Goal: Task Accomplishment & Management: Manage account settings

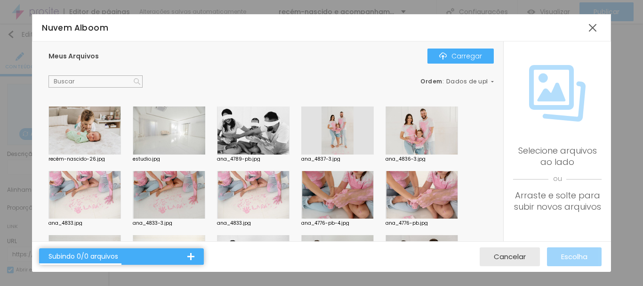
click at [88, 132] on div at bounding box center [84, 130] width 72 height 48
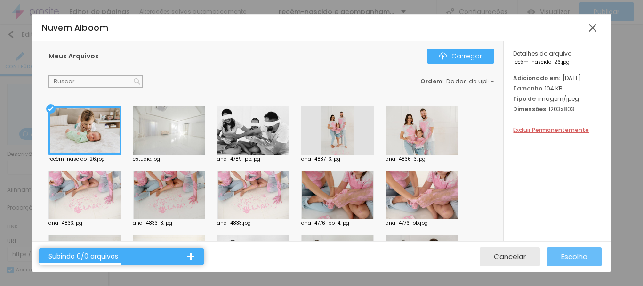
click at [578, 255] on font "Escolha" at bounding box center [574, 256] width 26 height 10
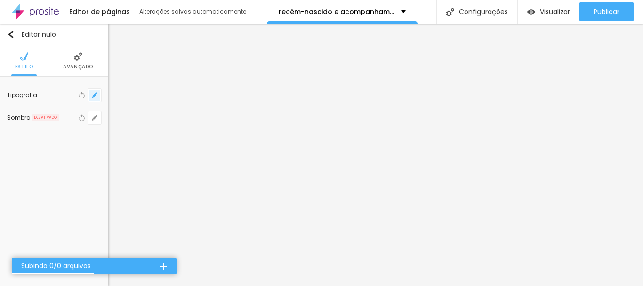
click at [95, 95] on icon "button" at bounding box center [95, 95] width 4 height 4
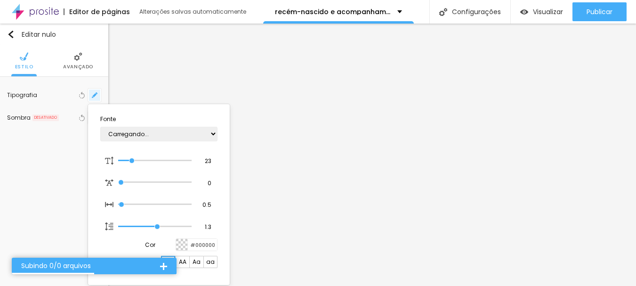
type input "1"
click at [559, 145] on div at bounding box center [318, 143] width 636 height 286
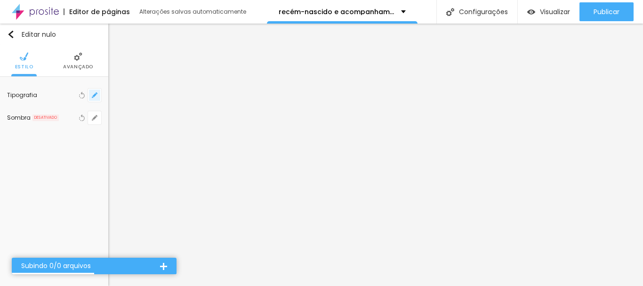
click at [95, 94] on icon "button" at bounding box center [95, 95] width 6 height 6
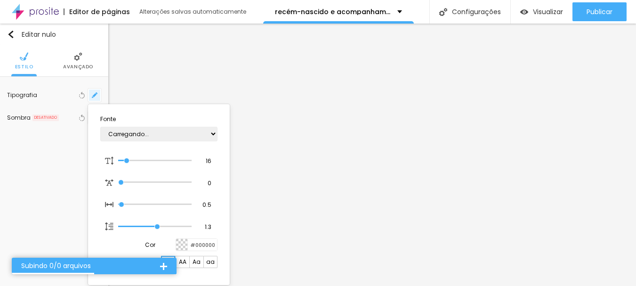
type input "1"
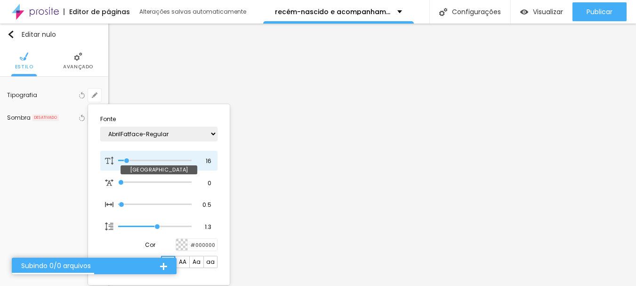
type input "17"
type input "1"
type input "18"
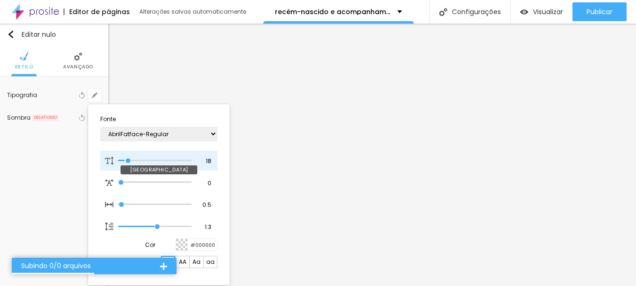
type input "1"
type input "20"
type input "1"
type input "21"
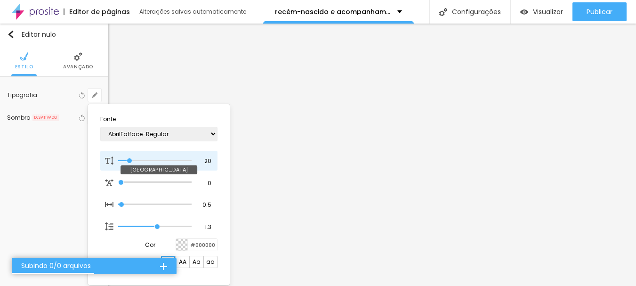
type input "21"
type input "1"
type input "22"
type input "1"
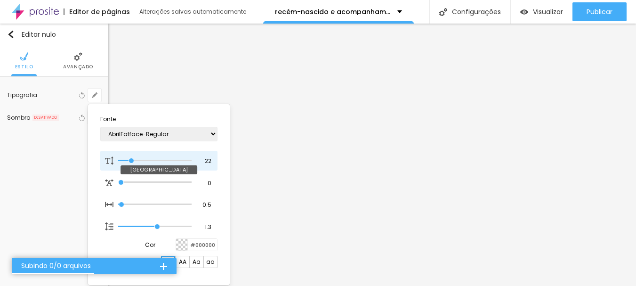
type input "24"
type input "1"
type input "21"
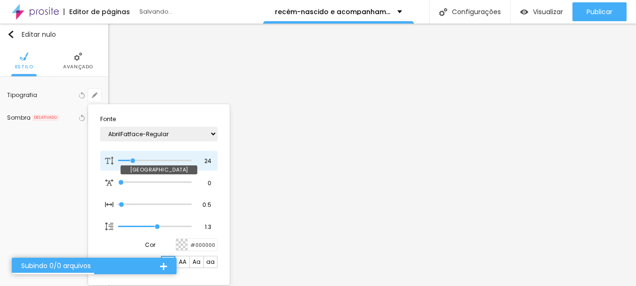
type input "1"
type input "20"
type input "1"
type input "18"
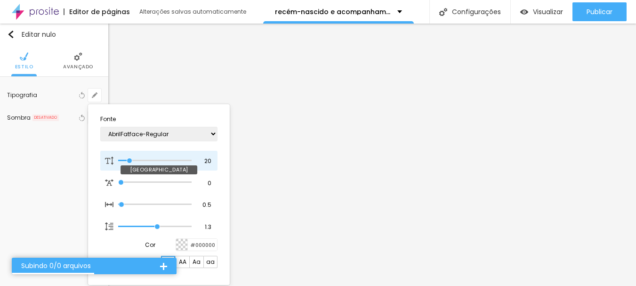
type input "18"
type input "1"
type input "16"
type input "1"
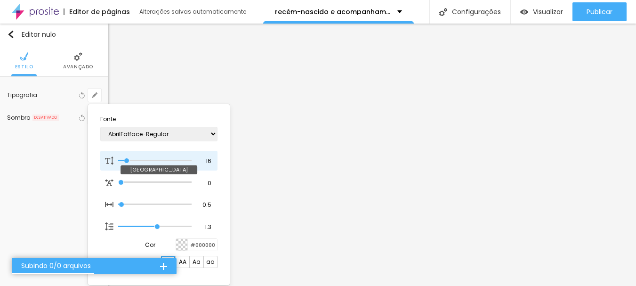
type input "18"
type input "1"
type input "19"
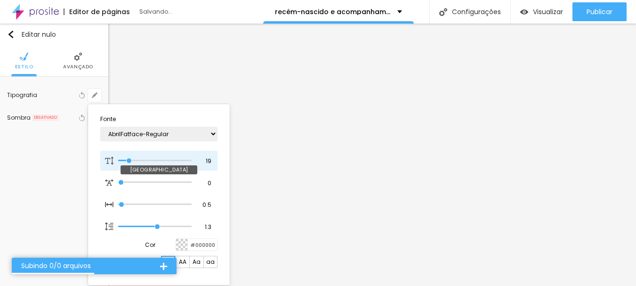
type input "1"
type input "20"
type input "1"
type input "21"
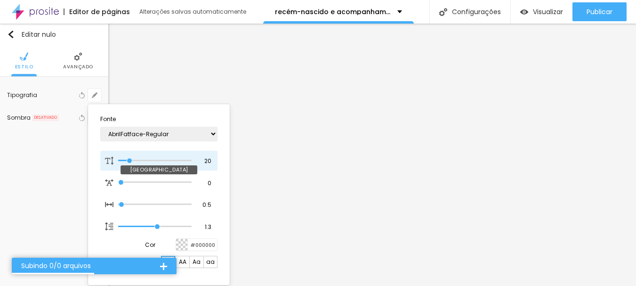
type input "21"
type input "1"
type input "22"
type input "1"
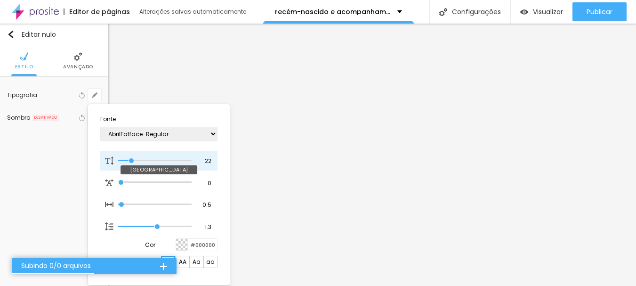
type input "23"
type input "1"
type input "24"
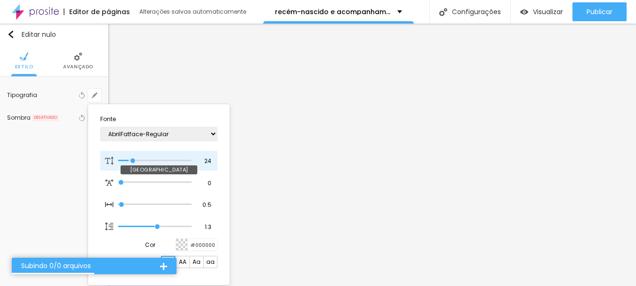
type input "1"
type input "23"
type input "1"
type input "22"
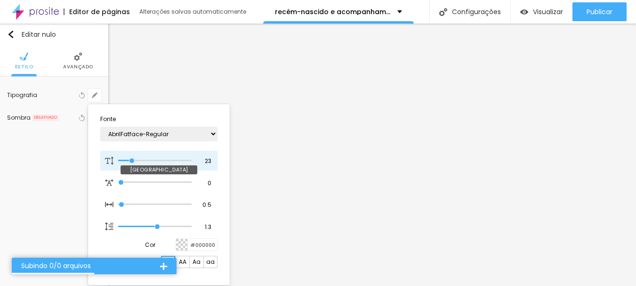
type input "22"
type input "1"
type input "21"
type input "1"
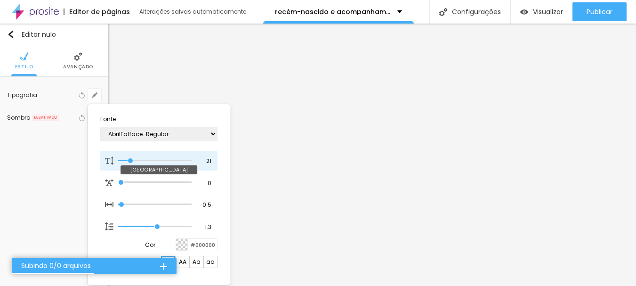
type input "20"
type input "1"
type input "21"
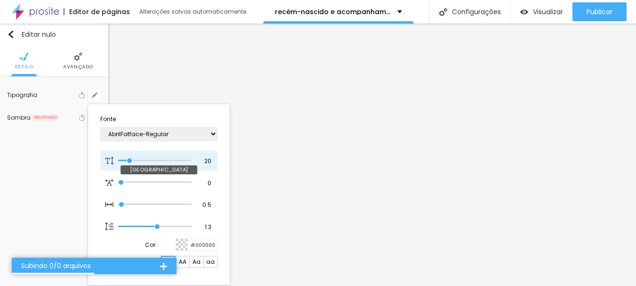
type input "1"
type input "22"
type input "1"
type input "21"
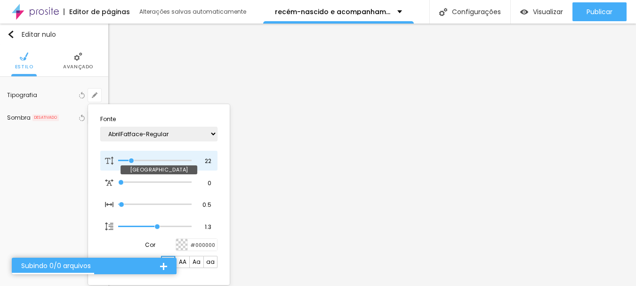
type input "21"
type input "1"
type input "22"
type input "1"
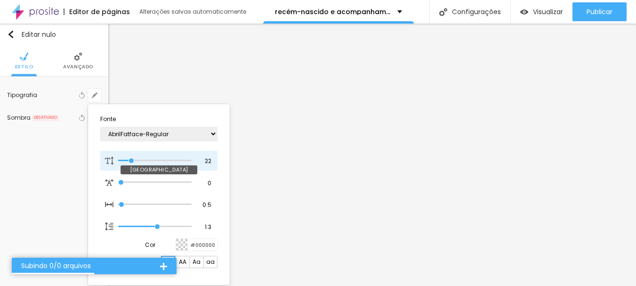
type input "23"
type input "1"
type input "22"
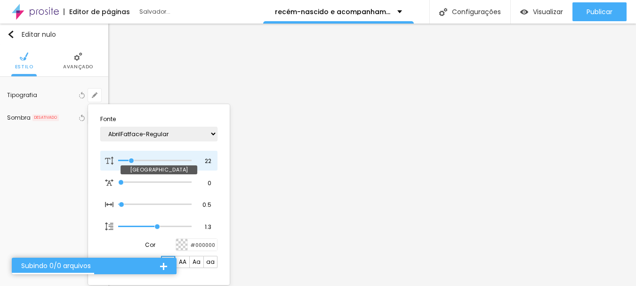
type input "1"
type input "21"
type input "1"
type input "20"
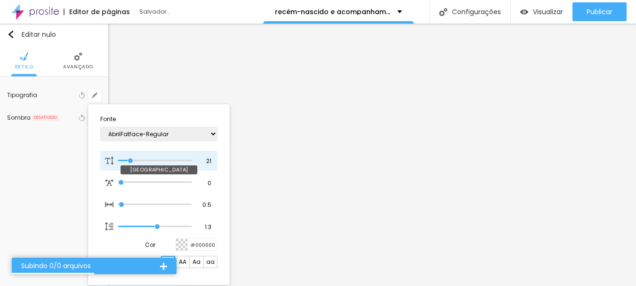
type input "20"
type input "1"
type input "21"
type input "1"
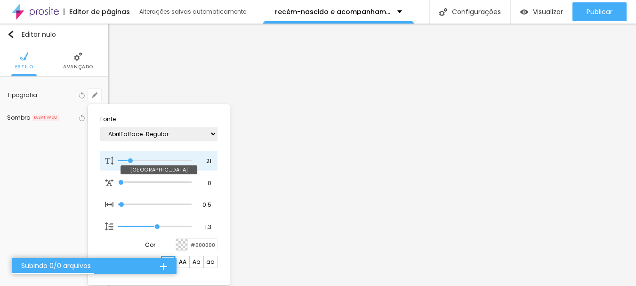
type input "22"
type input "1"
drag, startPoint x: 128, startPoint y: 159, endPoint x: 132, endPoint y: 163, distance: 5.7
type input "22"
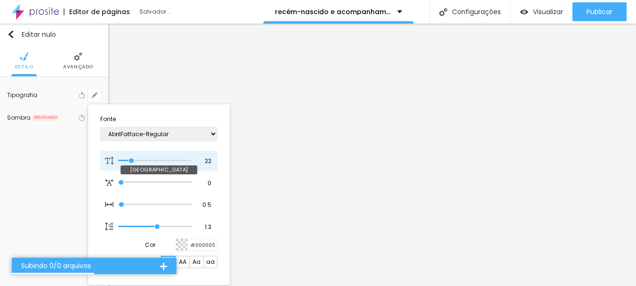
click at [132, 163] on input "range" at bounding box center [154, 160] width 73 height 5
type input "1"
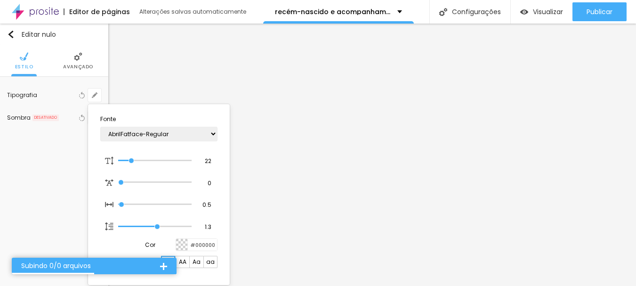
click at [299, 222] on div at bounding box center [318, 143] width 636 height 286
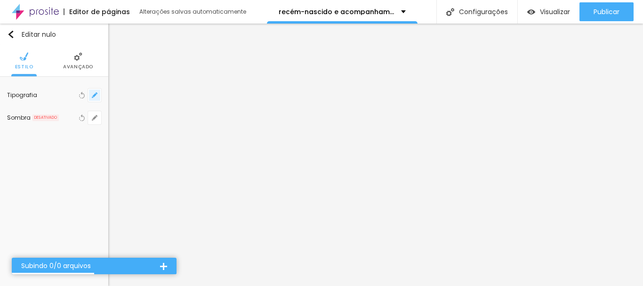
click at [95, 98] on button "button" at bounding box center [94, 94] width 13 height 13
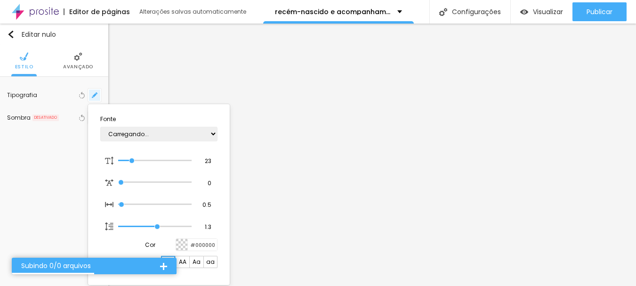
type input "1"
click at [483, 246] on div at bounding box center [318, 143] width 636 height 286
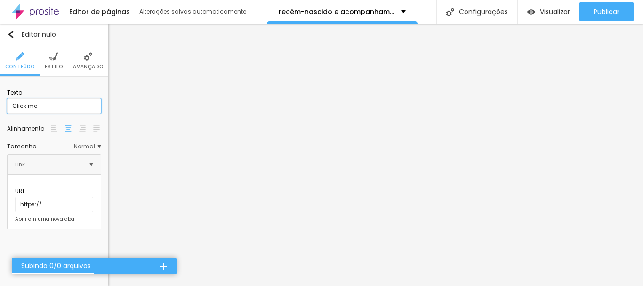
click at [53, 105] on input "Click me" at bounding box center [54, 105] width 94 height 15
type input "C"
type input "Informações pelo WhatsApp"
click at [48, 198] on input "https://" at bounding box center [54, 204] width 78 height 15
paste input "[URL][DOMAIN_NAME][PHONE_NUMBER]"
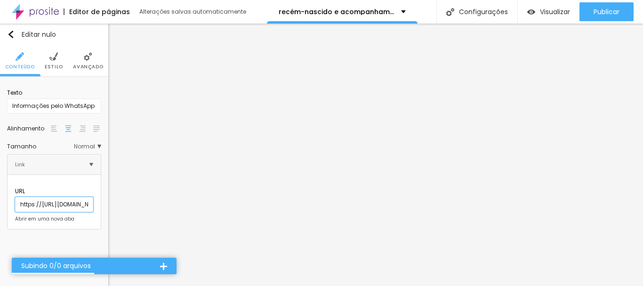
scroll to position [0, 92]
type input "https://[URL][DOMAIN_NAME][PHONE_NUMBER]"
click at [15, 219] on div at bounding box center [15, 219] width 0 height 0
click at [16, 217] on img at bounding box center [18, 219] width 5 height 5
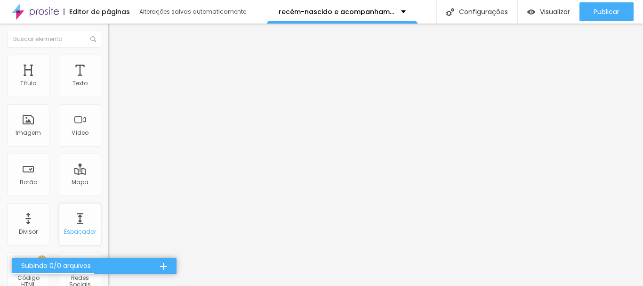
click at [75, 225] on div "Espaçador" at bounding box center [80, 224] width 42 height 42
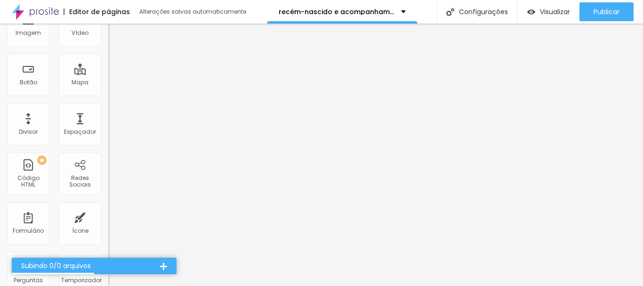
scroll to position [101, 0]
click at [74, 124] on div "Espaçador" at bounding box center [80, 123] width 42 height 42
click at [74, 131] on font "Espaçador" at bounding box center [80, 131] width 32 height 8
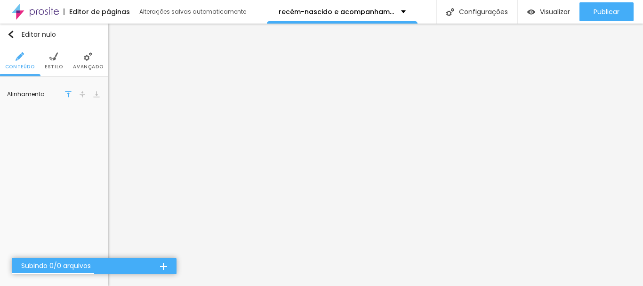
scroll to position [0, 0]
click at [88, 64] on font "Avançado" at bounding box center [88, 66] width 30 height 7
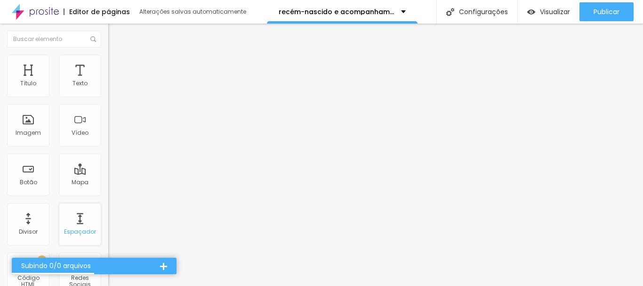
click at [73, 225] on div "Espaçador" at bounding box center [80, 224] width 42 height 42
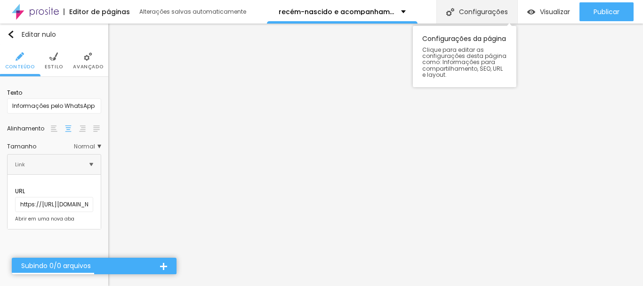
click at [463, 11] on font "Configurações" at bounding box center [483, 11] width 49 height 9
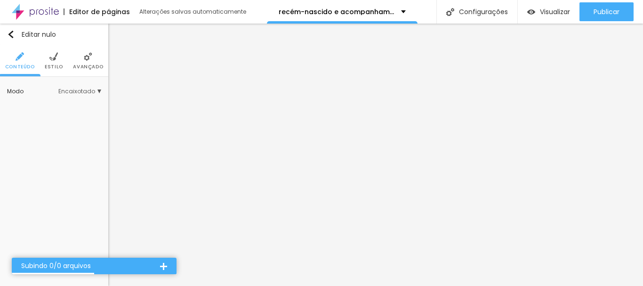
click at [82, 60] on li "Avançado" at bounding box center [88, 60] width 30 height 31
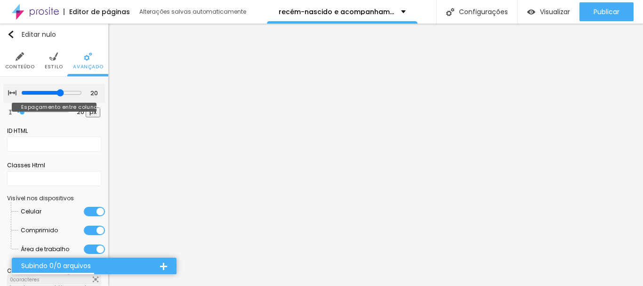
type input "15"
type input "10"
drag, startPoint x: 55, startPoint y: 92, endPoint x: 43, endPoint y: 91, distance: 11.8
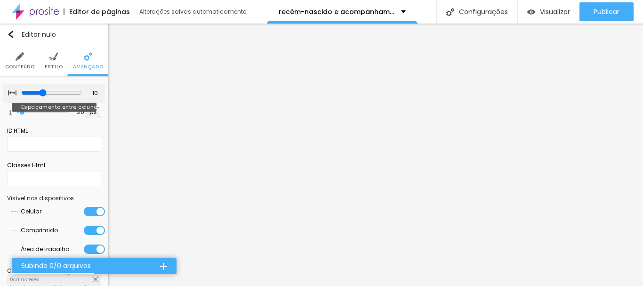
type input "10"
click at [43, 91] on input "range" at bounding box center [51, 93] width 61 height 8
type input "0"
type input "25"
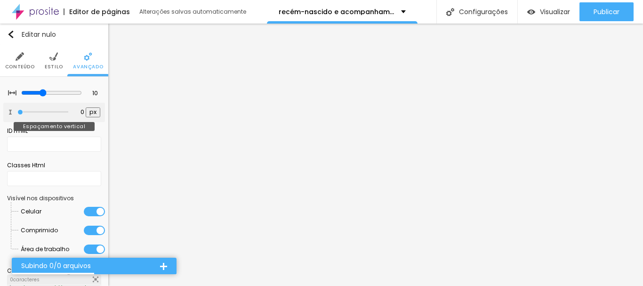
type input "25"
type input "56"
type input "68"
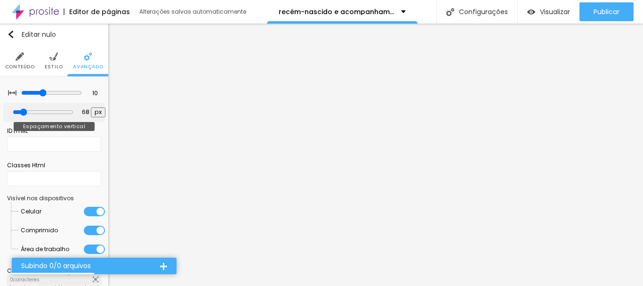
type input "19"
type input "12"
type input "0"
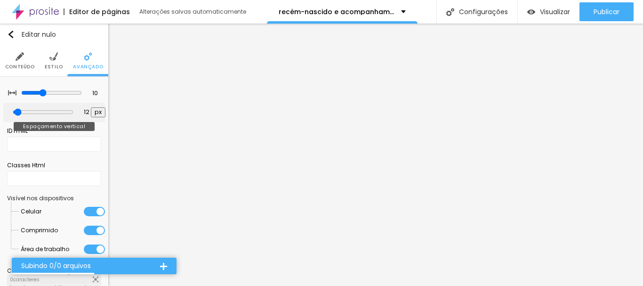
type input "0"
type input "6"
type input "56"
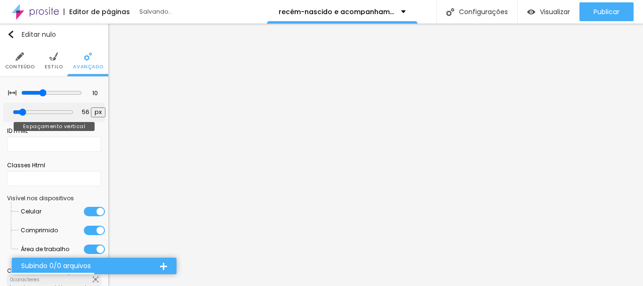
type input "62"
type input "81"
type input "56"
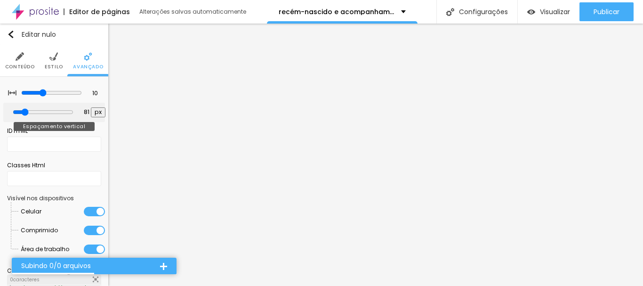
type input "56"
type input "0"
drag, startPoint x: 21, startPoint y: 109, endPoint x: 16, endPoint y: 107, distance: 4.9
type input "0"
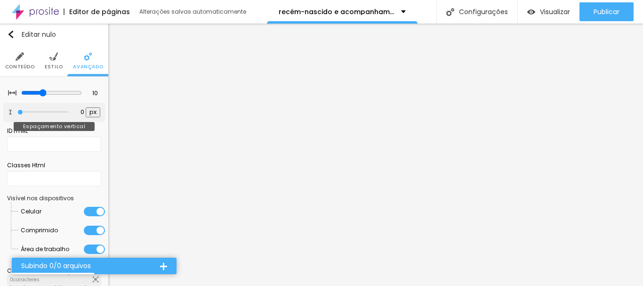
click at [17, 110] on input "range" at bounding box center [42, 112] width 51 height 5
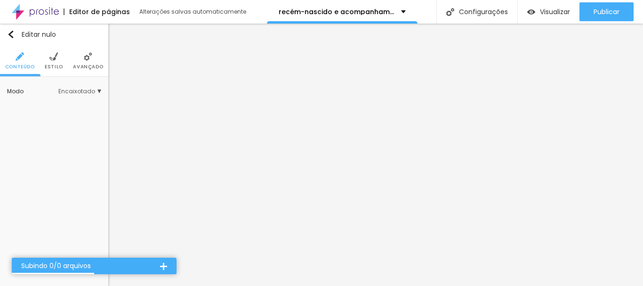
click at [99, 91] on span "Encaixotado" at bounding box center [79, 91] width 43 height 6
click at [87, 62] on li "Avançado" at bounding box center [88, 60] width 30 height 31
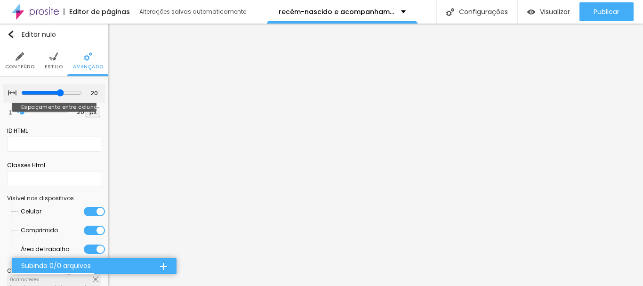
type input "15"
type input "10"
type input "15"
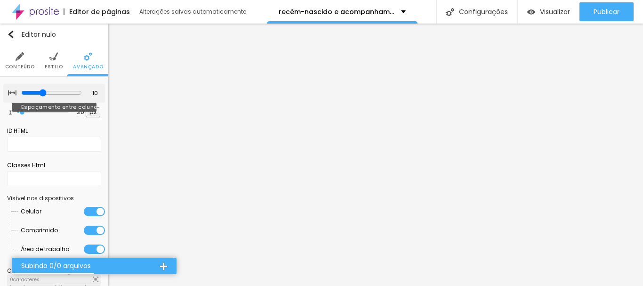
type input "15"
type input "20"
type input "15"
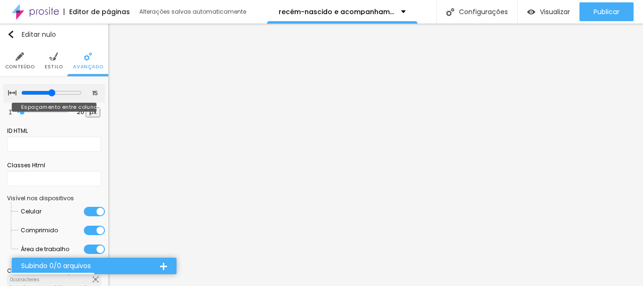
type input "20"
type input "15"
type input "20"
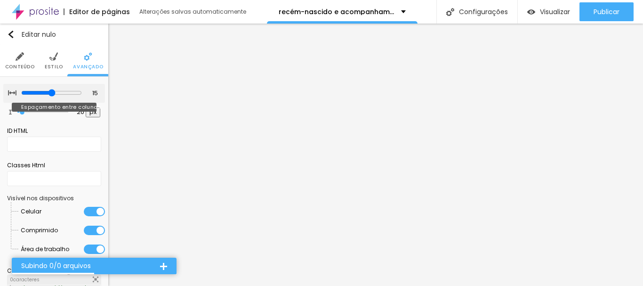
type input "20"
click at [55, 93] on input "range" at bounding box center [51, 93] width 61 height 8
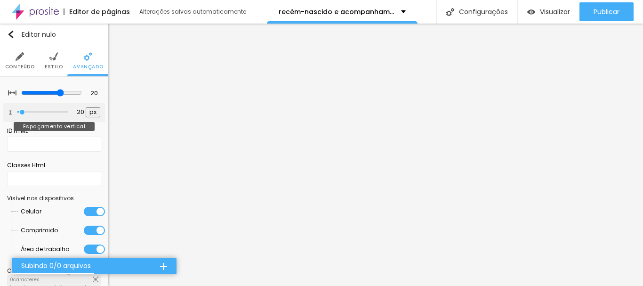
type input "6"
type input "0"
drag, startPoint x: 22, startPoint y: 110, endPoint x: 10, endPoint y: 105, distance: 12.2
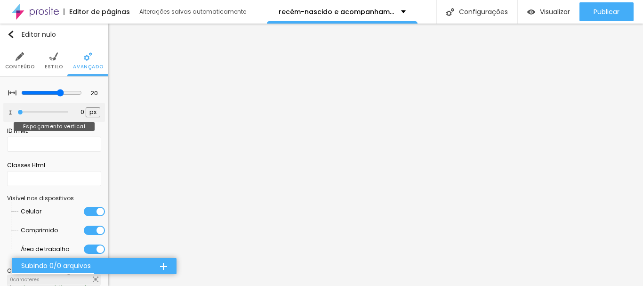
type input "0"
click at [17, 110] on input "range" at bounding box center [42, 112] width 51 height 5
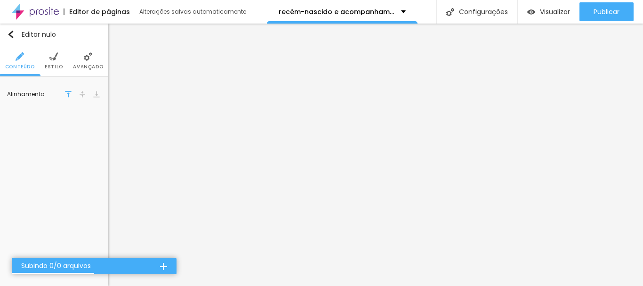
click at [85, 57] on img at bounding box center [88, 56] width 8 height 8
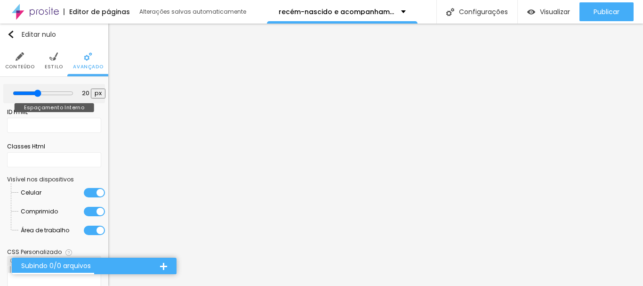
type input "15"
type input "10"
type input "15"
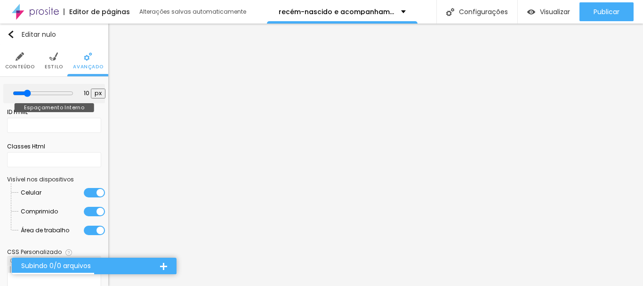
type input "15"
type input "20"
type input "15"
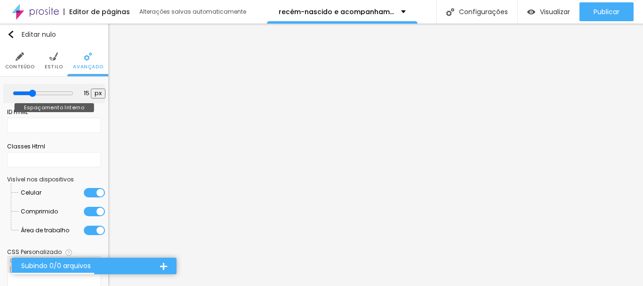
type input "10"
drag, startPoint x: 35, startPoint y: 91, endPoint x: 29, endPoint y: 87, distance: 8.1
type input "10"
click at [29, 89] on input "range" at bounding box center [43, 93] width 61 height 8
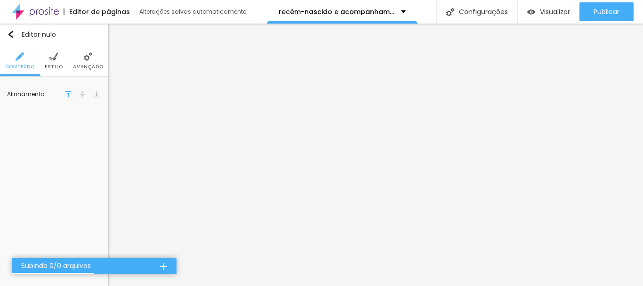
click at [89, 61] on li "Avançado" at bounding box center [88, 60] width 30 height 31
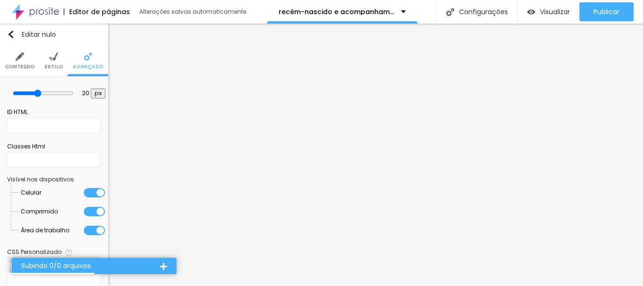
click at [16, 63] on font "Conteúdo" at bounding box center [20, 66] width 30 height 7
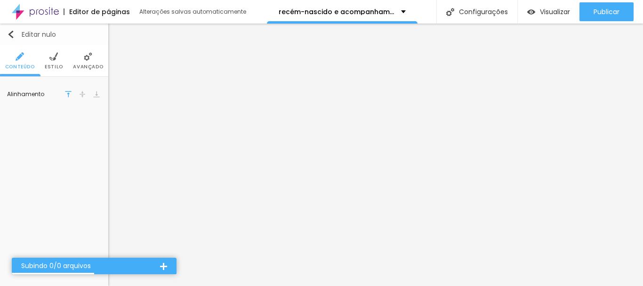
click at [8, 33] on img "button" at bounding box center [11, 35] width 8 height 8
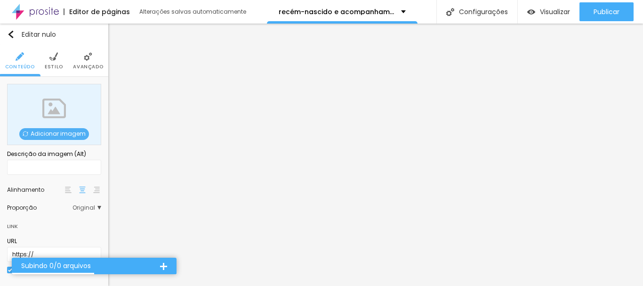
click at [51, 109] on div "Adicionar imagem" at bounding box center [54, 114] width 94 height 61
click at [54, 132] on font "Adicionar imagem" at bounding box center [58, 133] width 55 height 8
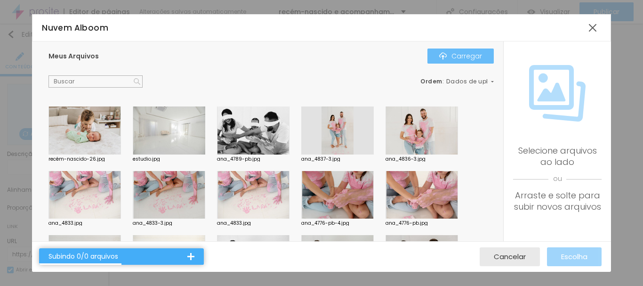
click at [475, 58] on font "Carregar" at bounding box center [466, 55] width 31 height 9
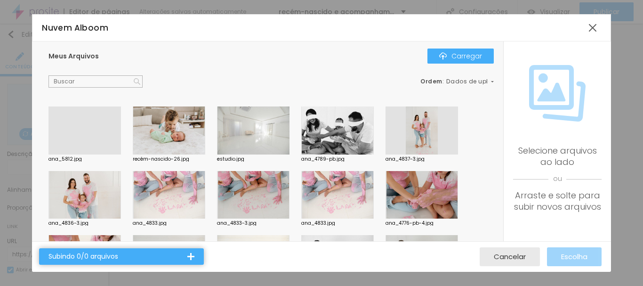
click at [88, 154] on div at bounding box center [84, 154] width 72 height 0
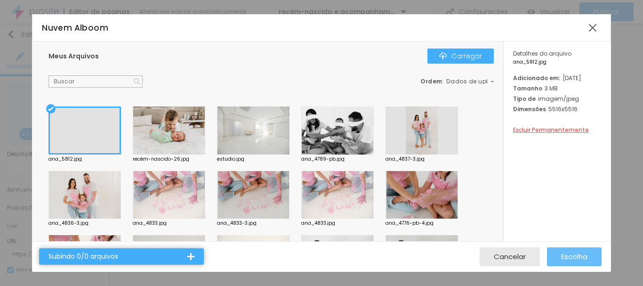
click at [577, 256] on font "Escolha" at bounding box center [574, 256] width 26 height 10
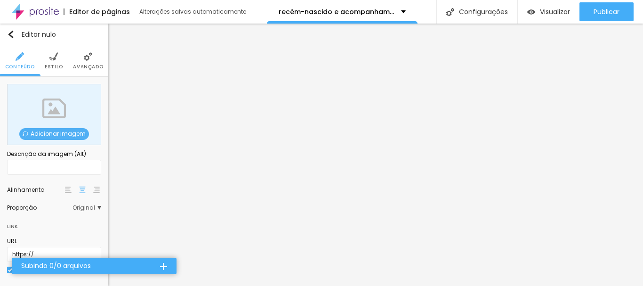
click at [51, 119] on div "Adicionar imagem" at bounding box center [54, 114] width 94 height 61
click at [51, 132] on font "Adicionar imagem" at bounding box center [58, 133] width 55 height 8
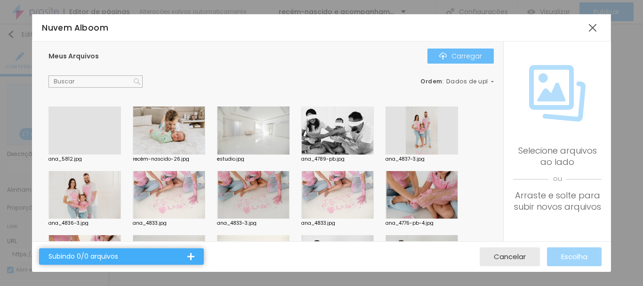
click at [472, 57] on font "Carregar" at bounding box center [466, 55] width 31 height 9
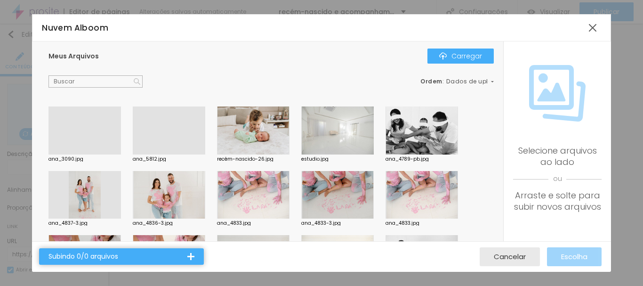
click at [94, 154] on div at bounding box center [84, 154] width 72 height 0
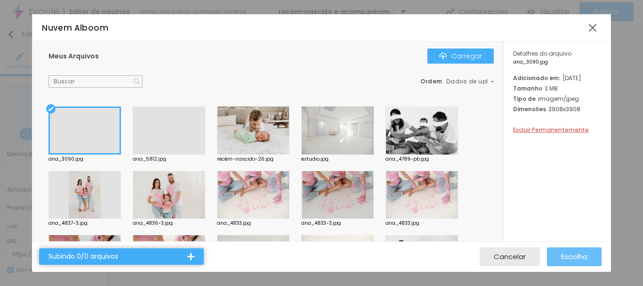
click at [582, 252] on font "Escolha" at bounding box center [574, 256] width 26 height 10
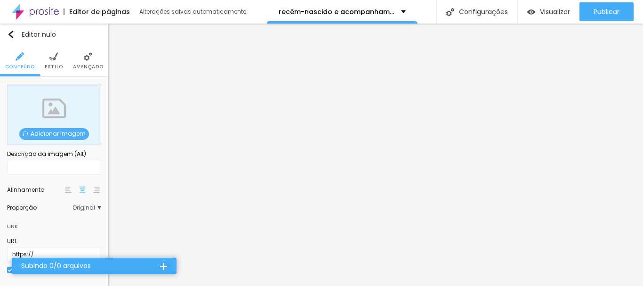
click at [45, 120] on div "Adicionar imagem" at bounding box center [54, 114] width 94 height 61
click at [48, 132] on font "Adicionar imagem" at bounding box center [58, 133] width 55 height 8
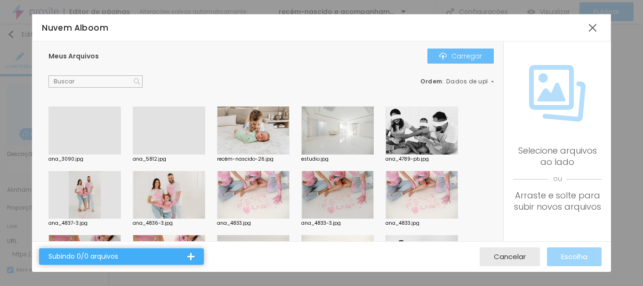
click at [464, 56] on font "Carregar" at bounding box center [466, 55] width 31 height 9
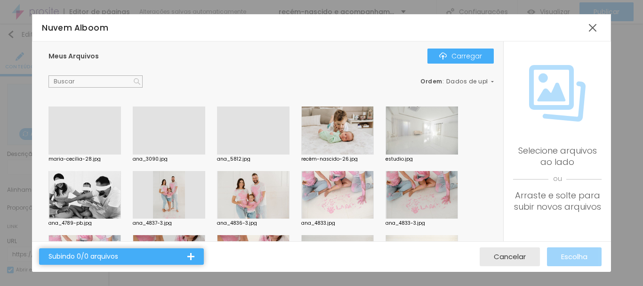
click at [82, 154] on div at bounding box center [84, 154] width 72 height 0
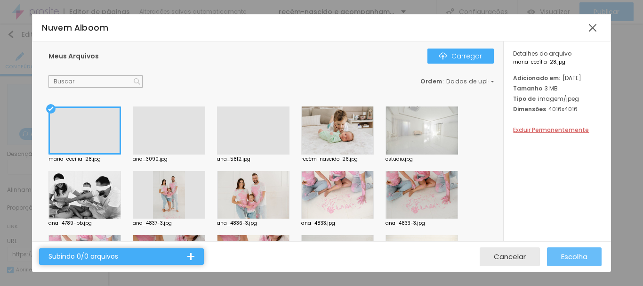
click at [573, 255] on font "Escolha" at bounding box center [574, 256] width 26 height 10
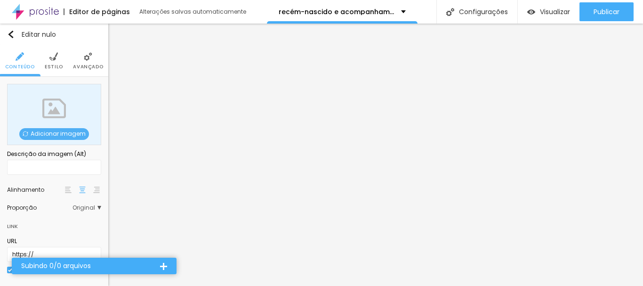
click at [48, 131] on font "Adicionar imagem" at bounding box center [58, 133] width 55 height 8
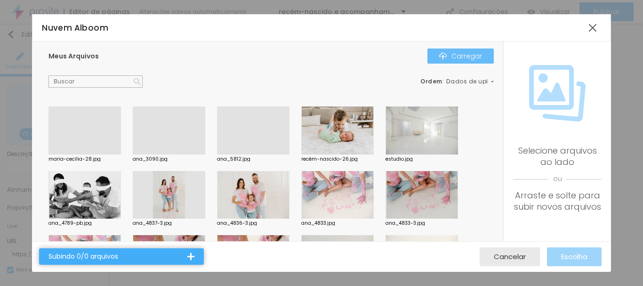
click at [460, 56] on font "Carregar" at bounding box center [466, 55] width 31 height 9
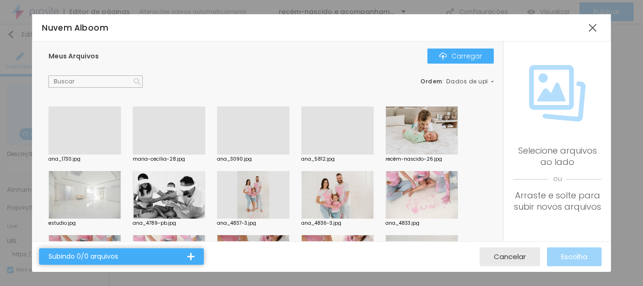
click at [76, 154] on div at bounding box center [84, 154] width 72 height 0
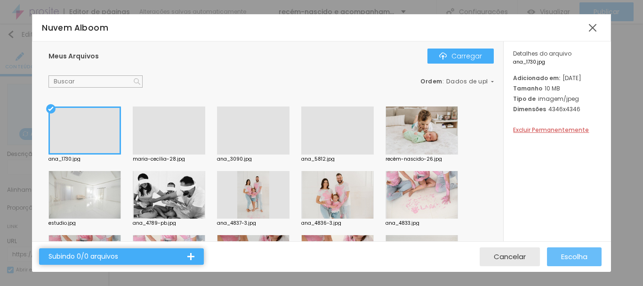
click at [571, 258] on font "Escolha" at bounding box center [574, 256] width 26 height 10
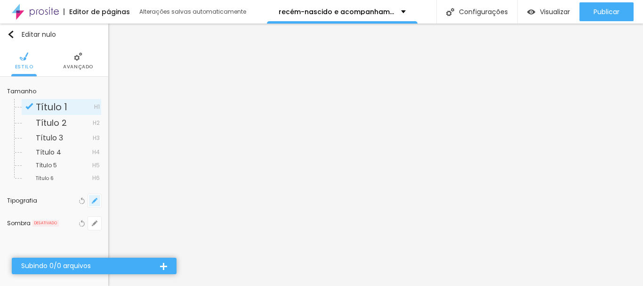
click at [95, 201] on icon "button" at bounding box center [95, 201] width 4 height 4
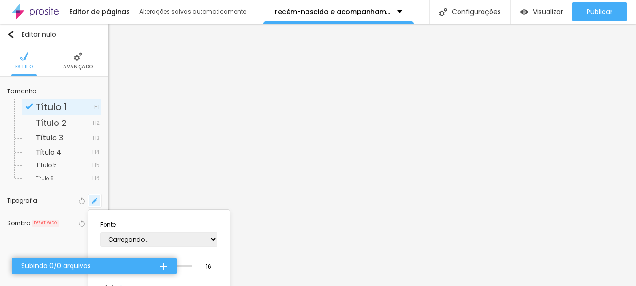
type input "1"
click at [136, 263] on div "Subindo 0/0 arquivos" at bounding box center [90, 265] width 139 height 7
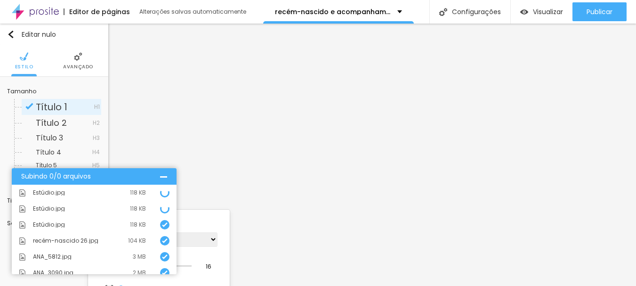
click at [166, 176] on div at bounding box center [163, 176] width 7 height 7
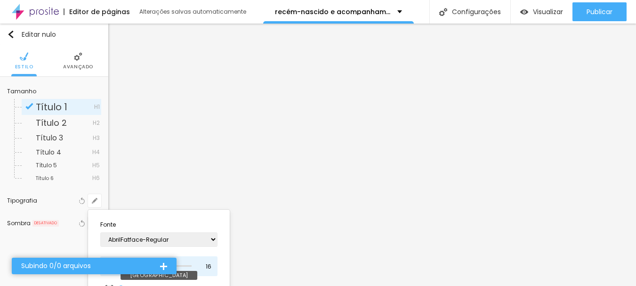
type input "100"
type input "1"
type input "100"
click at [179, 266] on input "range" at bounding box center [148, 266] width 61 height 8
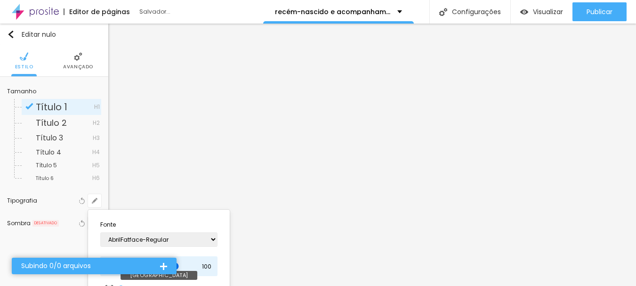
type input "1"
type input "95"
type input "1"
type input "87"
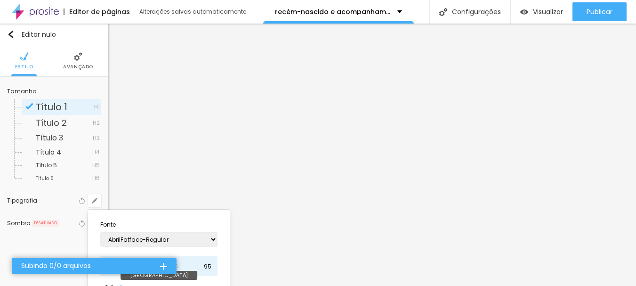
type input "87"
type input "1"
type input "85"
type input "1"
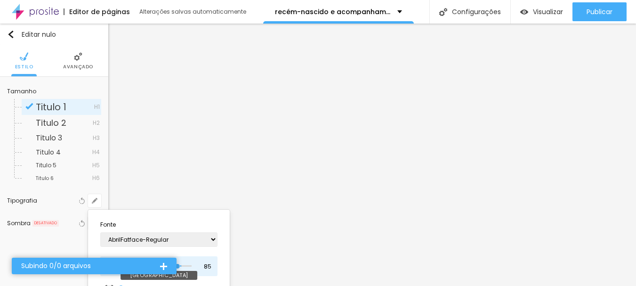
type input "84"
type input "1"
type input "82"
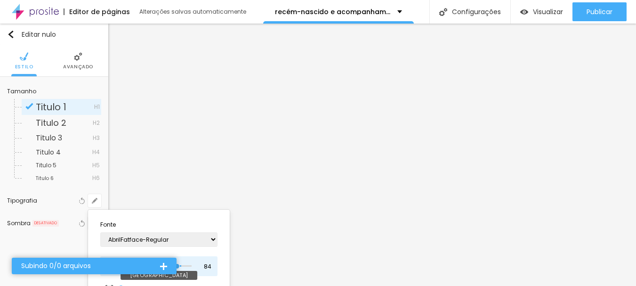
type input "1"
type input "80"
type input "1"
type input "78"
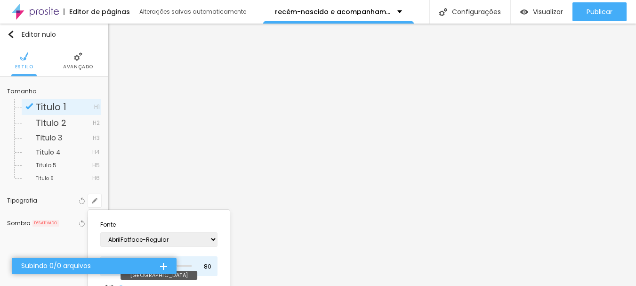
type input "78"
type input "1"
type input "77"
type input "1"
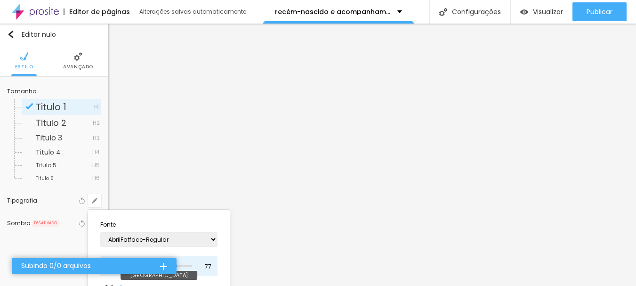
type input "76"
type input "1"
drag, startPoint x: 188, startPoint y: 264, endPoint x: 132, endPoint y: 263, distance: 56.5
click at [132, 263] on input "range" at bounding box center [154, 265] width 73 height 5
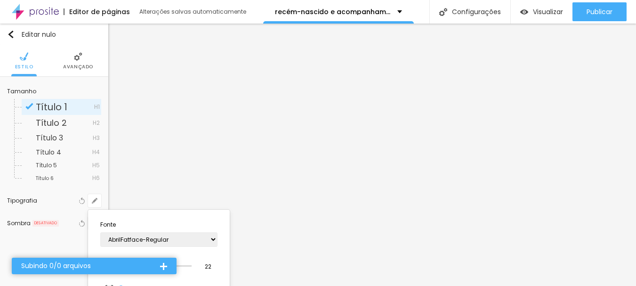
click at [80, 58] on div at bounding box center [318, 143] width 636 height 286
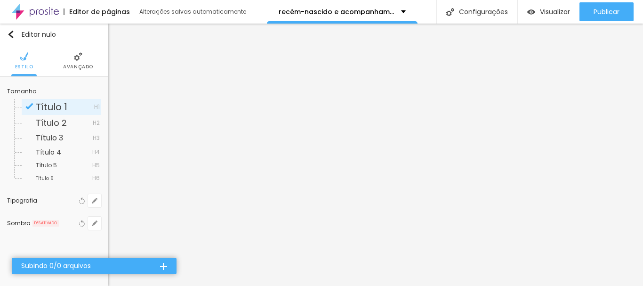
click at [77, 56] on img at bounding box center [78, 56] width 8 height 8
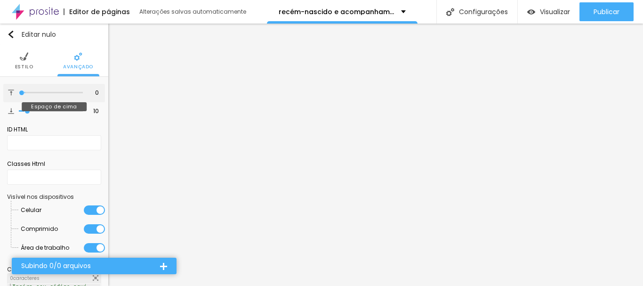
click at [19, 92] on input "range" at bounding box center [51, 92] width 64 height 5
click at [19, 112] on input "range" at bounding box center [51, 111] width 64 height 5
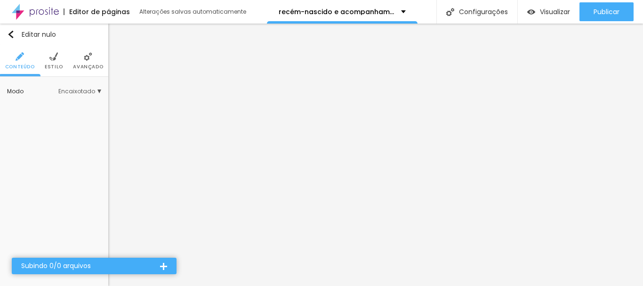
click at [87, 62] on li "Avançado" at bounding box center [88, 60] width 30 height 31
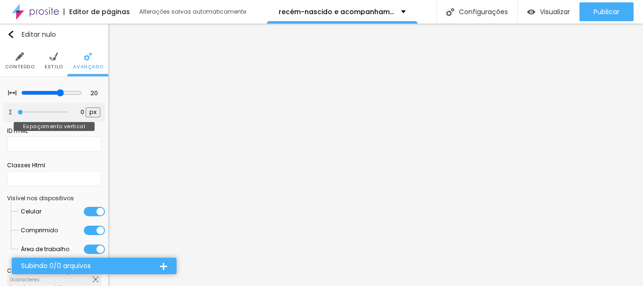
drag, startPoint x: 21, startPoint y: 109, endPoint x: 15, endPoint y: 109, distance: 6.1
click at [17, 110] on input "range" at bounding box center [42, 112] width 51 height 5
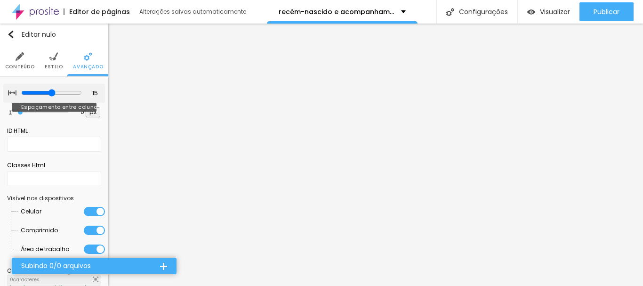
drag, startPoint x: 55, startPoint y: 91, endPoint x: 51, endPoint y: 94, distance: 5.1
click at [51, 94] on input "range" at bounding box center [51, 93] width 61 height 8
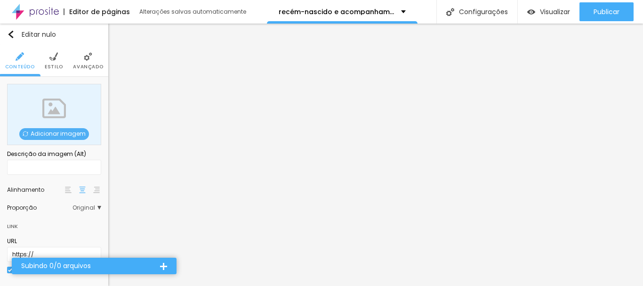
click at [48, 129] on font "Adicionar imagem" at bounding box center [58, 133] width 55 height 8
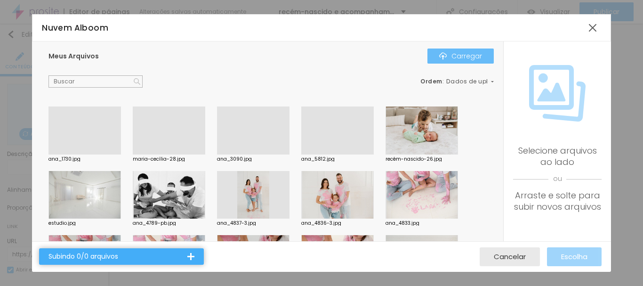
click at [463, 57] on font "Carregar" at bounding box center [466, 55] width 31 height 9
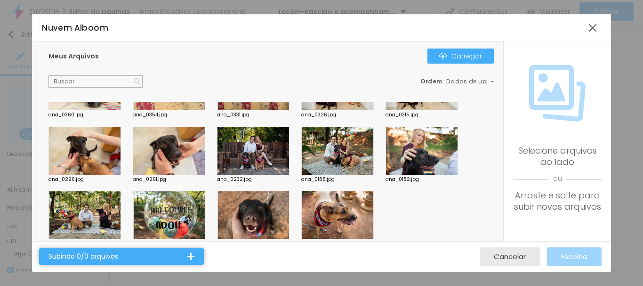
scroll to position [4141, 0]
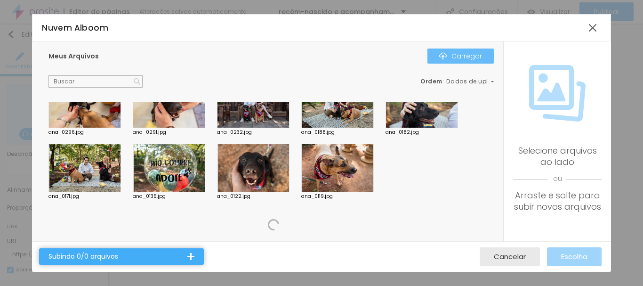
click at [455, 55] on font "Carregar" at bounding box center [466, 55] width 31 height 9
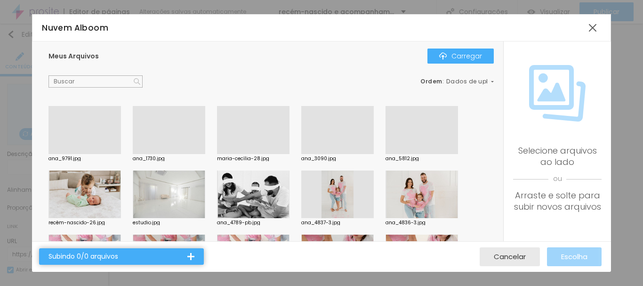
scroll to position [0, 0]
drag, startPoint x: 79, startPoint y: 136, endPoint x: 86, endPoint y: 135, distance: 6.9
click at [80, 154] on div at bounding box center [84, 154] width 72 height 0
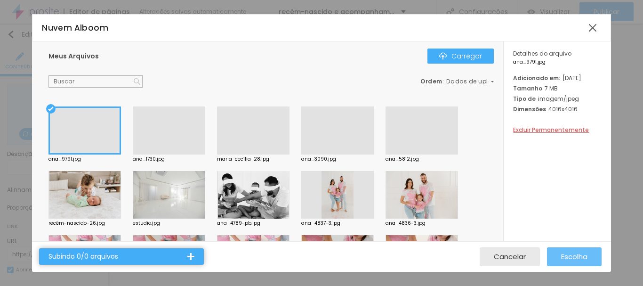
click at [587, 256] on button "Escolha" at bounding box center [574, 256] width 55 height 19
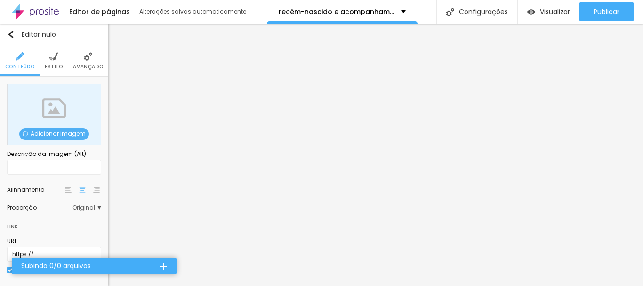
click at [50, 131] on font "Adicionar imagem" at bounding box center [58, 133] width 55 height 8
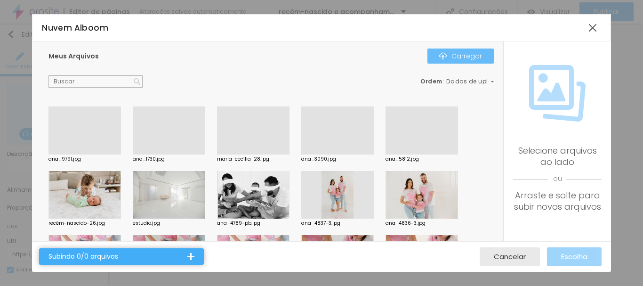
click at [458, 57] on font "Carregar" at bounding box center [466, 55] width 31 height 9
click at [111, 255] on font "Subindo 0/0 arquivos" at bounding box center [83, 255] width 70 height 9
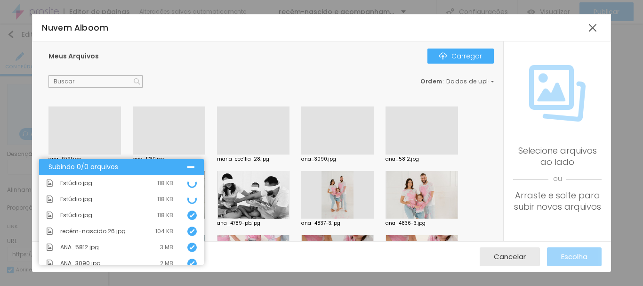
click at [122, 275] on div "Nuvem Alboom Meus Arquivos Carregar Ordem : Dados de upload ana_9791.jpg ana_17…" at bounding box center [321, 143] width 643 height 286
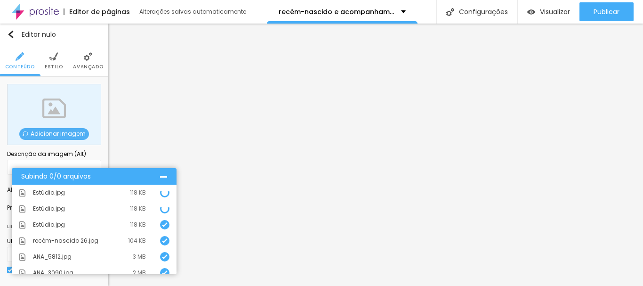
click at [162, 176] on div at bounding box center [163, 176] width 7 height 7
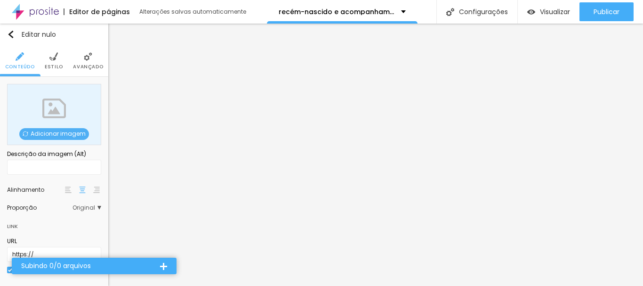
click at [57, 133] on font "Adicionar imagem" at bounding box center [58, 133] width 55 height 8
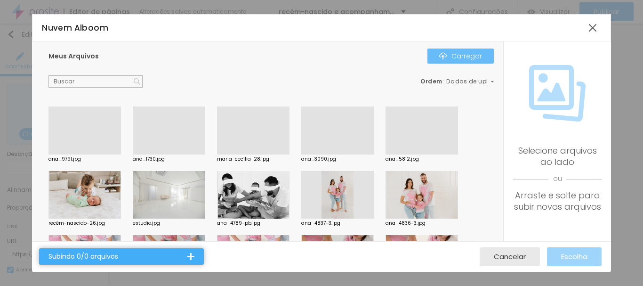
click at [460, 56] on font "Carregar" at bounding box center [466, 55] width 31 height 9
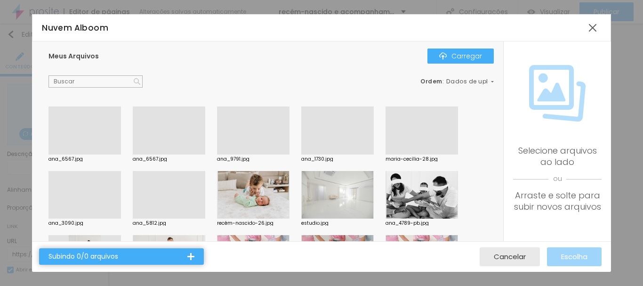
click at [170, 154] on div at bounding box center [169, 154] width 72 height 0
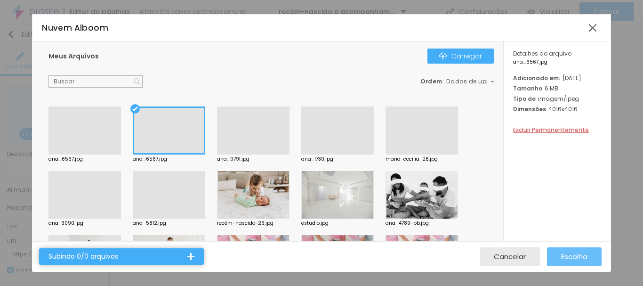
click at [565, 254] on font "Escolha" at bounding box center [574, 256] width 26 height 10
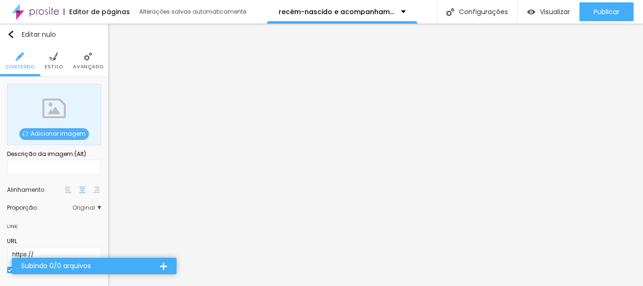
click at [40, 133] on font "Adicionar imagem" at bounding box center [58, 133] width 55 height 8
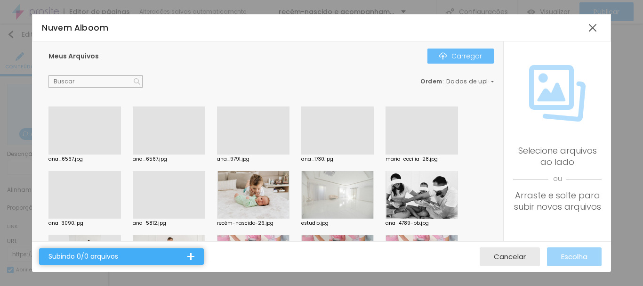
click at [472, 55] on font "Carregar" at bounding box center [466, 55] width 31 height 9
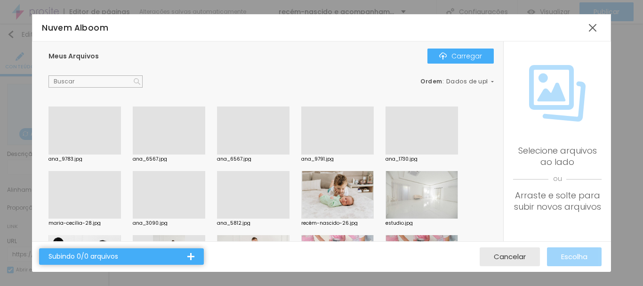
click at [80, 154] on div at bounding box center [84, 154] width 72 height 0
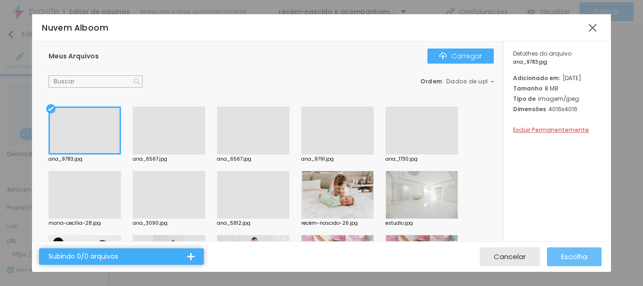
click at [576, 257] on font "Escolha" at bounding box center [574, 256] width 26 height 10
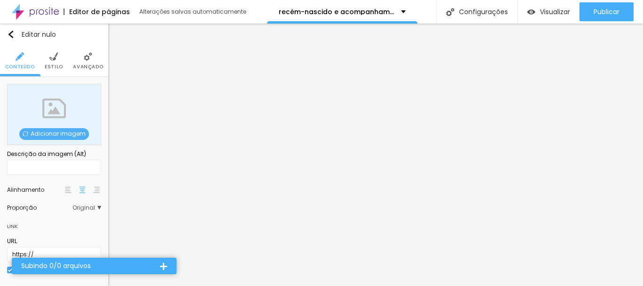
click at [36, 133] on font "Adicionar imagem" at bounding box center [58, 133] width 55 height 8
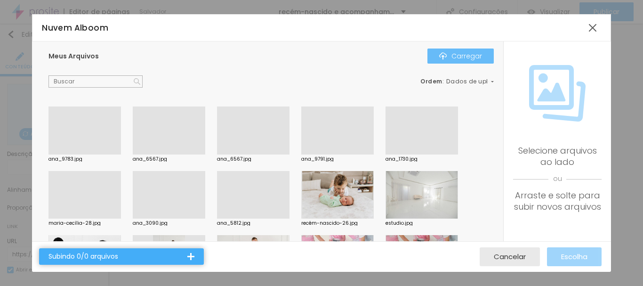
click at [455, 56] on font "Carregar" at bounding box center [466, 55] width 31 height 9
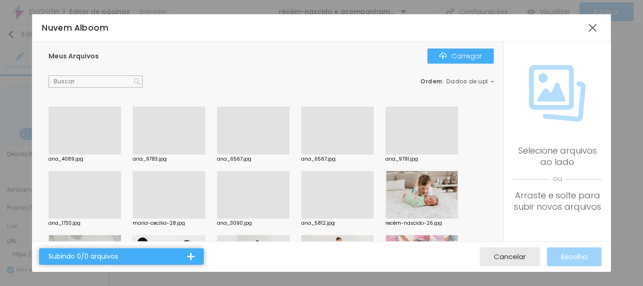
click at [71, 154] on div at bounding box center [84, 154] width 72 height 0
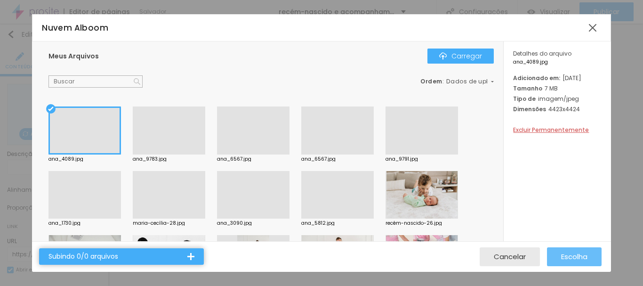
click at [571, 261] on font "Escolha" at bounding box center [574, 256] width 26 height 10
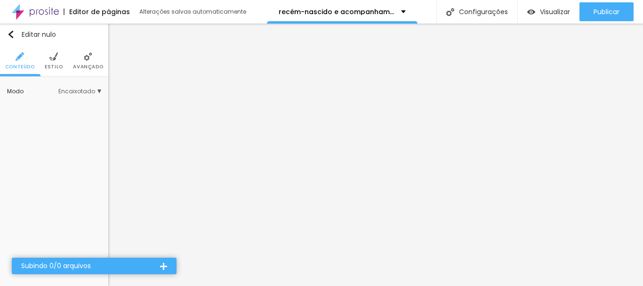
click at [90, 58] on img at bounding box center [88, 56] width 8 height 8
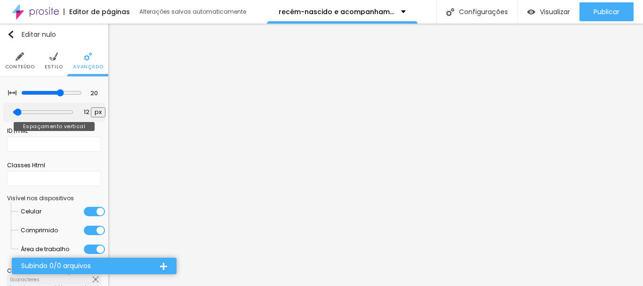
click at [22, 111] on input "range" at bounding box center [43, 112] width 61 height 8
drag, startPoint x: 22, startPoint y: 111, endPoint x: 15, endPoint y: 110, distance: 6.6
click at [17, 110] on input "range" at bounding box center [42, 112] width 51 height 5
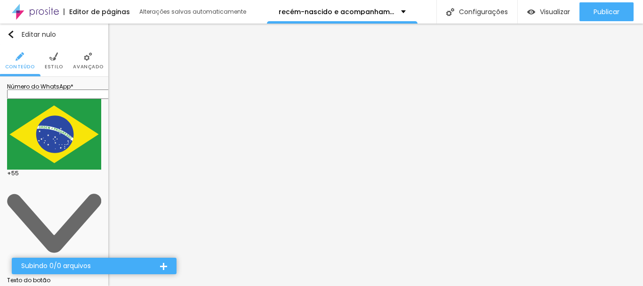
click at [80, 98] on input "text" at bounding box center [63, 93] width 113 height 9
click at [78, 99] on input "text" at bounding box center [63, 93] width 113 height 9
drag, startPoint x: 60, startPoint y: 181, endPoint x: 13, endPoint y: 157, distance: 53.5
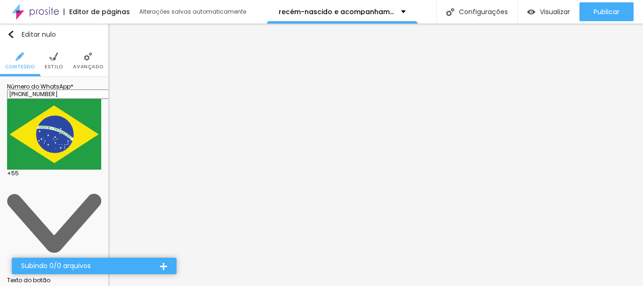
click at [104, 120] on div "Número do WhatsApp * [PHONE_NUMBER] + 55 Texto do botão Clique para informações…" at bounding box center [54, 224] width 108 height 295
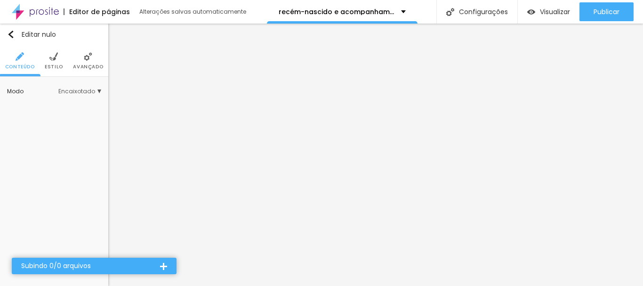
click at [87, 61] on img at bounding box center [88, 56] width 8 height 8
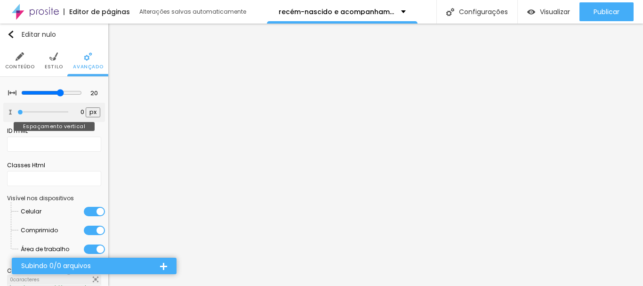
click at [17, 110] on input "range" at bounding box center [42, 112] width 51 height 5
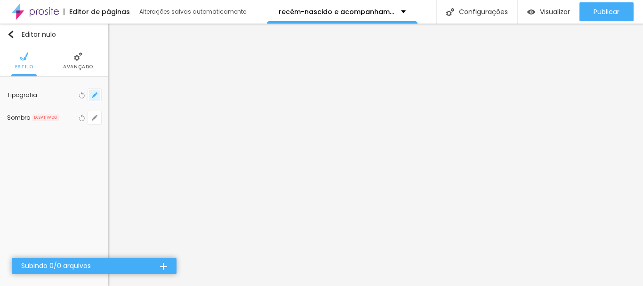
click at [95, 96] on icon "button" at bounding box center [95, 95] width 4 height 4
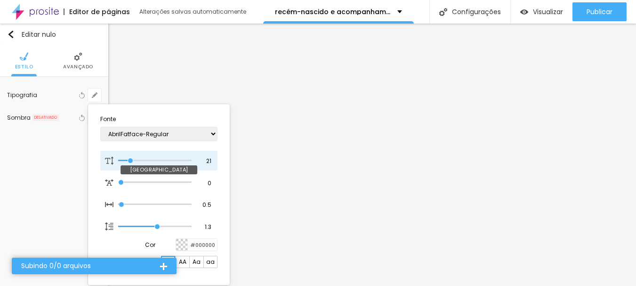
drag, startPoint x: 126, startPoint y: 160, endPoint x: 131, endPoint y: 159, distance: 4.8
click at [131, 159] on input "range" at bounding box center [154, 160] width 73 height 5
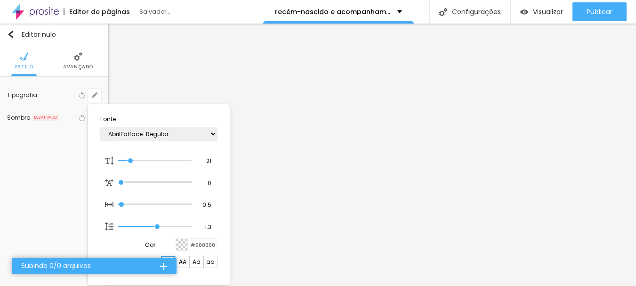
click at [502, 244] on div at bounding box center [318, 143] width 636 height 286
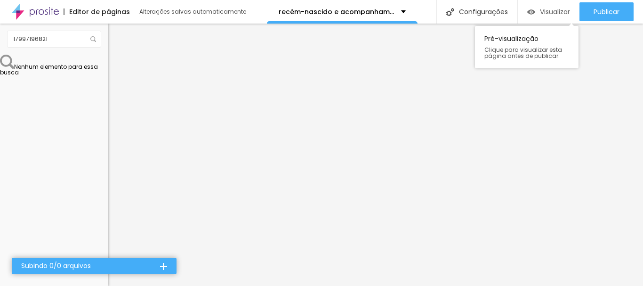
click at [556, 13] on font "Visualizar" at bounding box center [555, 11] width 30 height 9
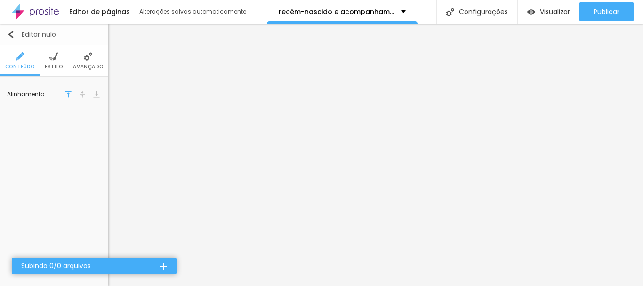
click at [13, 34] on img "button" at bounding box center [11, 35] width 8 height 8
click at [9, 32] on img "button" at bounding box center [11, 35] width 8 height 8
click at [89, 61] on li "Avançado" at bounding box center [88, 60] width 30 height 31
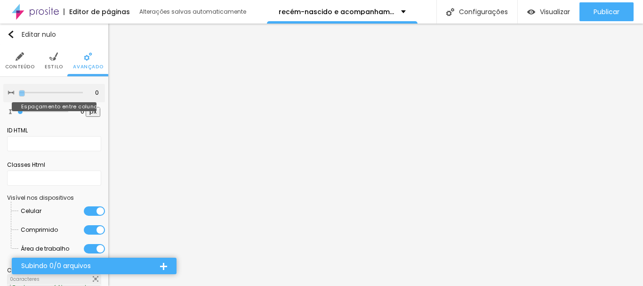
drag, startPoint x: 53, startPoint y: 93, endPoint x: 7, endPoint y: 96, distance: 45.8
click at [19, 95] on input "range" at bounding box center [51, 92] width 64 height 5
drag, startPoint x: 16, startPoint y: 93, endPoint x: 40, endPoint y: 98, distance: 25.5
click at [40, 96] on input "range" at bounding box center [51, 93] width 61 height 8
drag, startPoint x: 42, startPoint y: 92, endPoint x: 0, endPoint y: 95, distance: 42.4
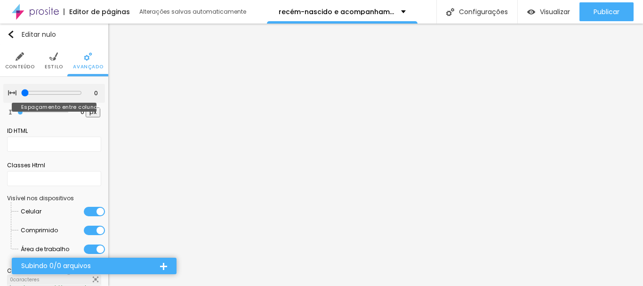
click at [21, 95] on input "range" at bounding box center [51, 93] width 61 height 8
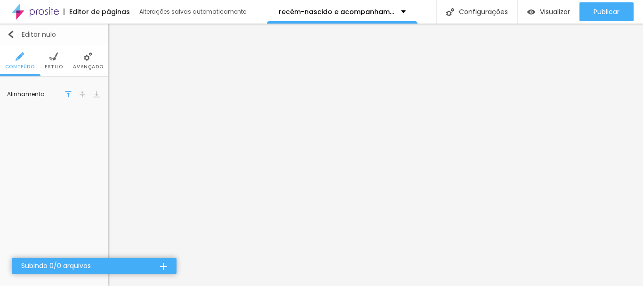
click at [9, 35] on img "button" at bounding box center [11, 35] width 8 height 8
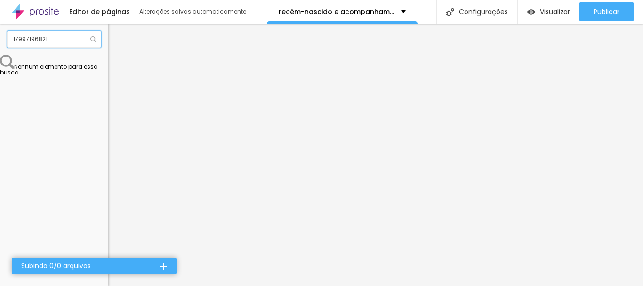
click at [63, 40] on input "17997196821" at bounding box center [54, 39] width 94 height 17
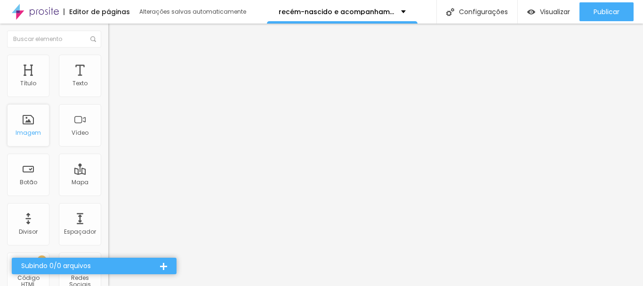
click at [31, 130] on font "Imagem" at bounding box center [28, 132] width 25 height 8
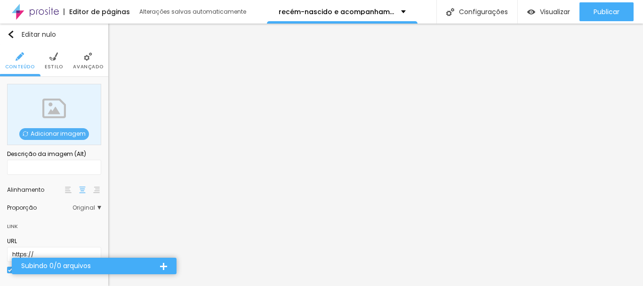
click at [52, 133] on font "Adicionar imagem" at bounding box center [58, 133] width 55 height 8
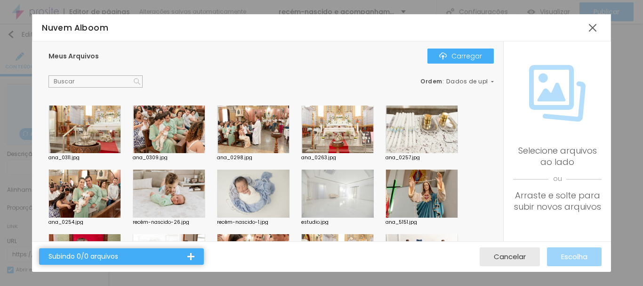
scroll to position [3905, 0]
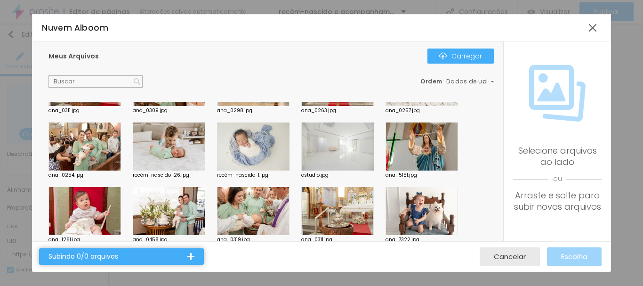
drag, startPoint x: 239, startPoint y: 24, endPoint x: 265, endPoint y: 32, distance: 26.5
click at [265, 32] on div "Nuvem Alboom" at bounding box center [313, 28] width 542 height 12
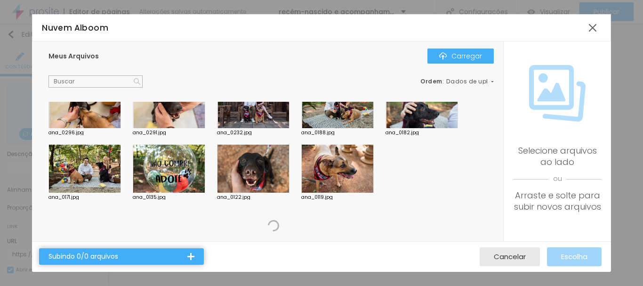
scroll to position [4206, 0]
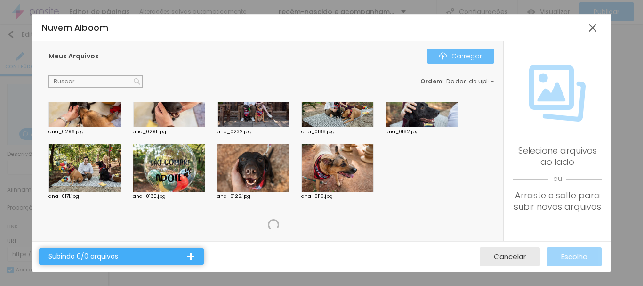
click at [466, 55] on font "Carregar" at bounding box center [466, 55] width 31 height 9
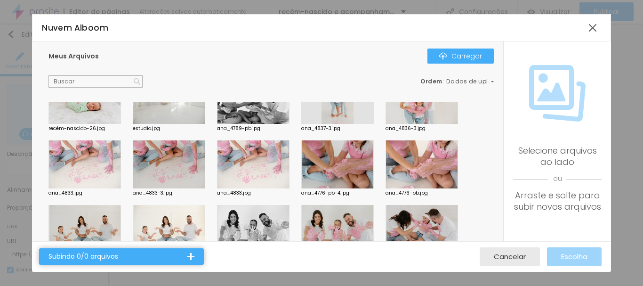
scroll to position [0, 0]
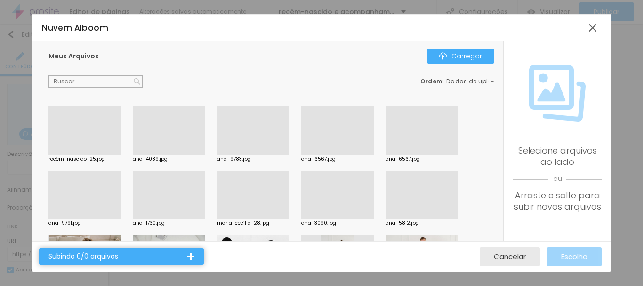
click at [77, 154] on div at bounding box center [84, 154] width 72 height 0
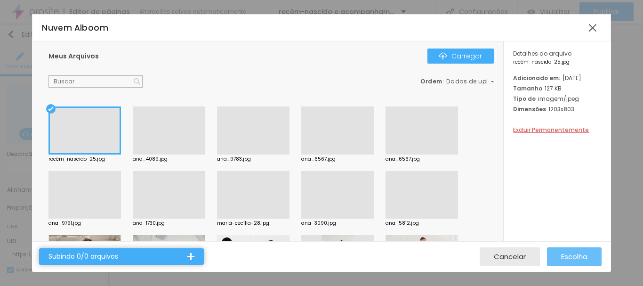
click at [576, 255] on font "Escolha" at bounding box center [574, 256] width 26 height 10
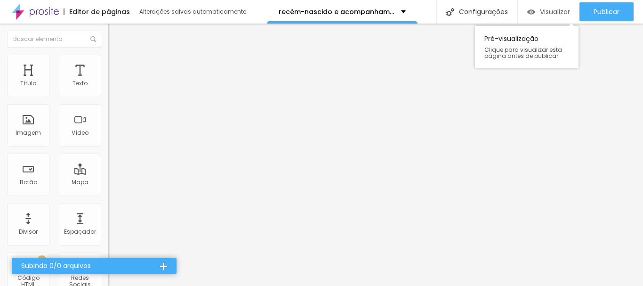
click at [547, 12] on font "Visualizar" at bounding box center [555, 11] width 30 height 9
click at [545, 10] on font "Visualizar" at bounding box center [555, 11] width 30 height 9
click at [549, 12] on font "Visualizar" at bounding box center [555, 11] width 30 height 9
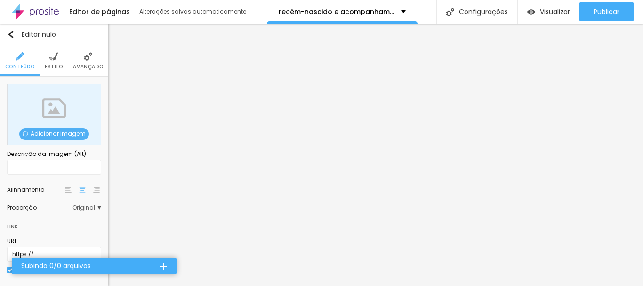
click at [49, 135] on font "Adicionar imagem" at bounding box center [58, 133] width 55 height 8
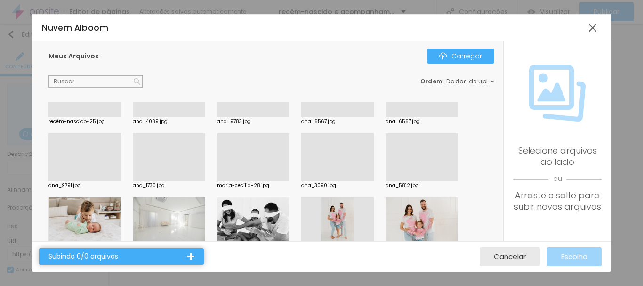
scroll to position [47, 0]
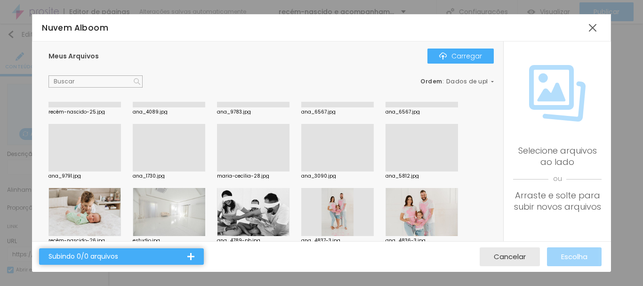
click at [172, 209] on div at bounding box center [169, 212] width 72 height 48
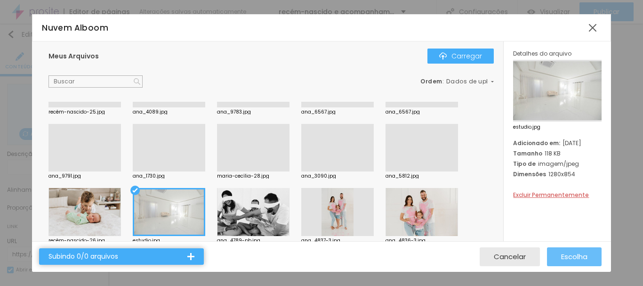
click at [581, 255] on font "Escolha" at bounding box center [574, 256] width 26 height 10
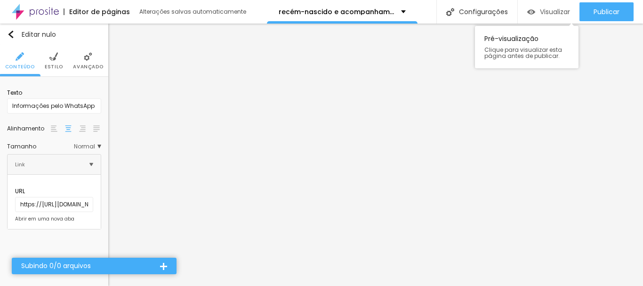
click at [551, 13] on font "Visualizar" at bounding box center [555, 11] width 30 height 9
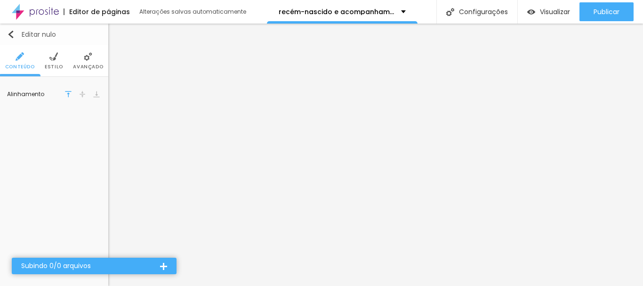
click at [11, 36] on img "button" at bounding box center [11, 35] width 8 height 8
click at [10, 34] on img "button" at bounding box center [11, 35] width 8 height 8
click at [10, 33] on img "button" at bounding box center [11, 35] width 8 height 8
click at [10, 36] on img "button" at bounding box center [11, 35] width 8 height 8
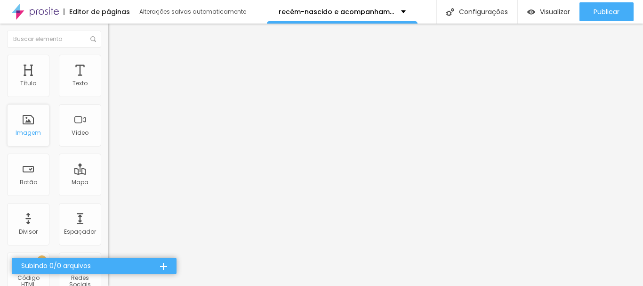
click at [29, 132] on font "Imagem" at bounding box center [28, 132] width 25 height 8
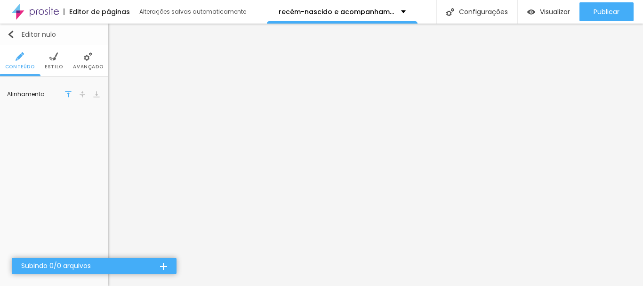
click at [10, 32] on img "button" at bounding box center [11, 35] width 8 height 8
click at [10, 34] on img "button" at bounding box center [11, 35] width 8 height 8
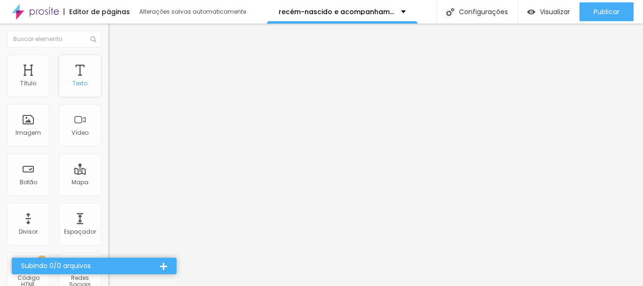
click at [74, 79] on font "Texto" at bounding box center [79, 83] width 15 height 8
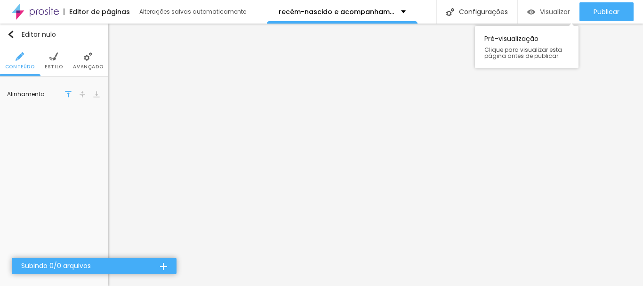
click at [554, 14] on font "Visualizar" at bounding box center [555, 11] width 30 height 9
click at [86, 63] on li "Avançado" at bounding box center [88, 60] width 30 height 31
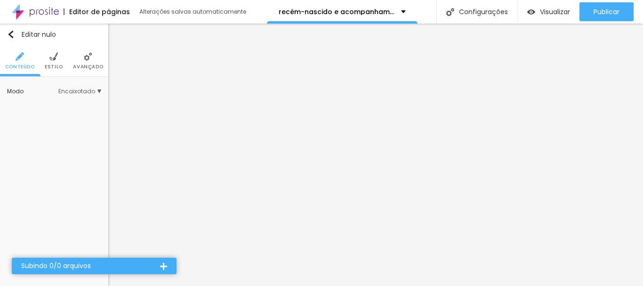
click at [85, 63] on li "Avançado" at bounding box center [88, 60] width 30 height 31
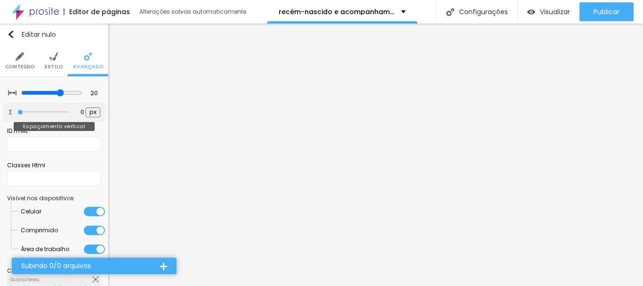
drag, startPoint x: 22, startPoint y: 111, endPoint x: 6, endPoint y: 110, distance: 15.5
click at [17, 110] on input "range" at bounding box center [42, 112] width 51 height 5
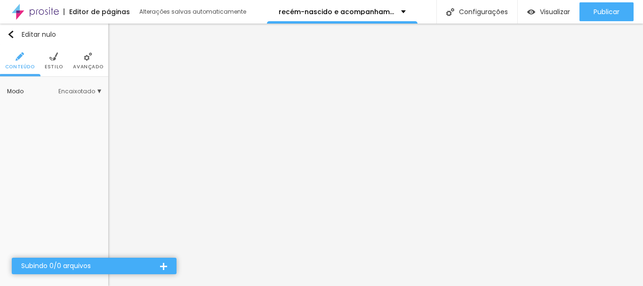
click at [87, 64] on font "Avançado" at bounding box center [88, 66] width 30 height 7
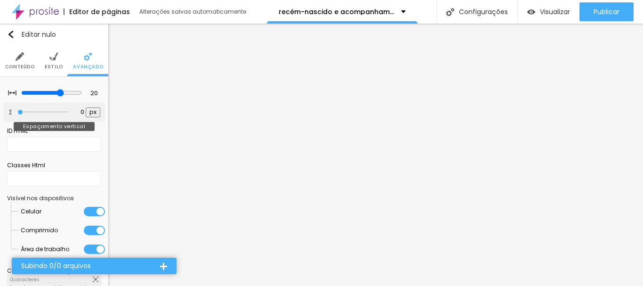
drag, startPoint x: 24, startPoint y: 111, endPoint x: 13, endPoint y: 111, distance: 10.8
click at [17, 111] on input "range" at bounding box center [42, 112] width 51 height 5
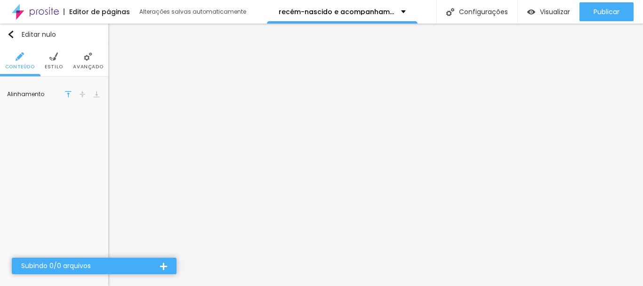
click at [86, 64] on font "Avançado" at bounding box center [88, 66] width 30 height 7
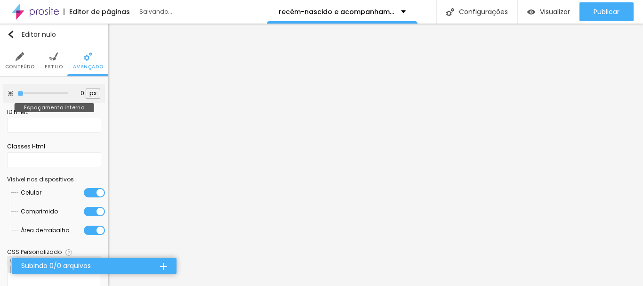
drag, startPoint x: 39, startPoint y: 92, endPoint x: 2, endPoint y: 91, distance: 36.2
click at [17, 91] on input "range" at bounding box center [42, 93] width 51 height 5
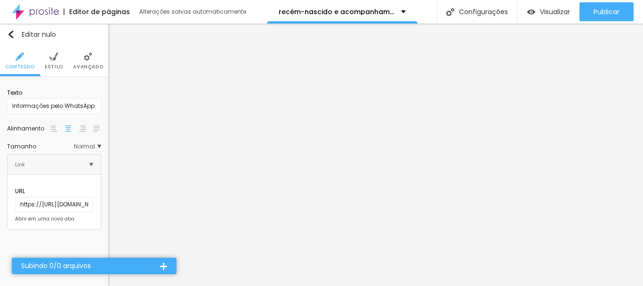
click at [88, 60] on img at bounding box center [88, 56] width 8 height 8
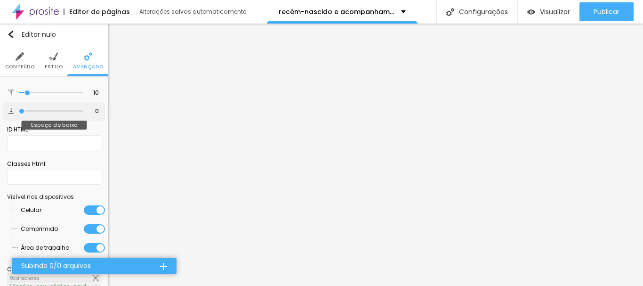
drag, startPoint x: 26, startPoint y: 109, endPoint x: 10, endPoint y: 110, distance: 16.0
click at [19, 110] on input "range" at bounding box center [51, 111] width 64 height 5
drag, startPoint x: 26, startPoint y: 92, endPoint x: 9, endPoint y: 92, distance: 16.9
click at [19, 92] on input "range" at bounding box center [51, 92] width 64 height 5
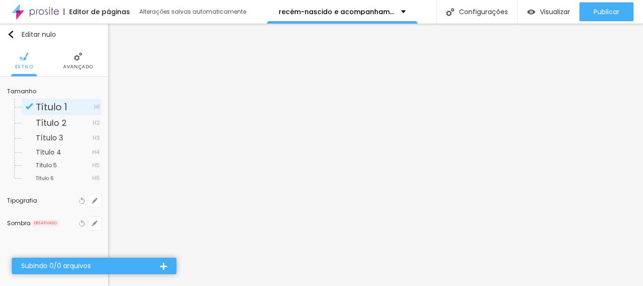
click at [79, 62] on li "Avançado" at bounding box center [78, 60] width 30 height 31
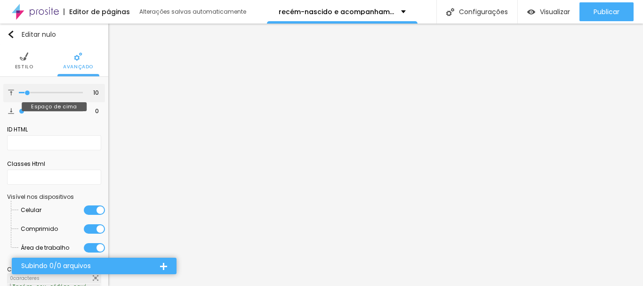
drag, startPoint x: 22, startPoint y: 93, endPoint x: 27, endPoint y: 93, distance: 5.2
click at [27, 93] on input "range" at bounding box center [51, 92] width 64 height 5
click at [24, 94] on input "range" at bounding box center [51, 92] width 64 height 5
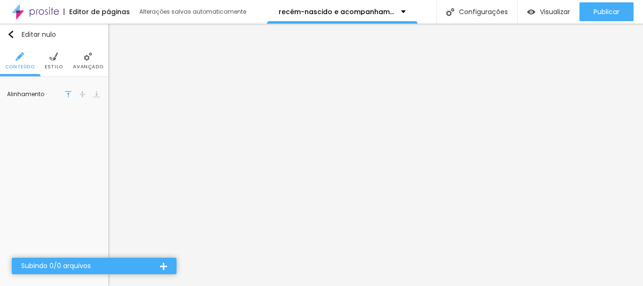
click at [84, 57] on img at bounding box center [88, 56] width 8 height 8
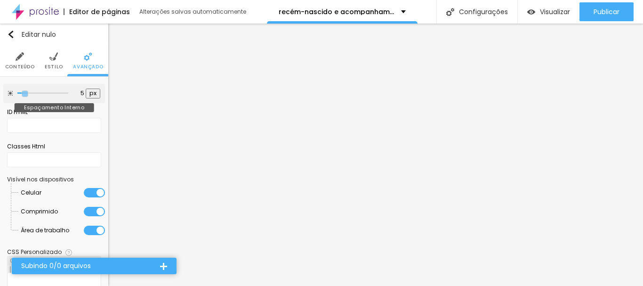
drag, startPoint x: 36, startPoint y: 94, endPoint x: 26, endPoint y: 94, distance: 9.9
click at [26, 94] on input "range" at bounding box center [42, 93] width 51 height 5
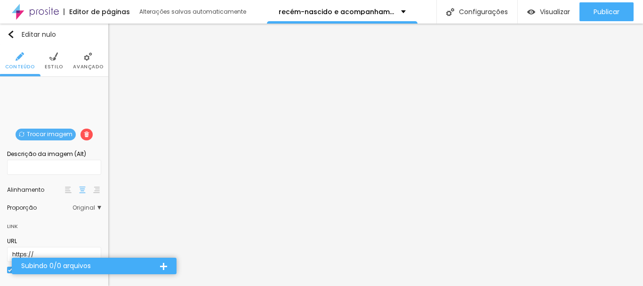
click at [83, 63] on li "Avançado" at bounding box center [88, 60] width 30 height 31
click at [84, 57] on img at bounding box center [88, 56] width 8 height 8
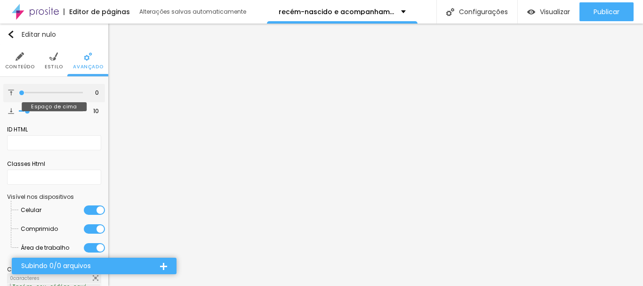
drag, startPoint x: 28, startPoint y: 92, endPoint x: 16, endPoint y: 92, distance: 12.2
click at [19, 92] on input "range" at bounding box center [51, 92] width 64 height 5
drag, startPoint x: 26, startPoint y: 111, endPoint x: 5, endPoint y: 110, distance: 20.7
click at [19, 110] on input "range" at bounding box center [51, 111] width 64 height 5
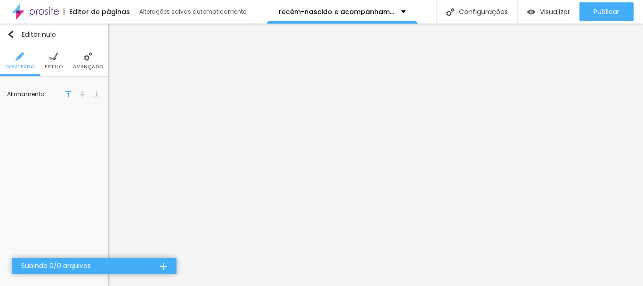
click at [84, 54] on img at bounding box center [88, 56] width 8 height 8
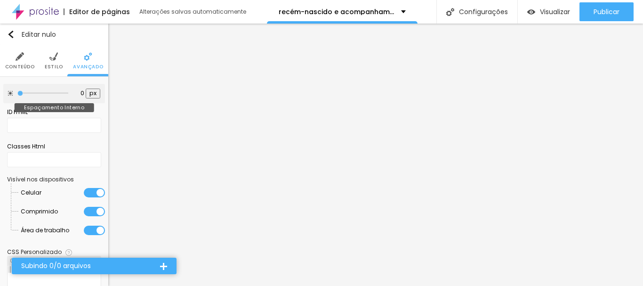
drag, startPoint x: 34, startPoint y: 92, endPoint x: 15, endPoint y: 92, distance: 19.3
click at [17, 92] on input "range" at bounding box center [42, 93] width 51 height 5
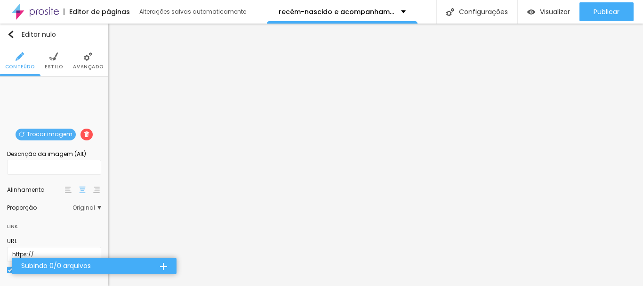
click at [85, 64] on font "Avançado" at bounding box center [88, 66] width 30 height 7
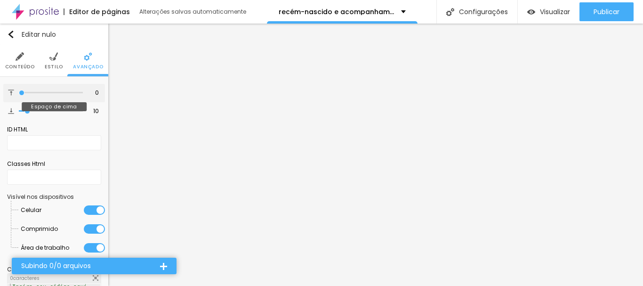
drag, startPoint x: 27, startPoint y: 91, endPoint x: 14, endPoint y: 92, distance: 13.2
click at [19, 92] on input "range" at bounding box center [51, 92] width 64 height 5
drag, startPoint x: 27, startPoint y: 111, endPoint x: 13, endPoint y: 111, distance: 14.1
click at [19, 111] on input "range" at bounding box center [51, 111] width 64 height 5
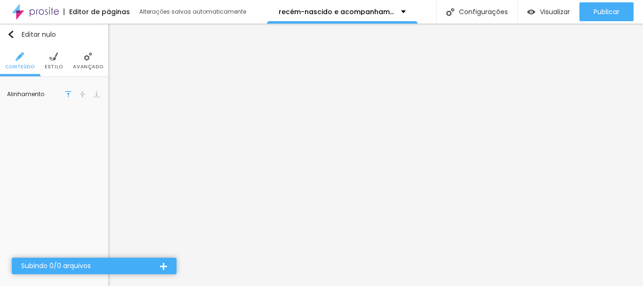
click at [87, 60] on img at bounding box center [88, 56] width 8 height 8
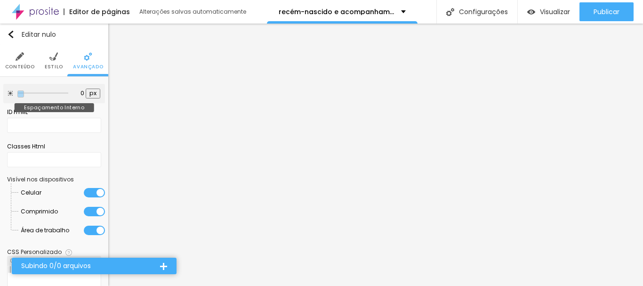
drag, startPoint x: 35, startPoint y: 91, endPoint x: 18, endPoint y: 91, distance: 16.9
click at [18, 91] on input "range" at bounding box center [42, 93] width 51 height 5
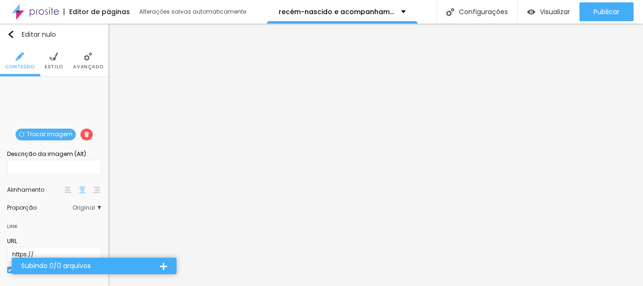
click at [85, 63] on li "Avançado" at bounding box center [88, 60] width 30 height 31
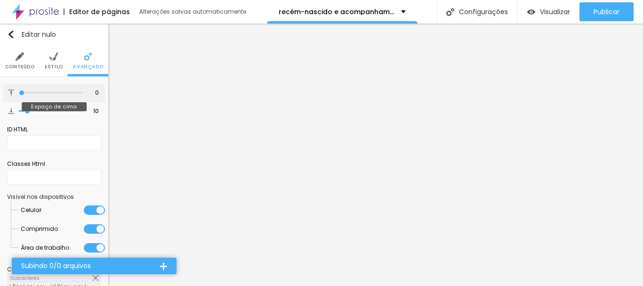
drag, startPoint x: 26, startPoint y: 91, endPoint x: 9, endPoint y: 91, distance: 16.5
click at [19, 91] on input "range" at bounding box center [51, 92] width 64 height 5
drag, startPoint x: 24, startPoint y: 110, endPoint x: 11, endPoint y: 110, distance: 13.6
click at [19, 110] on input "range" at bounding box center [51, 111] width 64 height 5
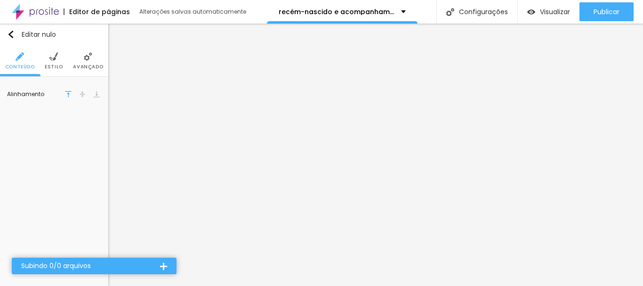
click at [86, 57] on img at bounding box center [88, 56] width 8 height 8
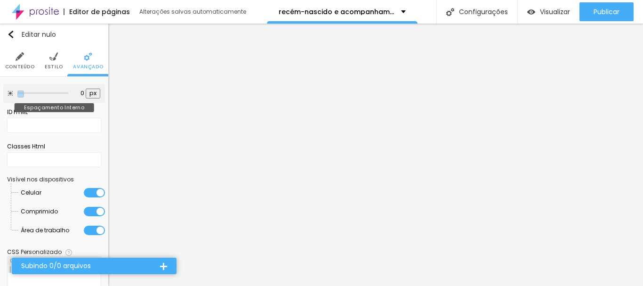
drag, startPoint x: 32, startPoint y: 91, endPoint x: 8, endPoint y: 91, distance: 24.0
click at [17, 91] on input "range" at bounding box center [42, 93] width 51 height 5
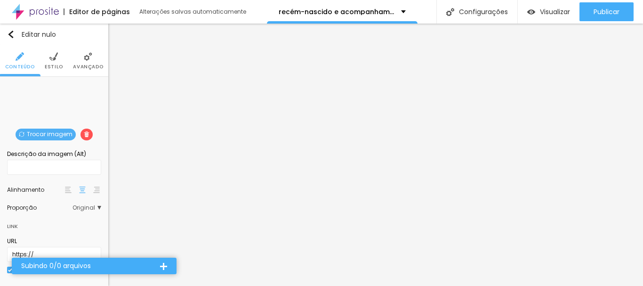
click at [82, 62] on li "Avançado" at bounding box center [88, 60] width 30 height 31
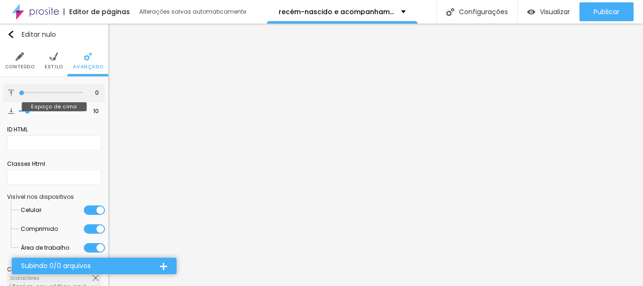
drag, startPoint x: 28, startPoint y: 92, endPoint x: 17, endPoint y: 92, distance: 10.4
click at [19, 92] on input "range" at bounding box center [51, 92] width 64 height 5
drag, startPoint x: 24, startPoint y: 110, endPoint x: 12, endPoint y: 110, distance: 12.7
click at [19, 110] on input "range" at bounding box center [51, 111] width 64 height 5
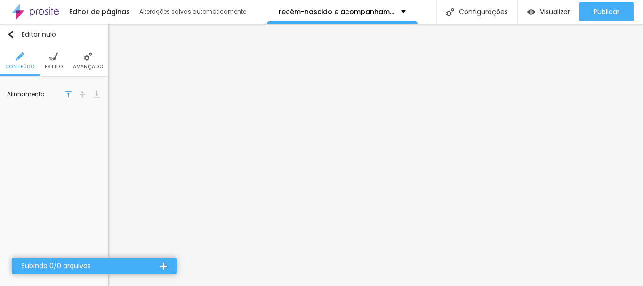
click at [89, 62] on li "Avançado" at bounding box center [88, 60] width 30 height 31
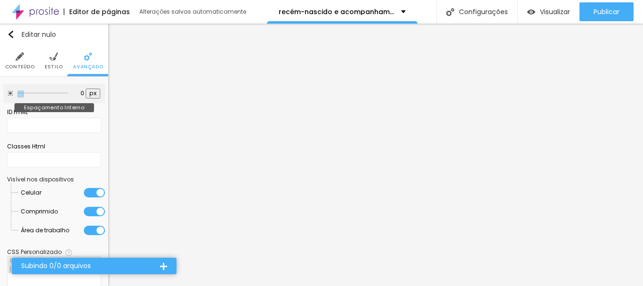
drag, startPoint x: 35, startPoint y: 91, endPoint x: 14, endPoint y: 91, distance: 21.6
click at [17, 91] on input "range" at bounding box center [42, 93] width 51 height 5
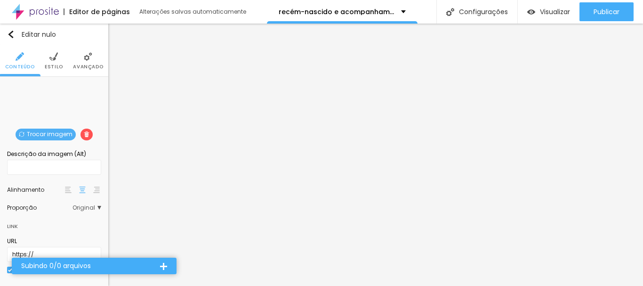
click at [84, 65] on font "Avançado" at bounding box center [88, 66] width 30 height 7
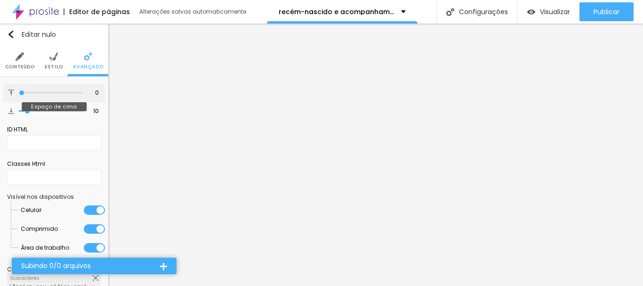
drag, startPoint x: 25, startPoint y: 92, endPoint x: 12, endPoint y: 92, distance: 13.6
click at [19, 92] on input "range" at bounding box center [51, 92] width 64 height 5
drag, startPoint x: 25, startPoint y: 110, endPoint x: 13, endPoint y: 110, distance: 12.2
click at [19, 110] on input "range" at bounding box center [51, 111] width 64 height 5
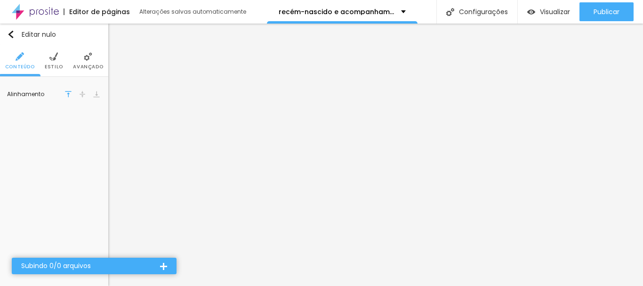
click at [89, 61] on img at bounding box center [88, 56] width 8 height 8
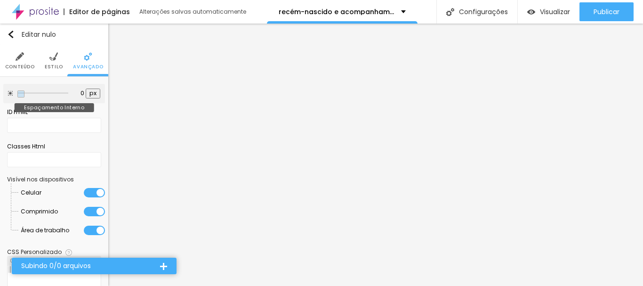
drag, startPoint x: 36, startPoint y: 92, endPoint x: 15, endPoint y: 92, distance: 21.2
click at [17, 92] on input "range" at bounding box center [42, 93] width 51 height 5
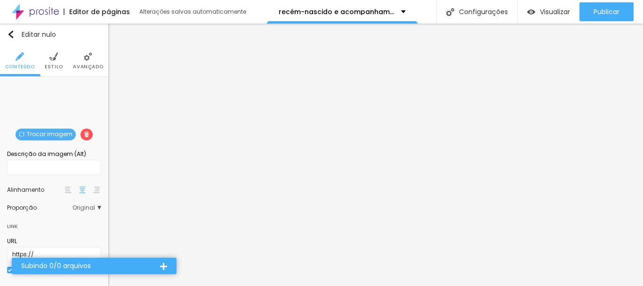
click at [86, 61] on img at bounding box center [88, 56] width 8 height 8
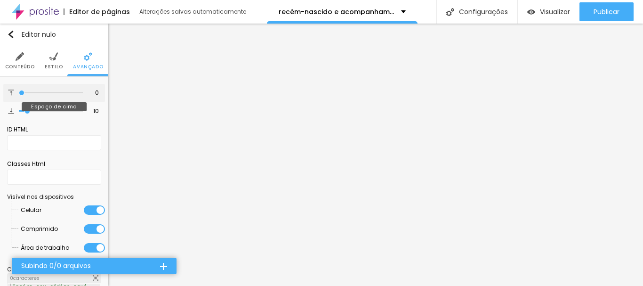
drag, startPoint x: 26, startPoint y: 92, endPoint x: 12, endPoint y: 93, distance: 14.2
click at [19, 93] on input "range" at bounding box center [51, 92] width 64 height 5
drag, startPoint x: 27, startPoint y: 110, endPoint x: 18, endPoint y: 110, distance: 8.9
click at [19, 110] on input "range" at bounding box center [51, 111] width 64 height 5
drag, startPoint x: 21, startPoint y: 93, endPoint x: 27, endPoint y: 94, distance: 6.2
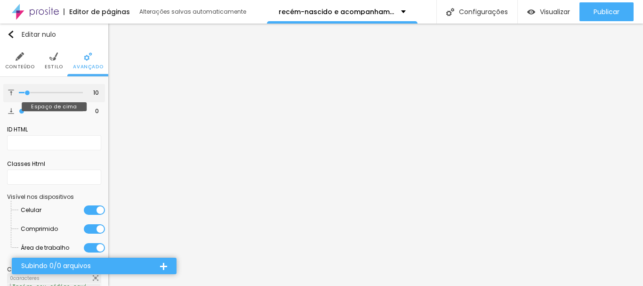
click at [27, 94] on input "range" at bounding box center [51, 92] width 64 height 5
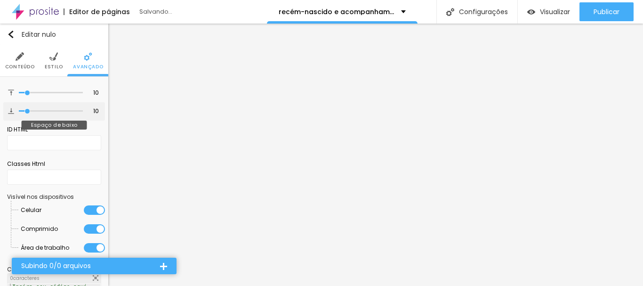
drag, startPoint x: 22, startPoint y: 112, endPoint x: 27, endPoint y: 112, distance: 5.3
click at [27, 112] on input "range" at bounding box center [51, 111] width 64 height 5
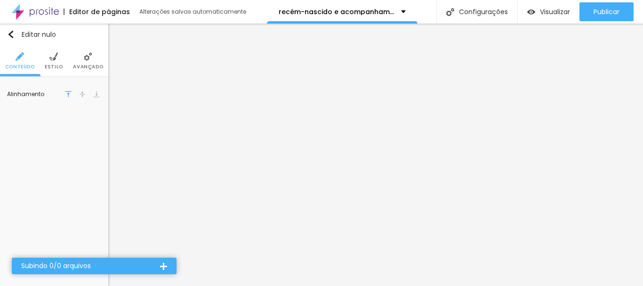
click at [90, 61] on img at bounding box center [88, 56] width 8 height 8
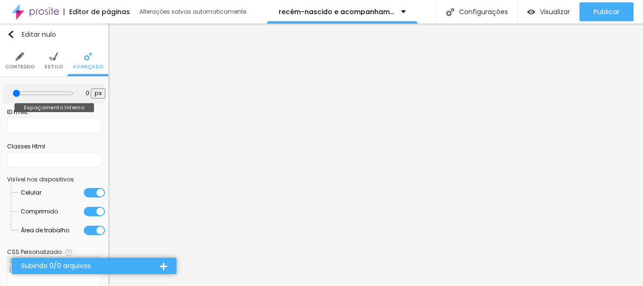
click at [17, 92] on input "range" at bounding box center [43, 93] width 61 height 8
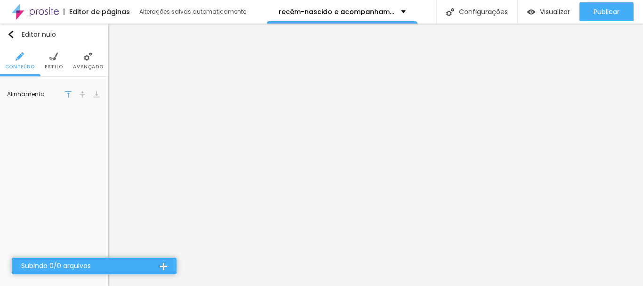
click at [92, 55] on img at bounding box center [88, 56] width 8 height 8
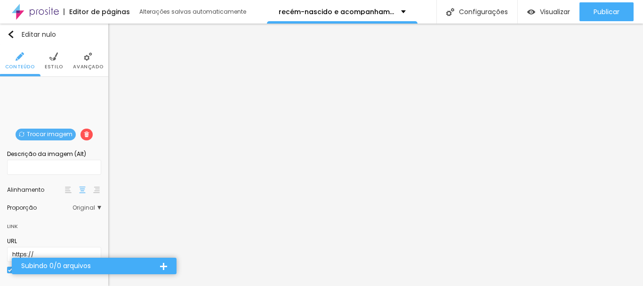
click at [83, 61] on li "Avançado" at bounding box center [88, 60] width 30 height 31
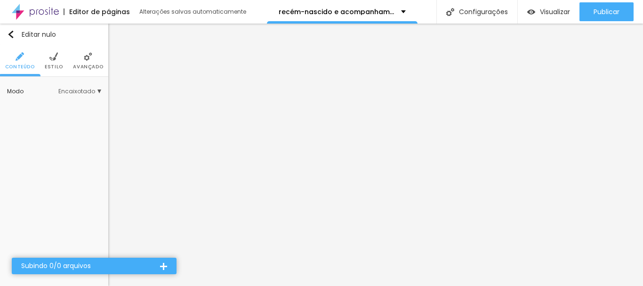
click at [88, 62] on li "Avançado" at bounding box center [88, 60] width 30 height 31
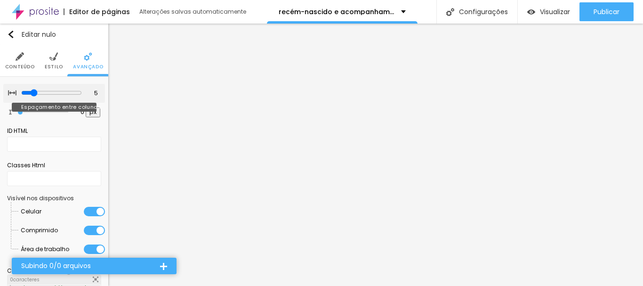
drag, startPoint x: 47, startPoint y: 93, endPoint x: 28, endPoint y: 92, distance: 18.4
click at [28, 92] on input "range" at bounding box center [51, 93] width 61 height 8
drag, startPoint x: 19, startPoint y: 111, endPoint x: 11, endPoint y: 107, distance: 8.8
click at [17, 110] on input "range" at bounding box center [42, 112] width 51 height 5
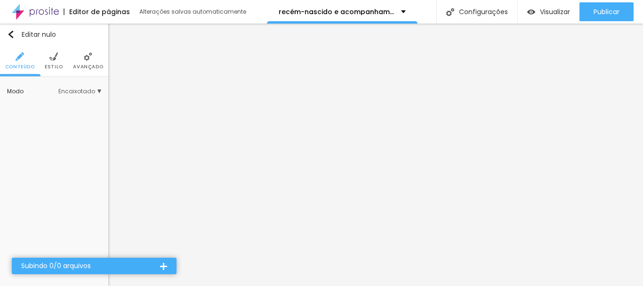
click at [84, 66] on font "Avançado" at bounding box center [88, 66] width 30 height 7
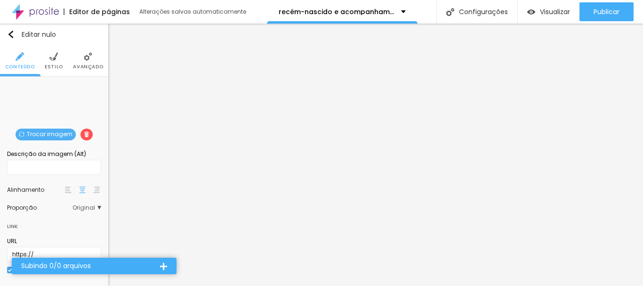
click at [86, 62] on li "Avançado" at bounding box center [88, 60] width 30 height 31
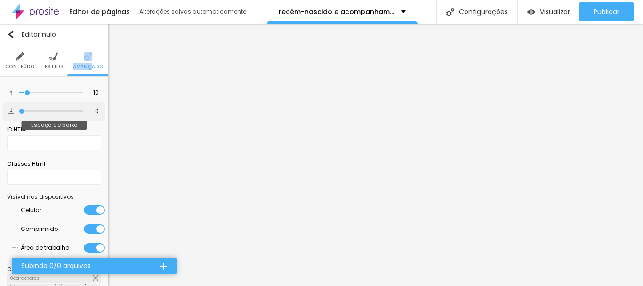
drag, startPoint x: 25, startPoint y: 110, endPoint x: 9, endPoint y: 110, distance: 16.0
click at [19, 110] on input "range" at bounding box center [51, 111] width 64 height 5
drag, startPoint x: 24, startPoint y: 92, endPoint x: 13, endPoint y: 92, distance: 11.8
click at [19, 92] on input "range" at bounding box center [51, 92] width 64 height 5
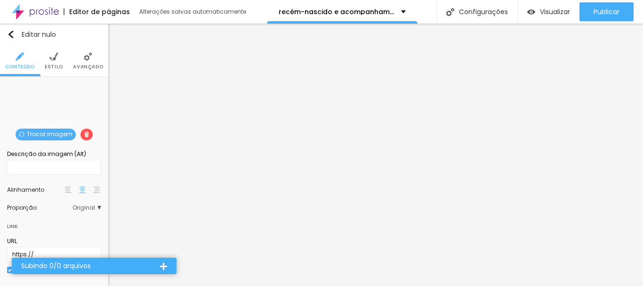
click at [77, 63] on font "Avançado" at bounding box center [88, 66] width 30 height 7
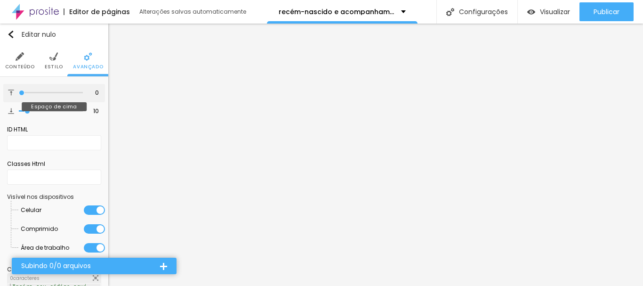
drag, startPoint x: 27, startPoint y: 93, endPoint x: 15, endPoint y: 94, distance: 12.2
click at [19, 94] on input "range" at bounding box center [51, 92] width 64 height 5
drag, startPoint x: 26, startPoint y: 111, endPoint x: 16, endPoint y: 111, distance: 10.4
click at [19, 111] on input "range" at bounding box center [51, 111] width 64 height 5
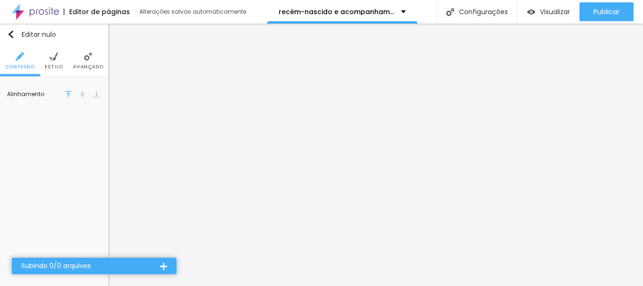
click at [88, 56] on img at bounding box center [88, 56] width 8 height 8
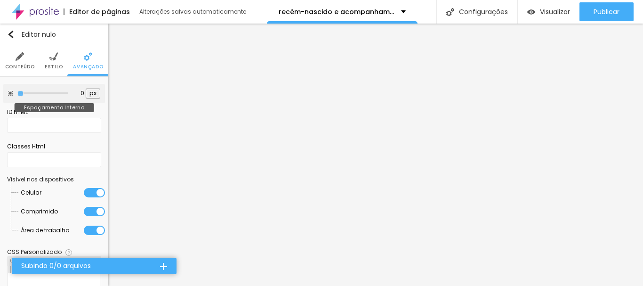
drag, startPoint x: 35, startPoint y: 93, endPoint x: 21, endPoint y: 92, distance: 14.1
click at [21, 92] on input "range" at bounding box center [42, 93] width 51 height 5
click at [23, 92] on input "range" at bounding box center [42, 93] width 51 height 5
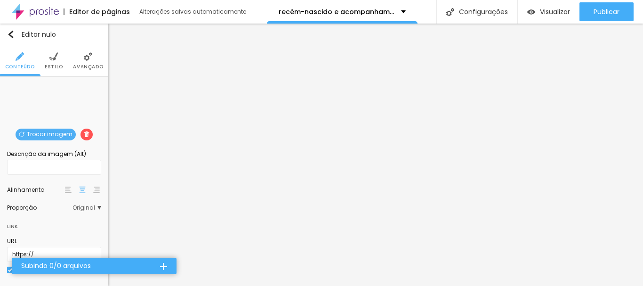
click at [84, 58] on img at bounding box center [88, 56] width 8 height 8
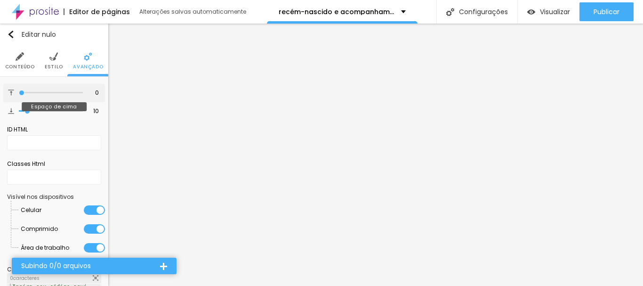
drag, startPoint x: 25, startPoint y: 90, endPoint x: 13, endPoint y: 91, distance: 12.8
click at [19, 91] on input "range" at bounding box center [51, 92] width 64 height 5
drag, startPoint x: 25, startPoint y: 111, endPoint x: 16, endPoint y: 110, distance: 9.5
click at [19, 110] on input "range" at bounding box center [51, 111] width 64 height 5
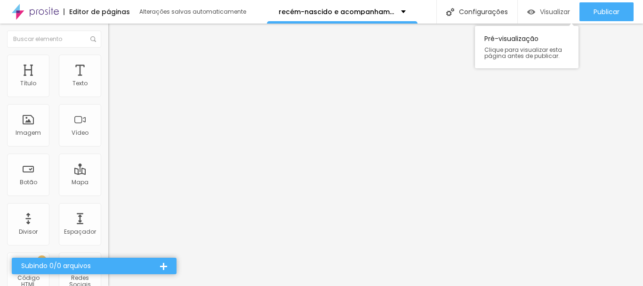
click at [559, 13] on font "Visualizar" at bounding box center [555, 11] width 30 height 9
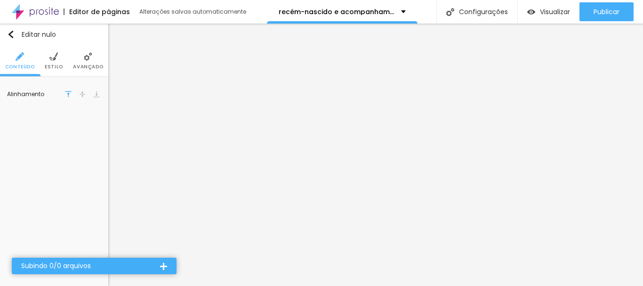
click at [86, 59] on img at bounding box center [88, 56] width 8 height 8
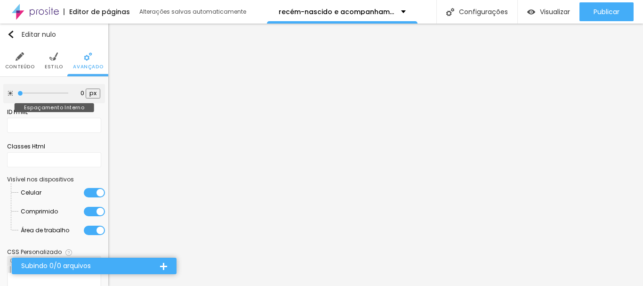
drag, startPoint x: 24, startPoint y: 92, endPoint x: 12, endPoint y: 92, distance: 12.2
click at [17, 92] on input "range" at bounding box center [42, 93] width 51 height 5
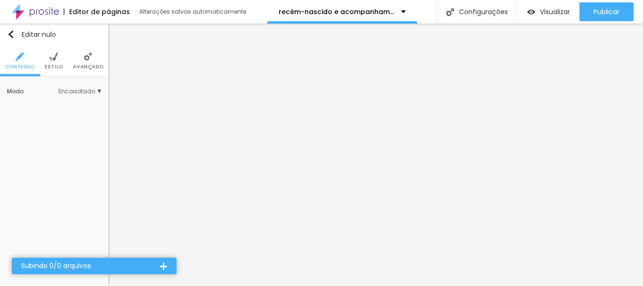
click at [88, 61] on li "Avançado" at bounding box center [88, 60] width 30 height 31
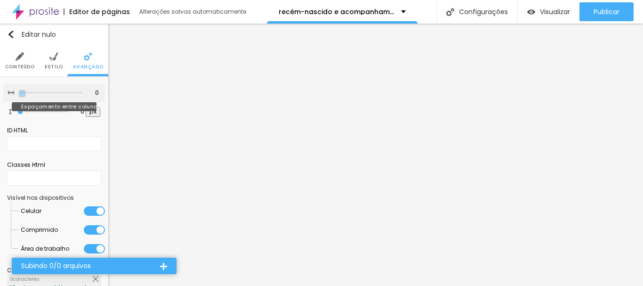
drag, startPoint x: 55, startPoint y: 92, endPoint x: 18, endPoint y: 92, distance: 36.7
click at [19, 92] on input "range" at bounding box center [51, 92] width 64 height 5
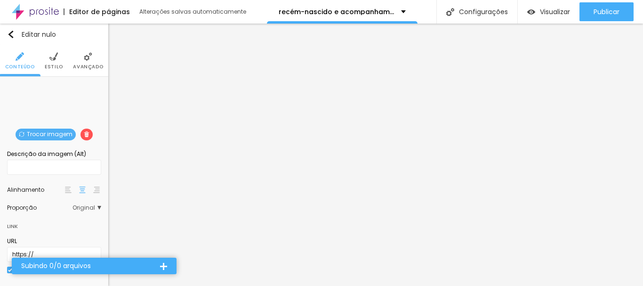
click at [88, 61] on li "Avançado" at bounding box center [88, 60] width 30 height 31
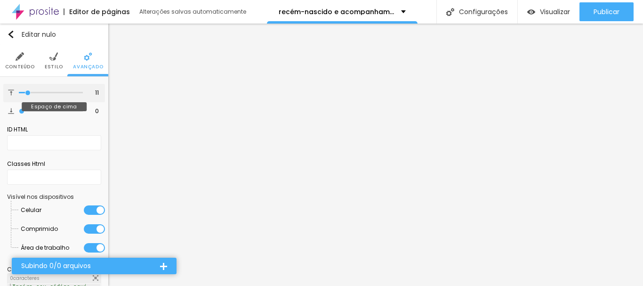
drag, startPoint x: 21, startPoint y: 94, endPoint x: 27, endPoint y: 98, distance: 7.7
click at [27, 95] on input "range" at bounding box center [51, 92] width 64 height 5
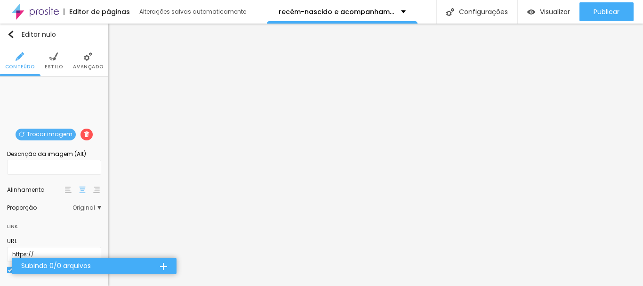
click at [85, 59] on img at bounding box center [88, 56] width 8 height 8
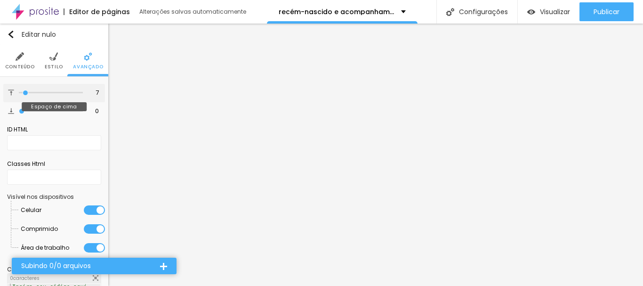
click at [25, 92] on input "range" at bounding box center [51, 92] width 64 height 5
click at [30, 93] on input "range" at bounding box center [51, 92] width 64 height 5
click at [27, 92] on input "range" at bounding box center [51, 93] width 61 height 8
click at [26, 92] on input "range" at bounding box center [51, 92] width 64 height 5
click at [27, 92] on input "range" at bounding box center [51, 92] width 64 height 5
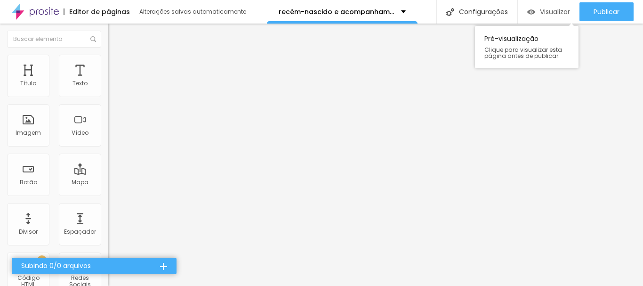
click at [553, 11] on font "Visualizar" at bounding box center [555, 11] width 30 height 9
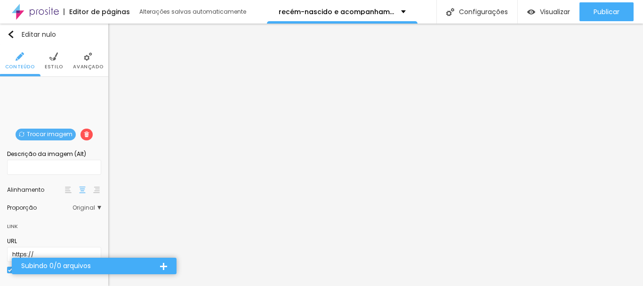
click at [84, 60] on img at bounding box center [88, 56] width 8 height 8
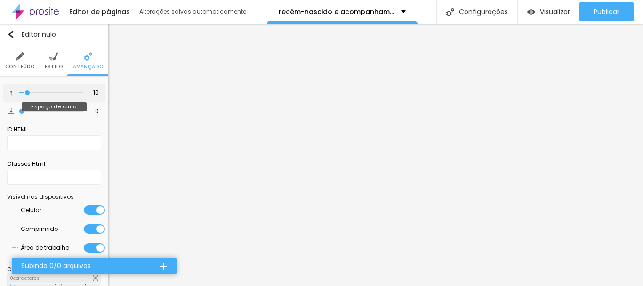
drag, startPoint x: 22, startPoint y: 91, endPoint x: 27, endPoint y: 92, distance: 4.7
click at [27, 92] on input "range" at bounding box center [51, 92] width 64 height 5
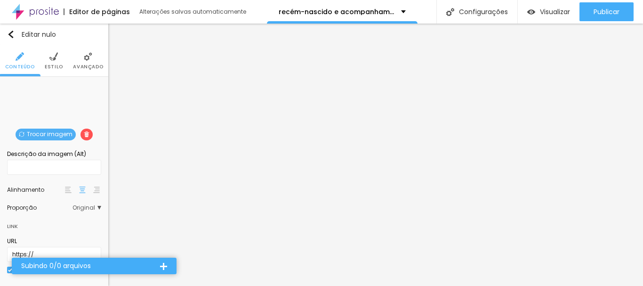
click at [84, 59] on img at bounding box center [88, 56] width 8 height 8
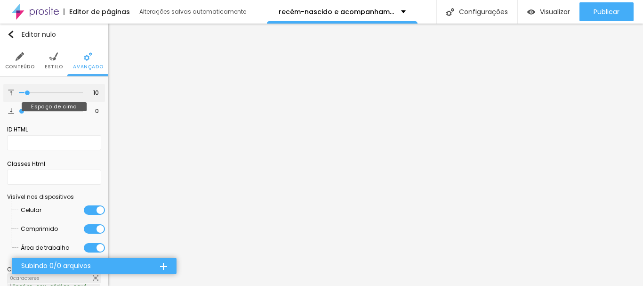
click at [27, 94] on input "range" at bounding box center [51, 92] width 64 height 5
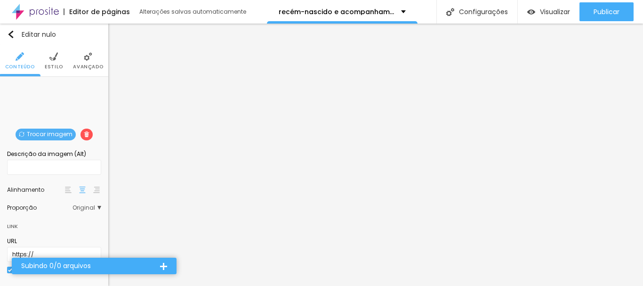
click at [84, 60] on img at bounding box center [88, 56] width 8 height 8
click at [84, 61] on li "Avançado" at bounding box center [88, 60] width 30 height 31
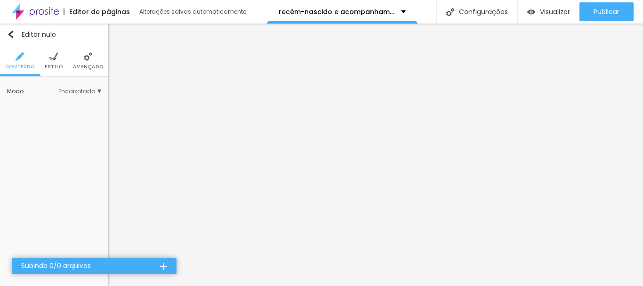
click at [87, 65] on font "Avançado" at bounding box center [88, 66] width 30 height 7
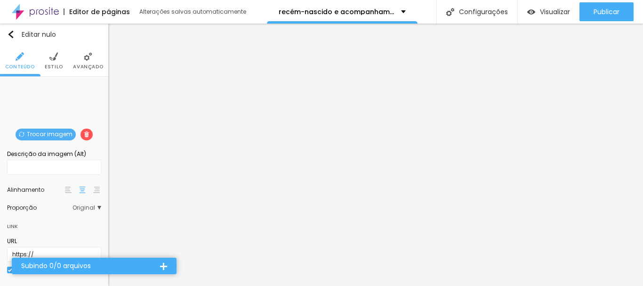
click at [83, 61] on li "Avançado" at bounding box center [88, 60] width 30 height 31
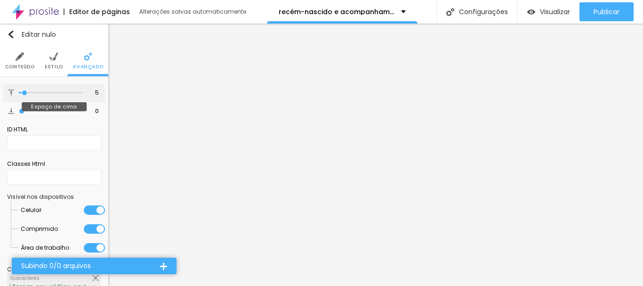
click at [24, 93] on input "range" at bounding box center [51, 92] width 64 height 5
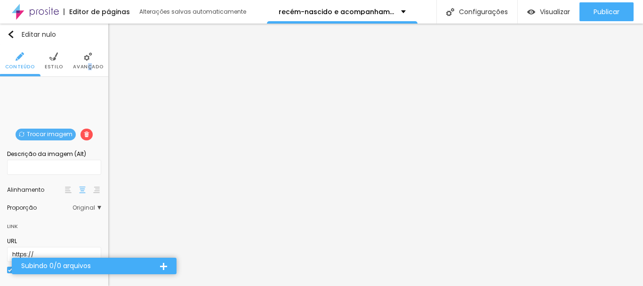
click at [84, 64] on font "Avançado" at bounding box center [88, 66] width 30 height 7
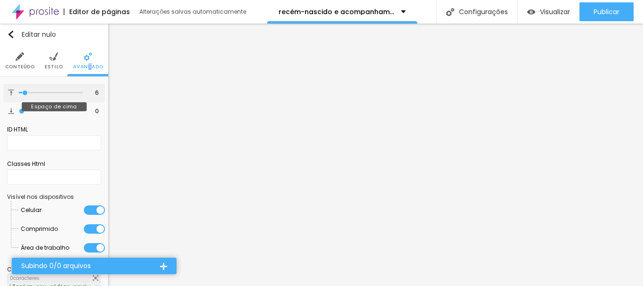
click at [25, 94] on input "range" at bounding box center [51, 92] width 64 height 5
click at [24, 93] on input "range" at bounding box center [51, 92] width 64 height 5
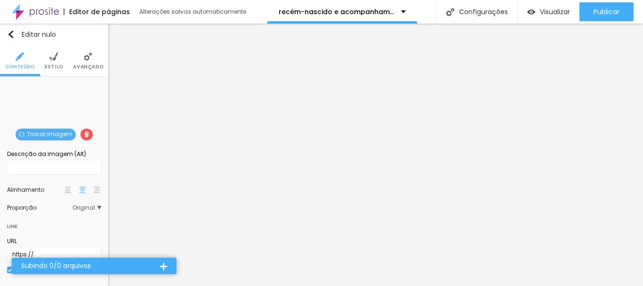
click at [84, 56] on img at bounding box center [88, 56] width 8 height 8
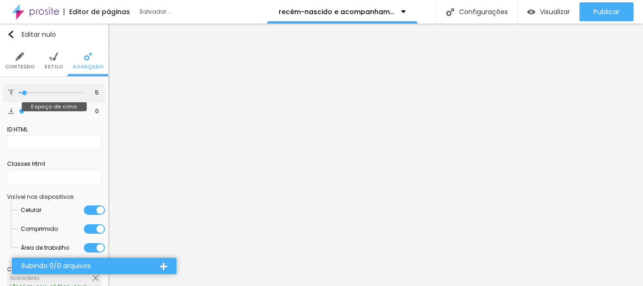
click at [24, 93] on input "range" at bounding box center [51, 92] width 64 height 5
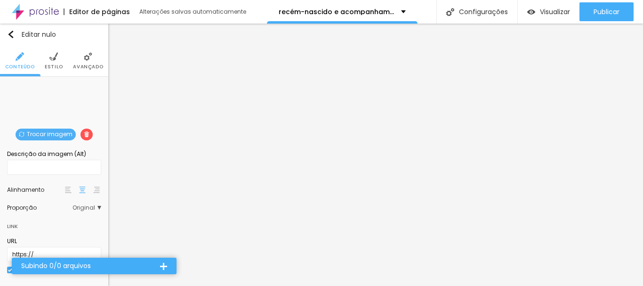
click at [84, 60] on img at bounding box center [88, 56] width 8 height 8
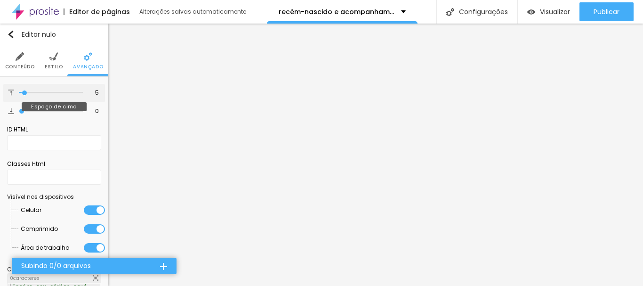
click at [24, 92] on input "range" at bounding box center [51, 92] width 64 height 5
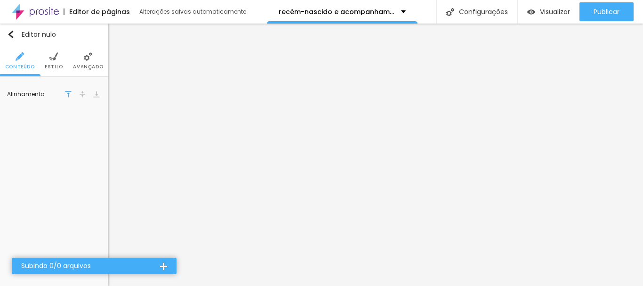
click at [86, 62] on li "Avançado" at bounding box center [88, 60] width 30 height 31
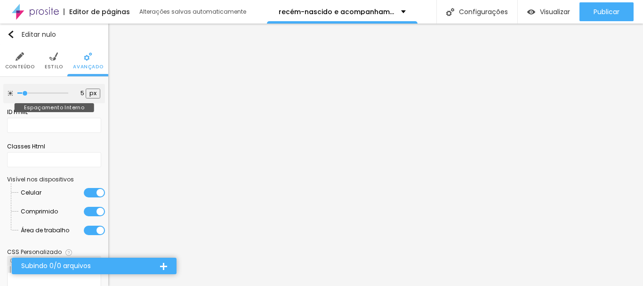
click at [25, 91] on input "range" at bounding box center [42, 93] width 51 height 5
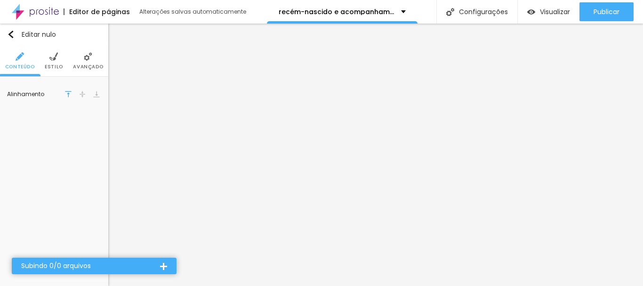
click at [90, 63] on font "Avançado" at bounding box center [88, 66] width 30 height 7
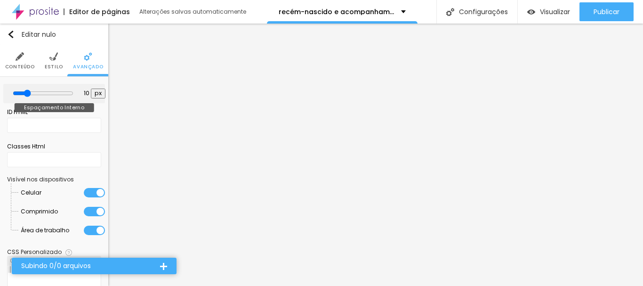
click at [26, 91] on input "range" at bounding box center [43, 93] width 61 height 8
click at [24, 91] on input "range" at bounding box center [43, 93] width 61 height 8
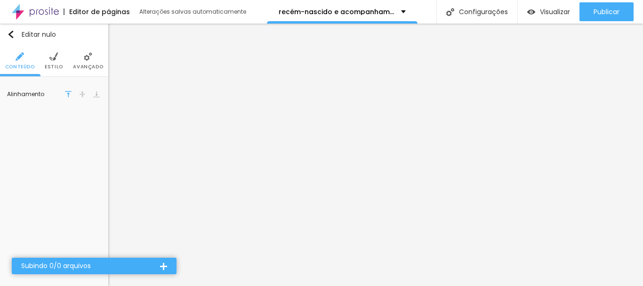
click at [83, 60] on li "Avançado" at bounding box center [88, 60] width 30 height 31
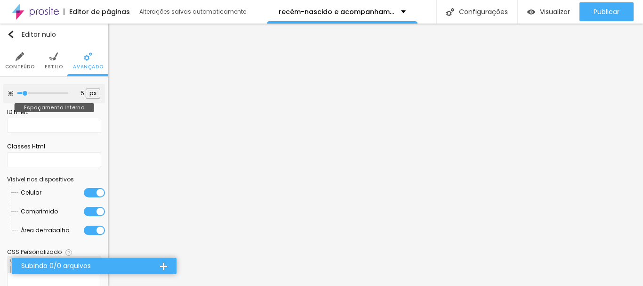
click at [24, 92] on input "range" at bounding box center [42, 93] width 51 height 5
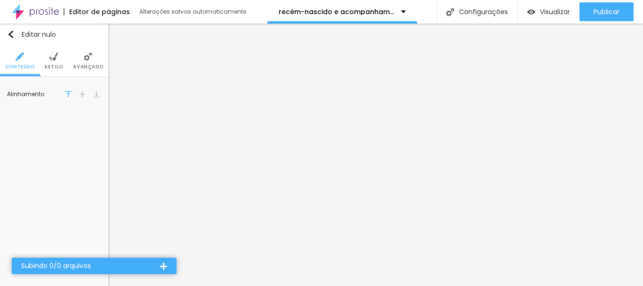
click at [89, 62] on li "Avançado" at bounding box center [88, 60] width 30 height 31
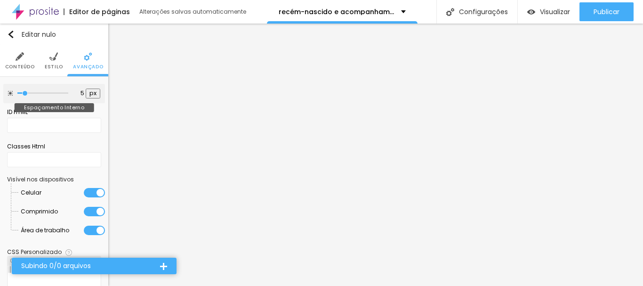
click at [25, 91] on input "range" at bounding box center [42, 93] width 51 height 5
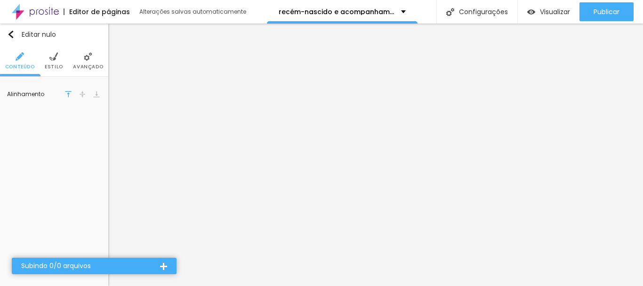
click at [83, 64] on font "Avançado" at bounding box center [88, 66] width 30 height 7
click at [86, 63] on li "Avançado" at bounding box center [88, 60] width 30 height 31
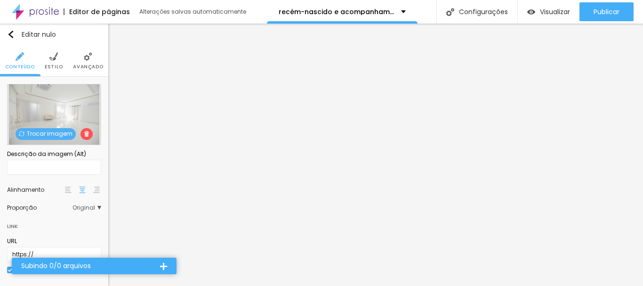
click at [77, 62] on li "Avançado" at bounding box center [88, 60] width 30 height 31
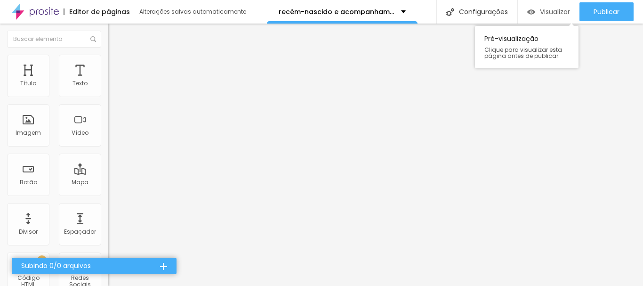
click at [560, 11] on font "Visualizar" at bounding box center [555, 11] width 30 height 9
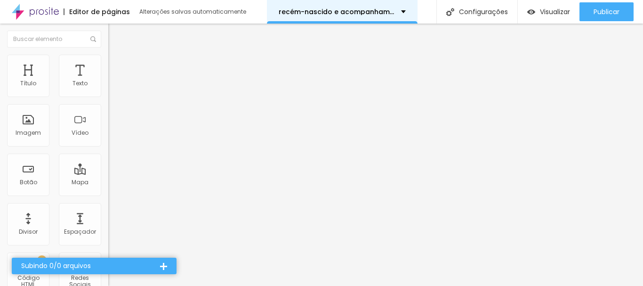
click at [399, 10] on div "recém-nascido e acompanhamento" at bounding box center [342, 11] width 127 height 7
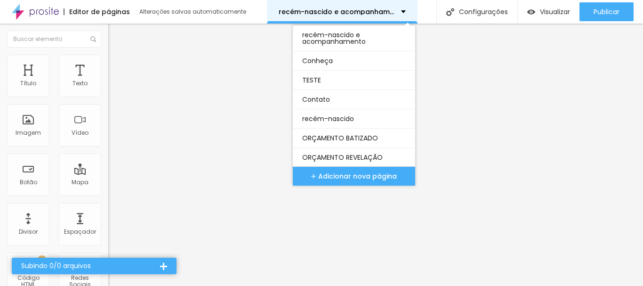
click at [398, 10] on div "recém-nascido e acompanhamento" at bounding box center [342, 11] width 127 height 7
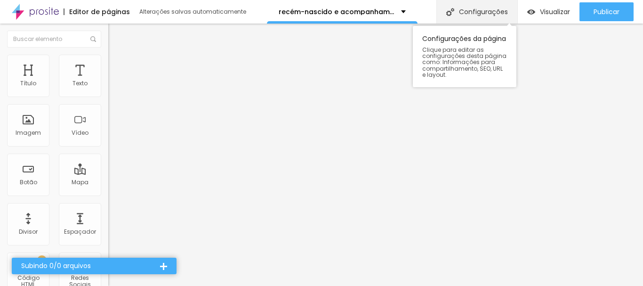
click at [469, 12] on font "Configurações" at bounding box center [483, 11] width 49 height 9
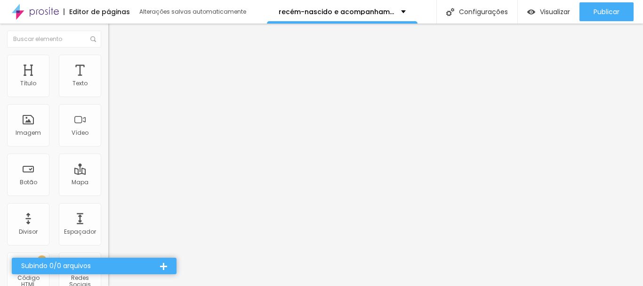
drag, startPoint x: 426, startPoint y: 155, endPoint x: 376, endPoint y: 152, distance: 50.0
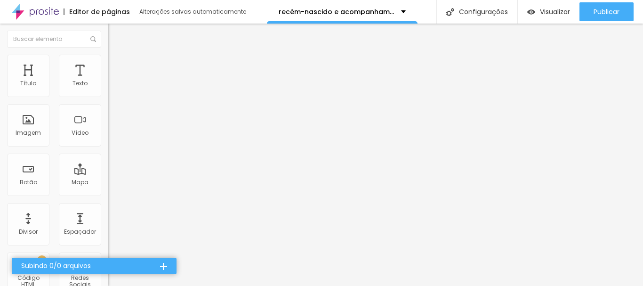
drag, startPoint x: 227, startPoint y: 155, endPoint x: 378, endPoint y: 157, distance: 150.6
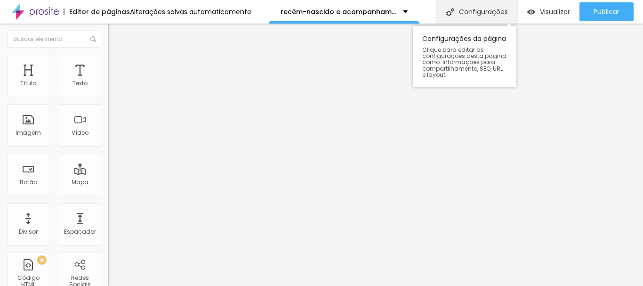
click at [484, 11] on font "Configurações" at bounding box center [483, 11] width 49 height 9
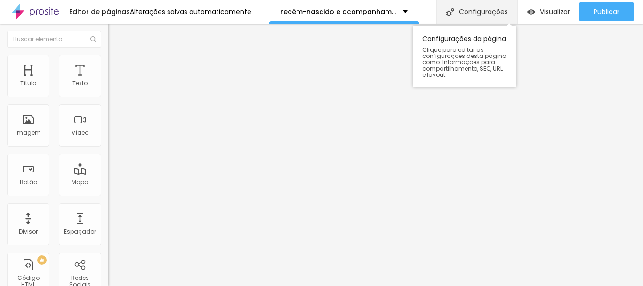
click at [446, 13] on img at bounding box center [450, 12] width 8 height 8
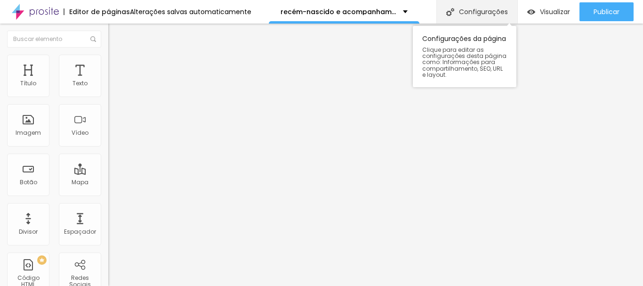
click at [478, 12] on font "Configurações" at bounding box center [483, 11] width 49 height 9
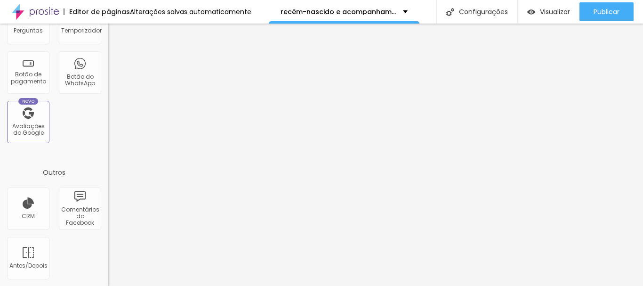
scroll to position [350, 0]
click at [36, 268] on font "Antes/Depois" at bounding box center [28, 265] width 38 height 8
click at [21, 268] on font "Antes/Depois" at bounding box center [28, 265] width 38 height 8
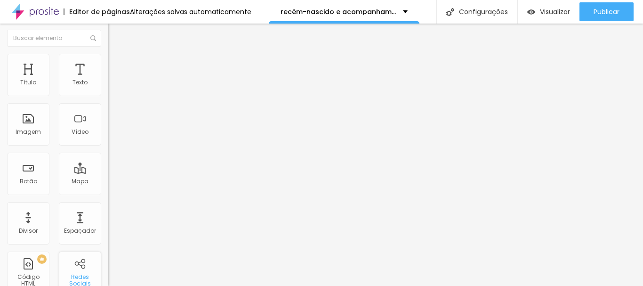
scroll to position [0, 0]
click at [541, 9] on font "Visualizar" at bounding box center [555, 11] width 30 height 9
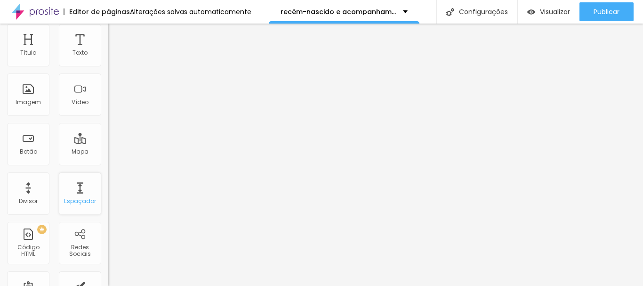
scroll to position [47, 0]
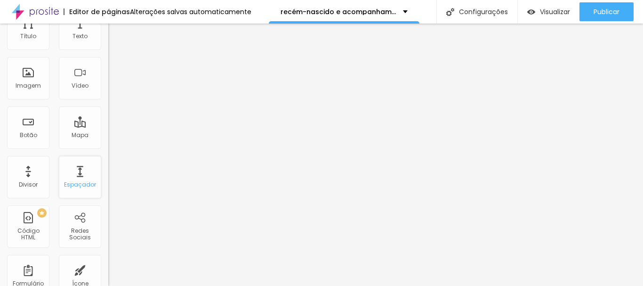
click at [72, 174] on div "Espaçador" at bounding box center [80, 177] width 42 height 42
click at [32, 182] on font "Divisor" at bounding box center [28, 184] width 19 height 8
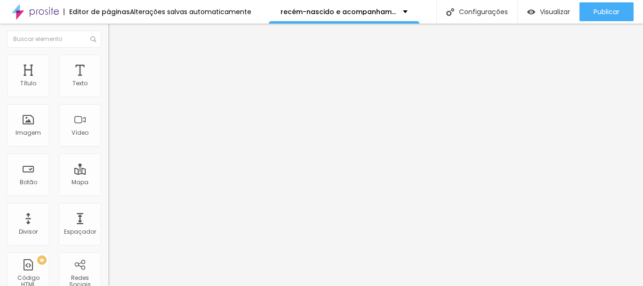
click at [117, 66] on font "Avançado" at bounding box center [132, 70] width 31 height 8
click at [108, 271] on div at bounding box center [162, 271] width 108 height 0
click at [108, 172] on div "10 px Espaçamento Interno ID HTML Classes Html Visível nos dispositivos Celular…" at bounding box center [162, 204] width 108 height 263
click at [108, 64] on img at bounding box center [112, 68] width 8 height 8
click at [108, 183] on input "range" at bounding box center [138, 187] width 61 height 8
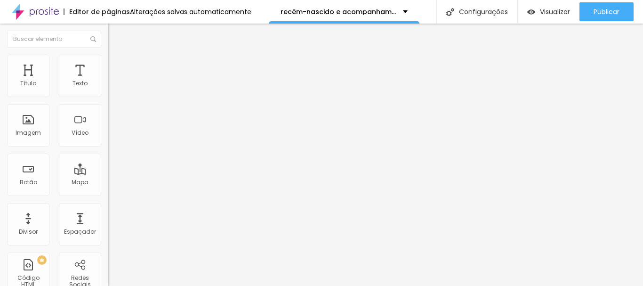
type input "9"
click at [108, 183] on input "range" at bounding box center [138, 187] width 61 height 8
type input "4"
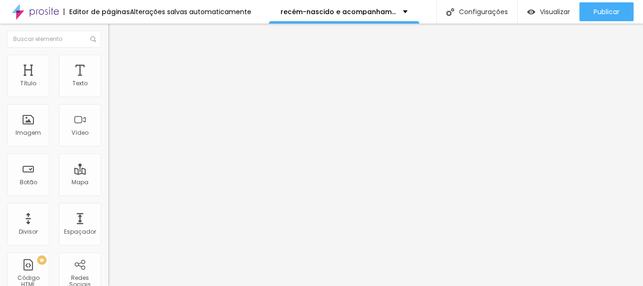
click at [108, 183] on input "range" at bounding box center [138, 187] width 61 height 8
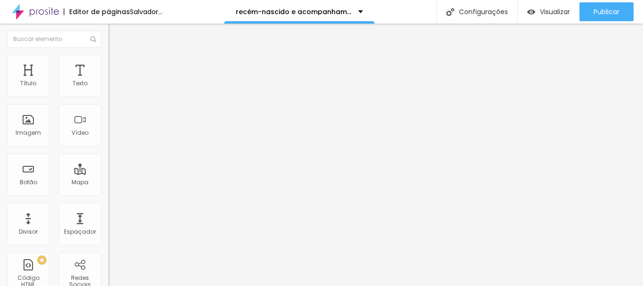
type input "5"
type input "7"
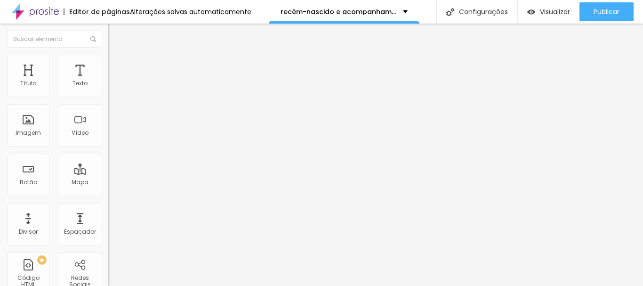
type input "8"
type input "7"
type input "6"
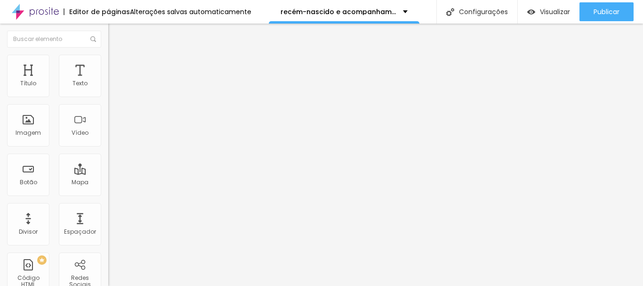
type input "6"
type input "5"
click at [108, 183] on input "range" at bounding box center [138, 187] width 61 height 8
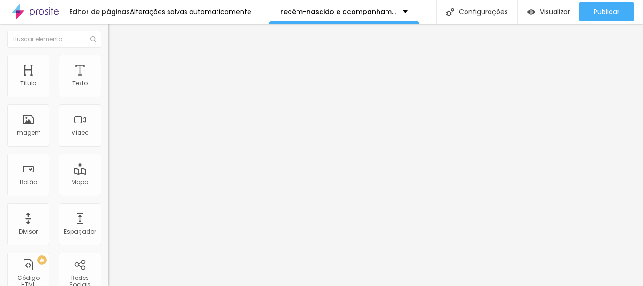
click at [108, 64] on li "Avançado" at bounding box center [162, 68] width 108 height 9
type input "1"
type input "2"
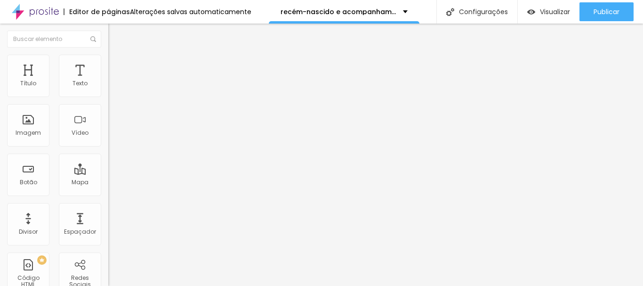
type input "5"
type input "6"
type input "7"
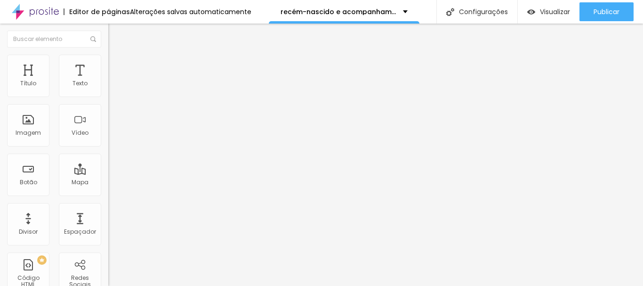
type input "7"
type input "6"
type input "5"
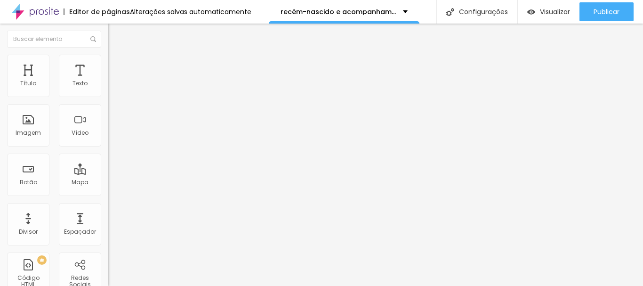
type input "5"
click at [108, 183] on input "range" at bounding box center [138, 187] width 61 height 8
click at [108, 64] on img at bounding box center [112, 68] width 8 height 8
type input "1"
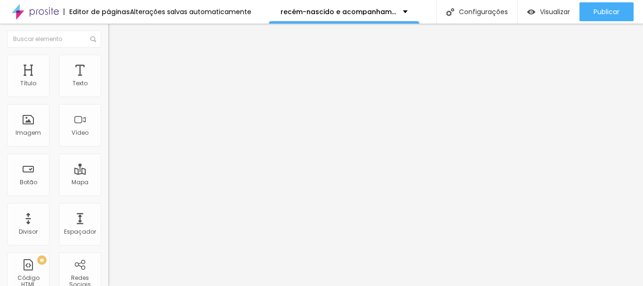
type input "2"
type input "3"
type input "4"
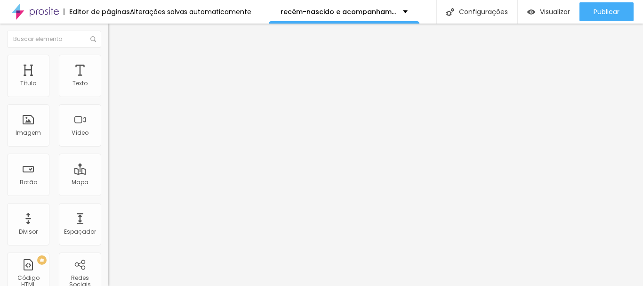
type input "4"
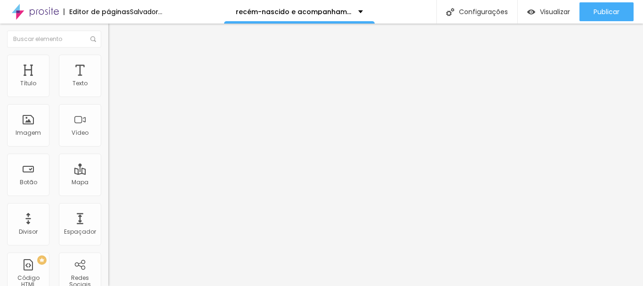
type input "5"
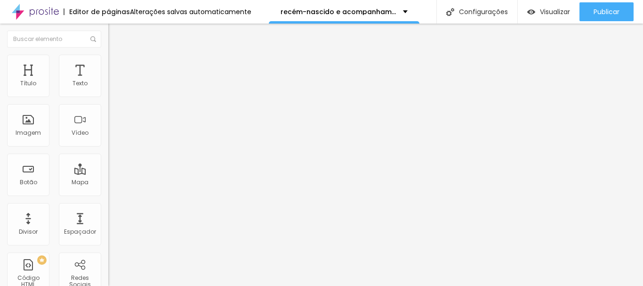
type input "5"
click at [108, 183] on input "range" at bounding box center [138, 187] width 61 height 8
click at [108, 64] on img at bounding box center [112, 68] width 8 height 8
type input "3"
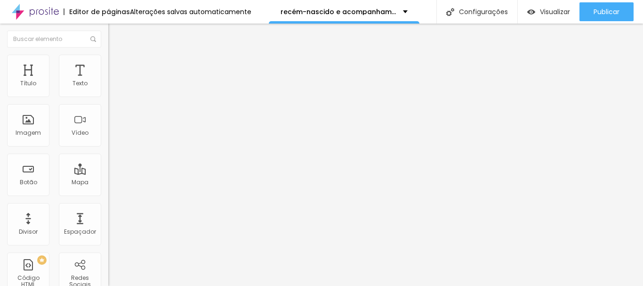
type input "5"
type input "6"
type input "8"
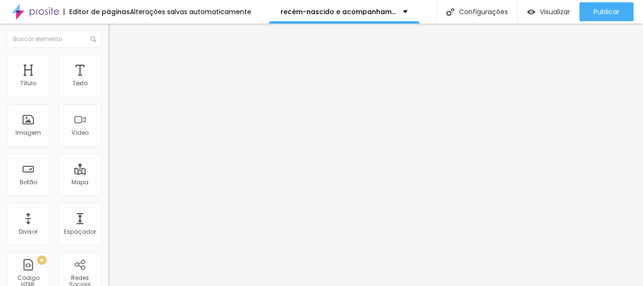
type input "8"
type input "9"
type input "8"
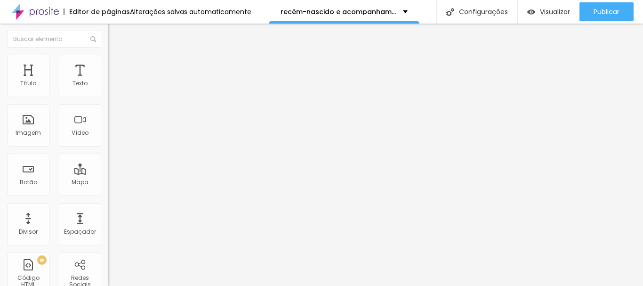
type input "1"
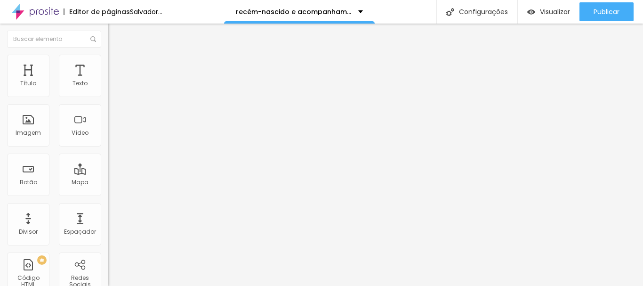
type input "3"
type input "5"
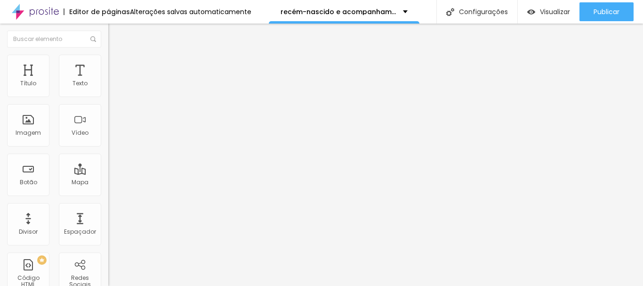
type input "6"
type input "5"
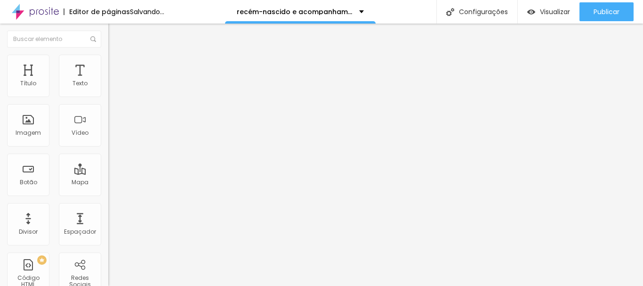
type input "5"
click at [108, 183] on input "range" at bounding box center [138, 187] width 61 height 8
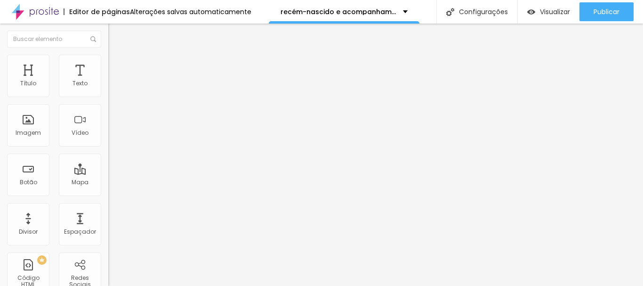
click at [108, 64] on li "Avançado" at bounding box center [162, 68] width 108 height 9
click at [108, 271] on div at bounding box center [162, 271] width 108 height 0
click at [112, 136] on icon "button" at bounding box center [115, 134] width 6 height 6
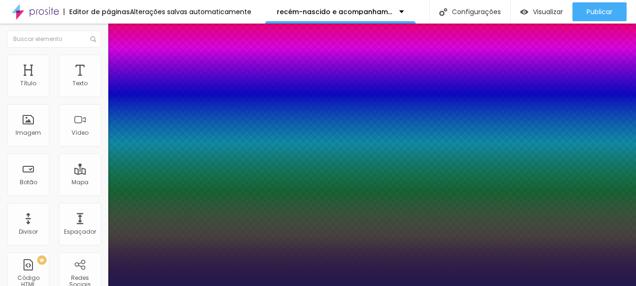
type input "1"
type input "35"
type input "1"
type input "34"
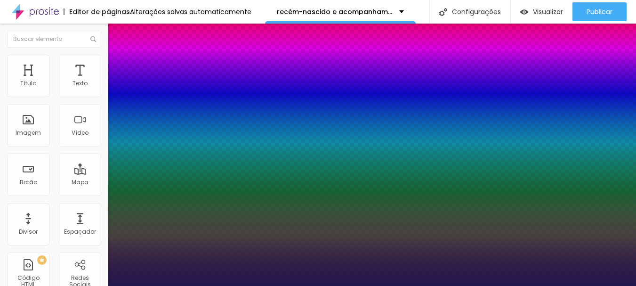
type input "34"
type input "1"
type input "31"
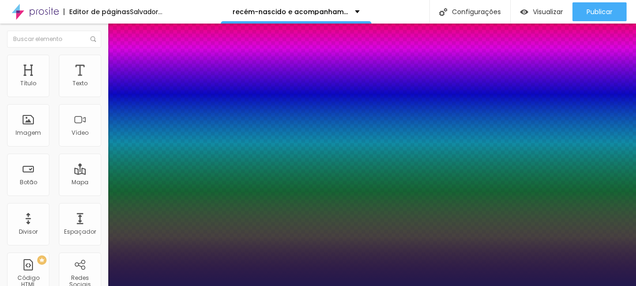
type input "1"
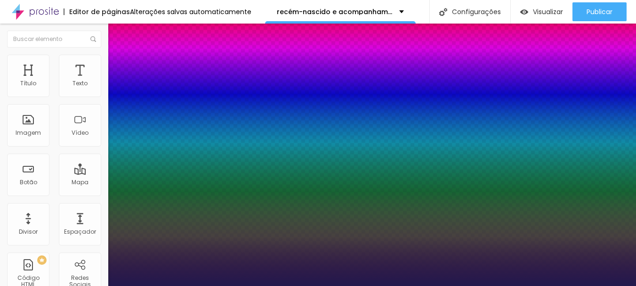
type input "30"
type input "1"
type input "30"
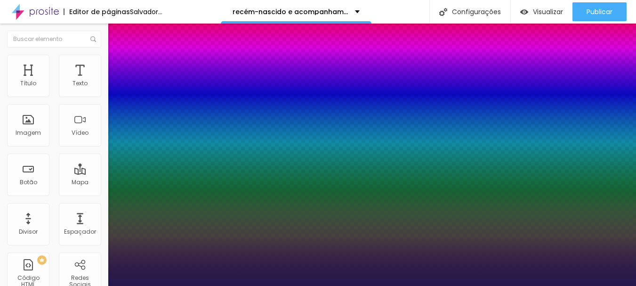
type input "1"
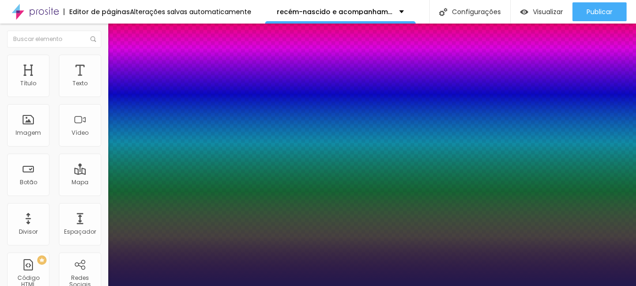
click at [380, 285] on div at bounding box center [318, 286] width 636 height 0
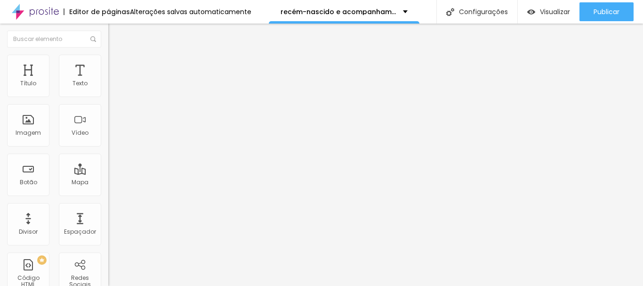
click at [112, 136] on icon "button" at bounding box center [115, 134] width 6 height 6
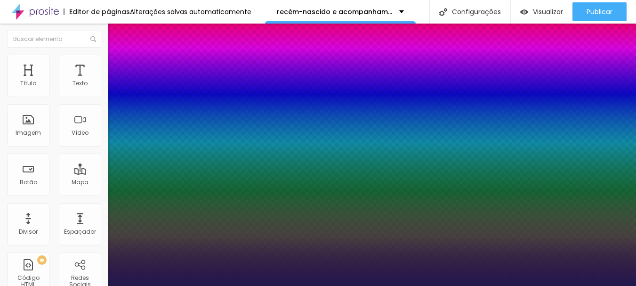
type input "1"
type input "26"
type input "1"
type input "25"
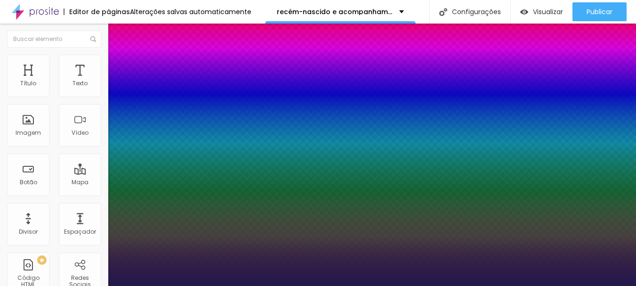
type input "25"
type input "1"
type input "24"
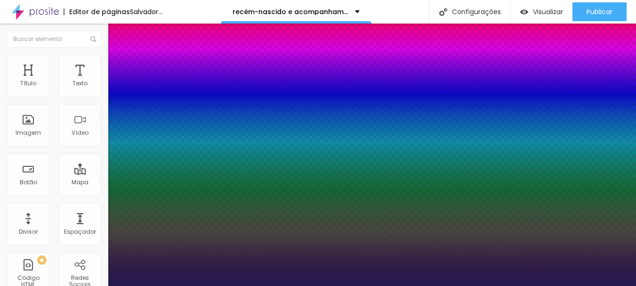
type input "1"
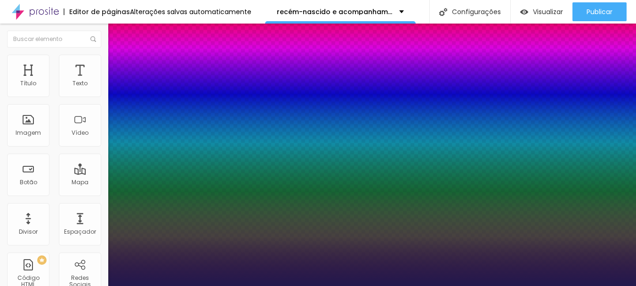
type input "22"
type input "1"
type input "20"
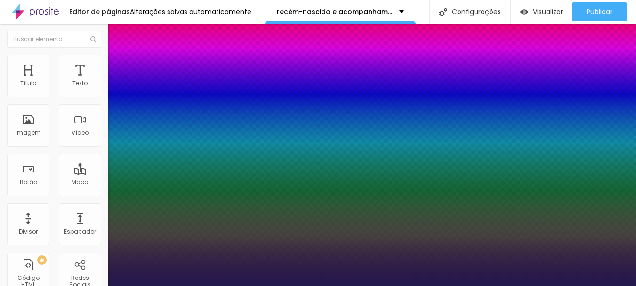
type input "1"
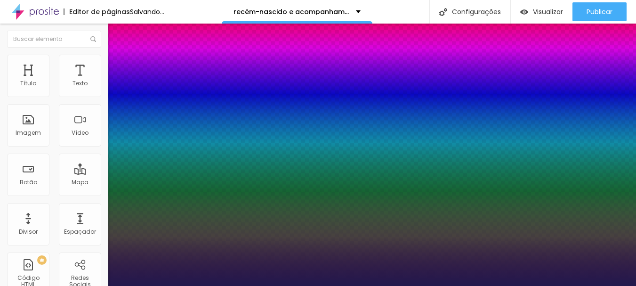
type input "22"
type input "1"
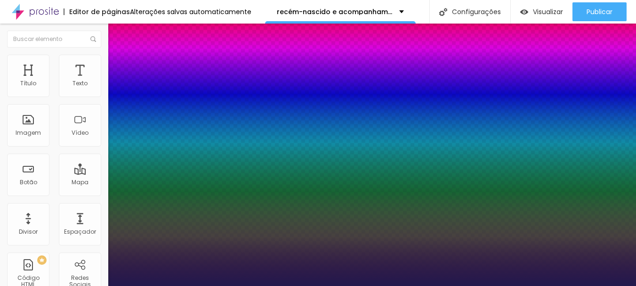
type input "23"
type input "1"
type input "21"
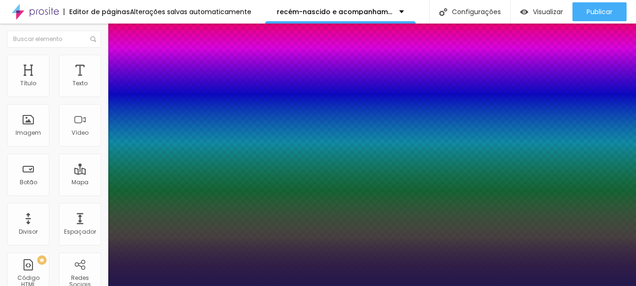
type input "1"
type input "20"
type input "1"
type input "21"
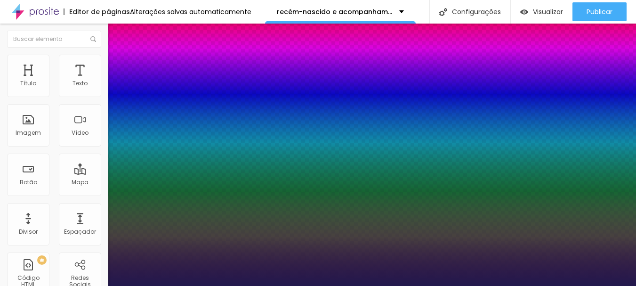
type input "21"
type input "1"
type input "22"
type input "1"
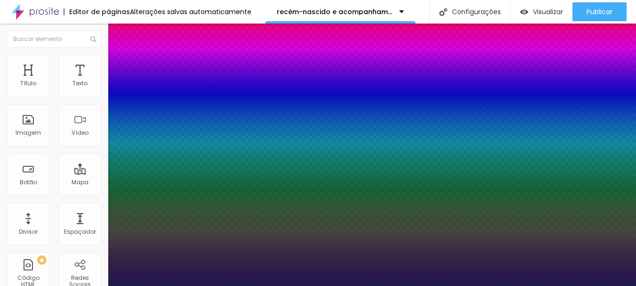
type input "22"
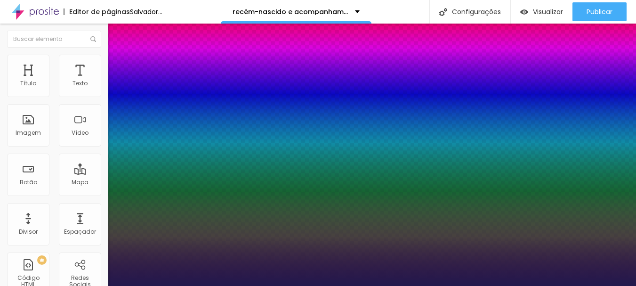
type input "1"
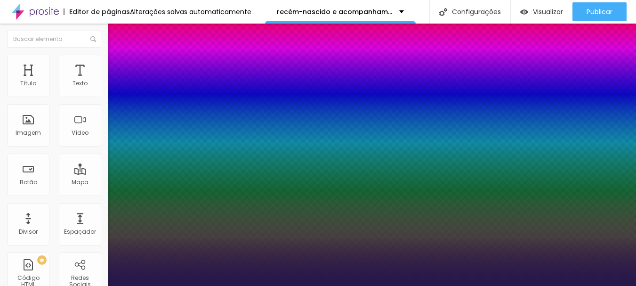
click at [268, 285] on div at bounding box center [318, 286] width 636 height 0
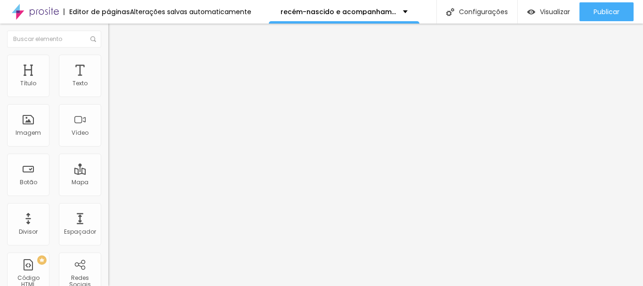
click at [112, 136] on icon "button" at bounding box center [115, 134] width 6 height 6
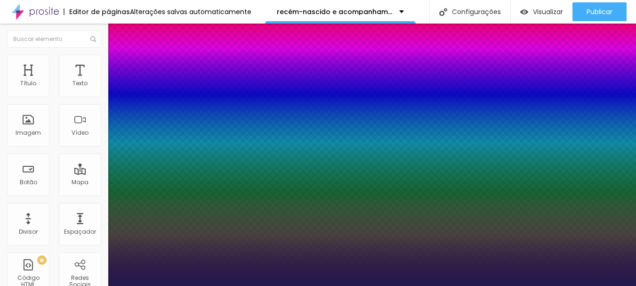
type input "1"
type input "24"
type input "1"
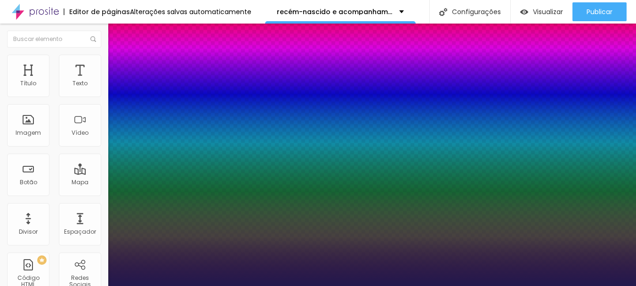
type input "24"
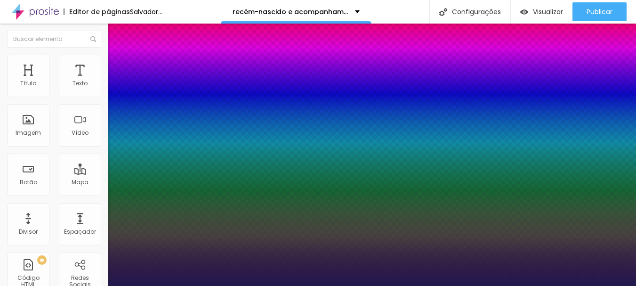
type input "1"
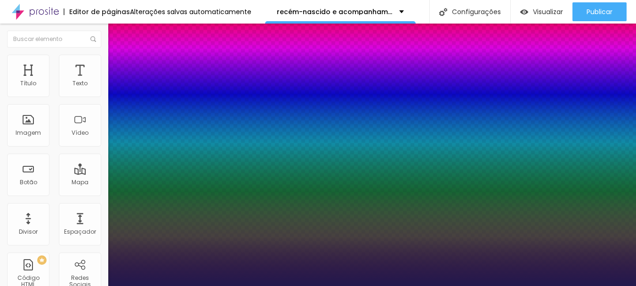
type input "28"
type input "1"
type input "29"
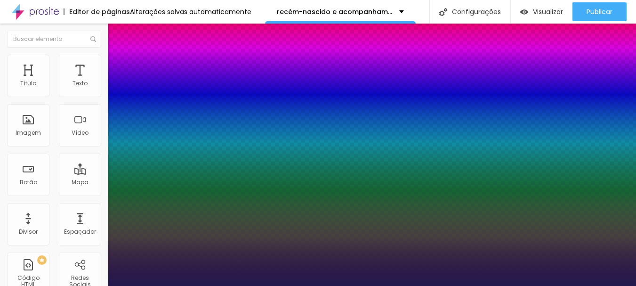
type input "29"
type input "1"
type input "27"
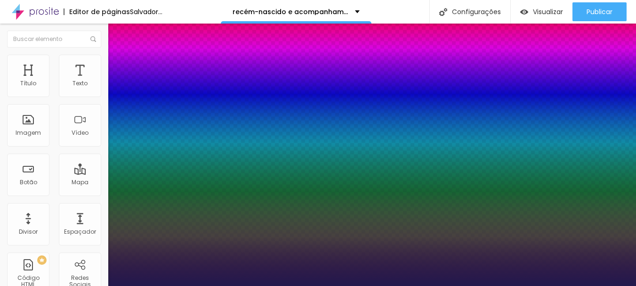
type input "1"
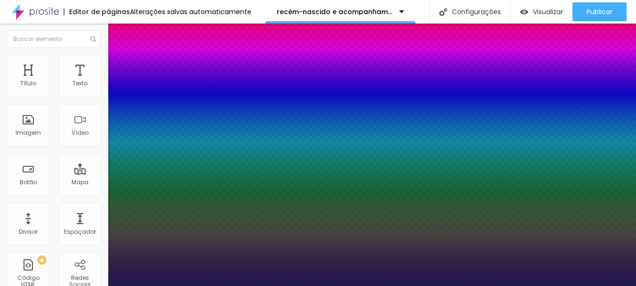
type input "26"
type input "1"
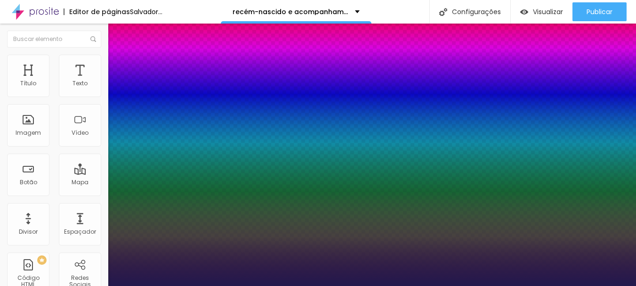
type input "25"
type input "1"
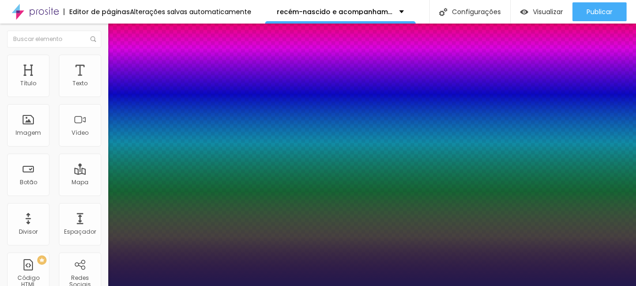
type input "25"
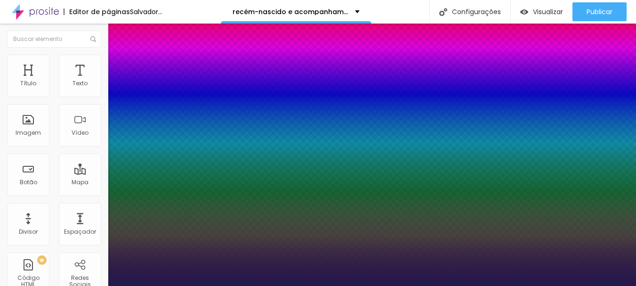
type input "1"
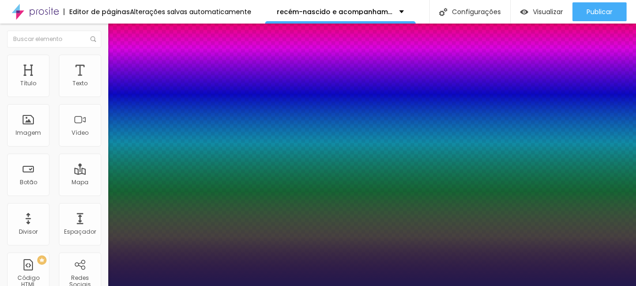
click at [317, 285] on div at bounding box center [318, 286] width 636 height 0
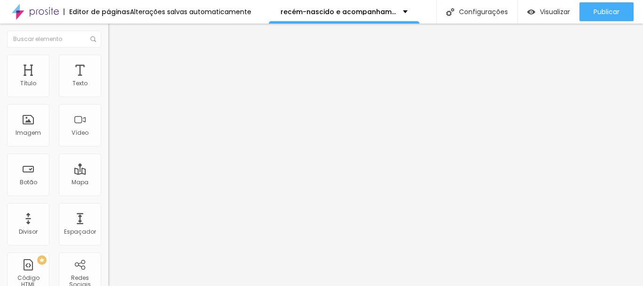
click at [112, 136] on icon "button" at bounding box center [115, 134] width 6 height 6
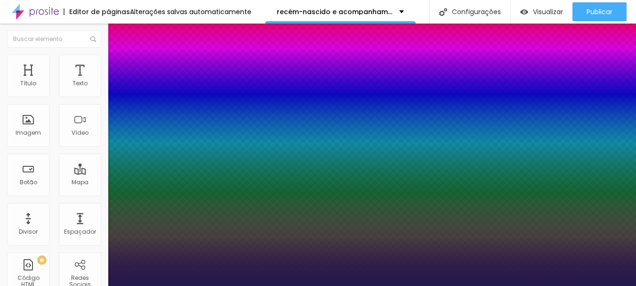
type input "1"
type input "17"
type input "1"
type input "17"
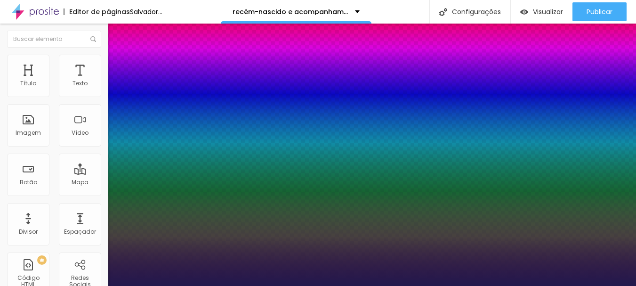
type input "1"
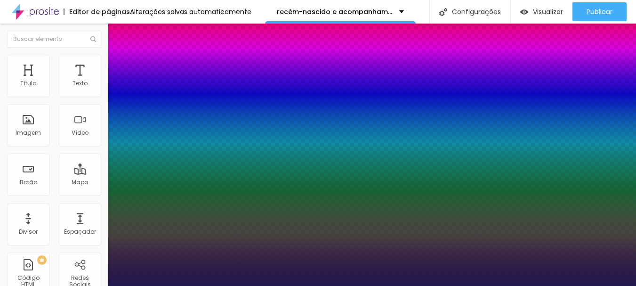
click at [259, 285] on div at bounding box center [318, 286] width 636 height 0
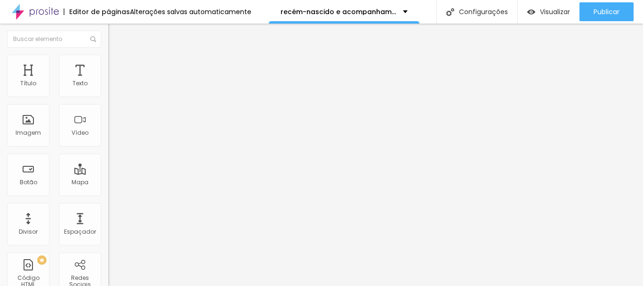
click at [112, 136] on icon "button" at bounding box center [115, 134] width 6 height 6
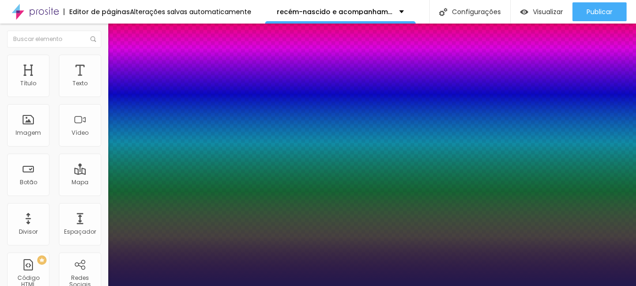
type input "1"
type input "31"
type input "1"
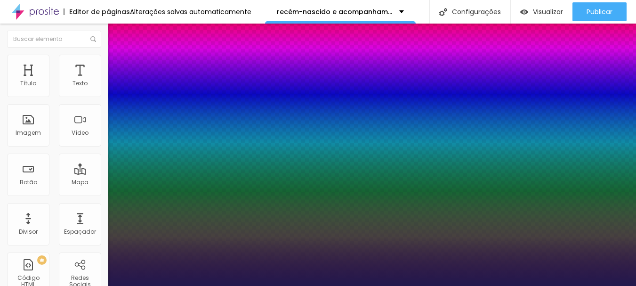
type input "25"
type input "1"
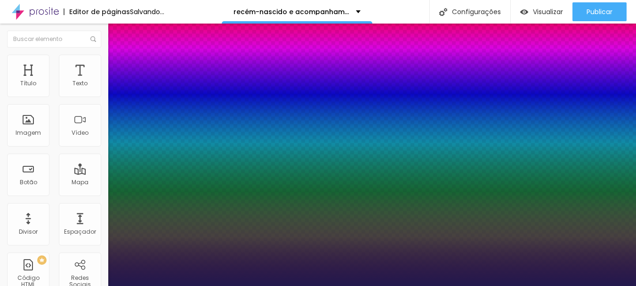
type input "25"
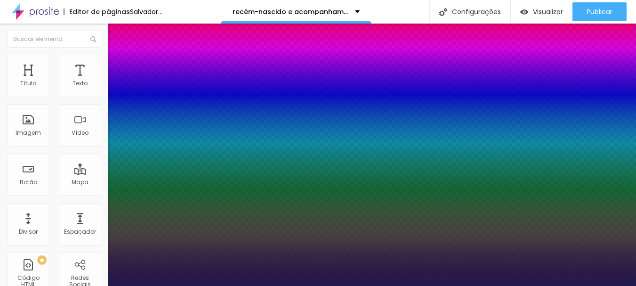
type input "1"
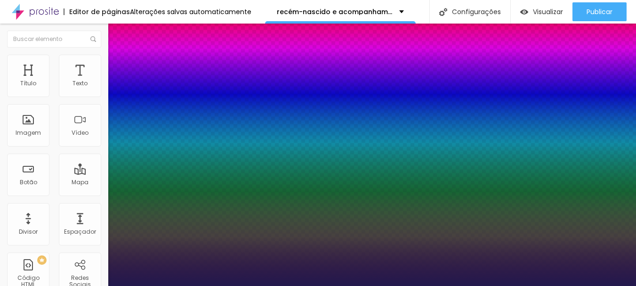
type input "26"
type input "1"
type input "27"
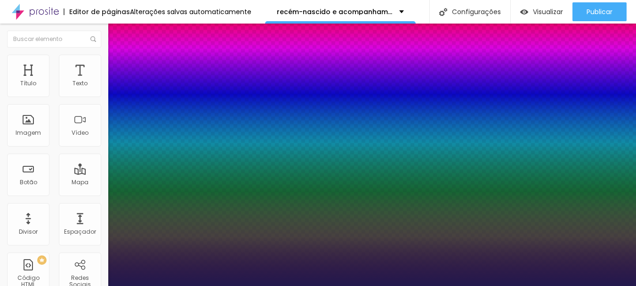
type input "1"
type input "27"
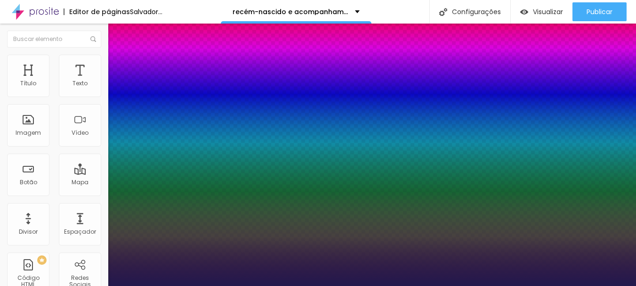
type input "1"
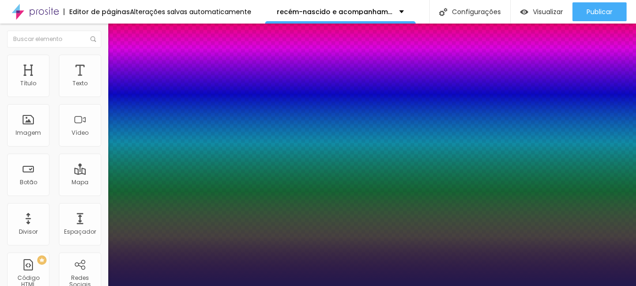
click at [375, 285] on div at bounding box center [318, 286] width 636 height 0
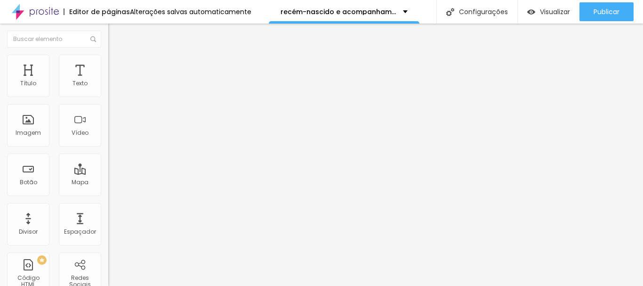
click at [112, 136] on icon "button" at bounding box center [115, 134] width 6 height 6
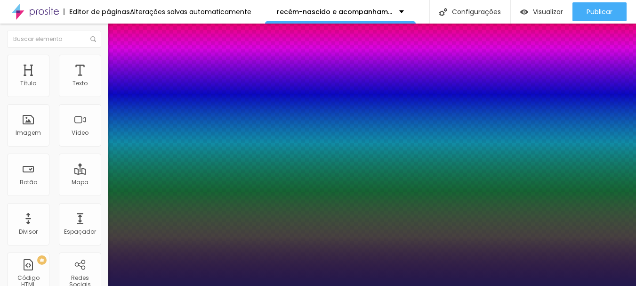
type input "1"
type input "25"
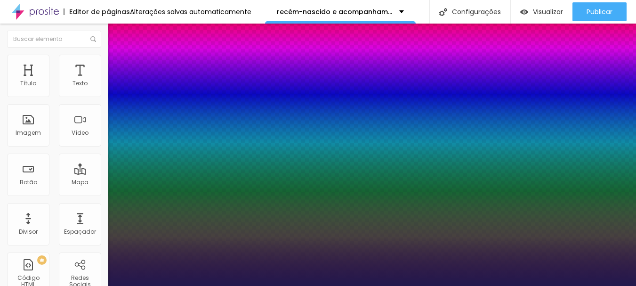
type input "1"
type input "25"
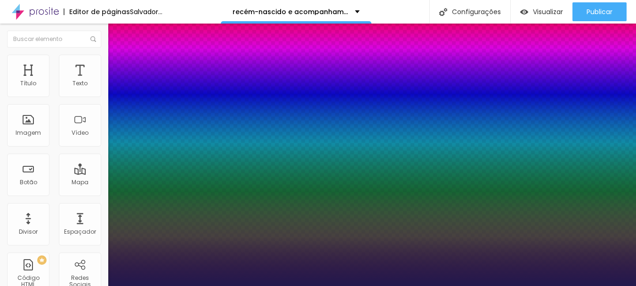
type input "1"
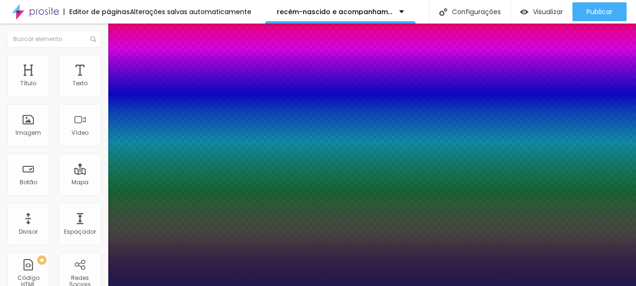
type input "19"
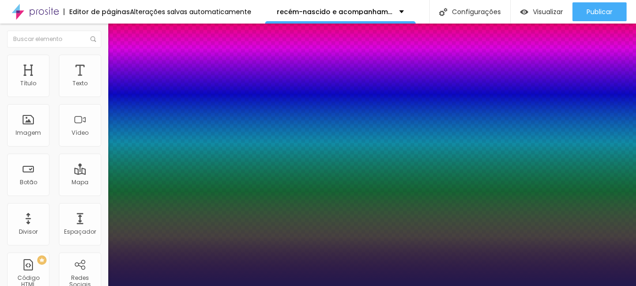
type input "19"
type input "1"
type input "18"
type input "1"
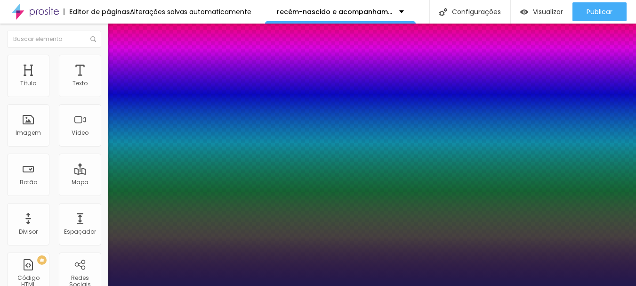
type input "19"
type input "1"
type input "20"
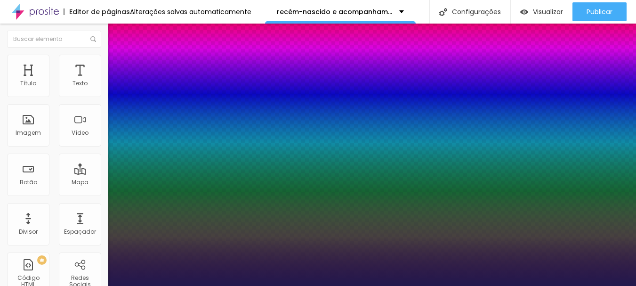
type input "1"
type input "21"
type input "1"
type input "22"
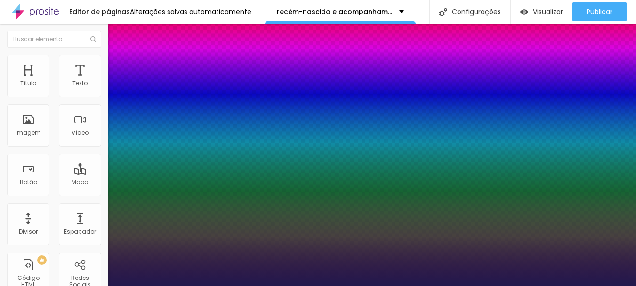
type input "22"
type input "1"
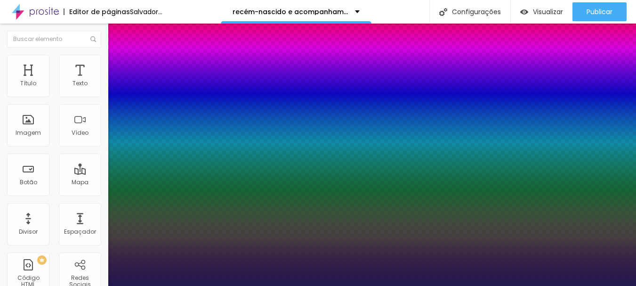
type input "21"
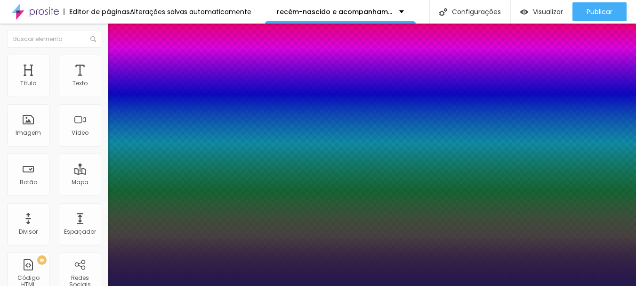
type input "1"
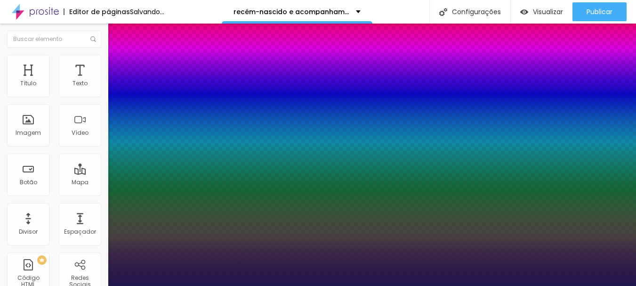
type input "20"
type input "1"
type input "19"
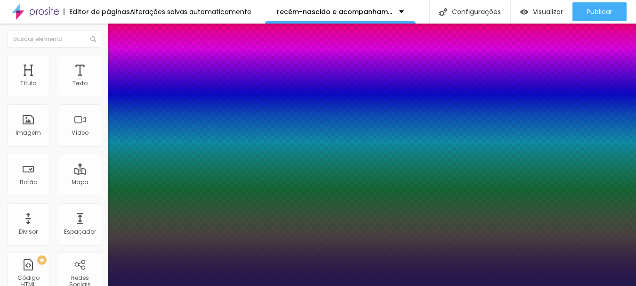
type input "1"
type input "20"
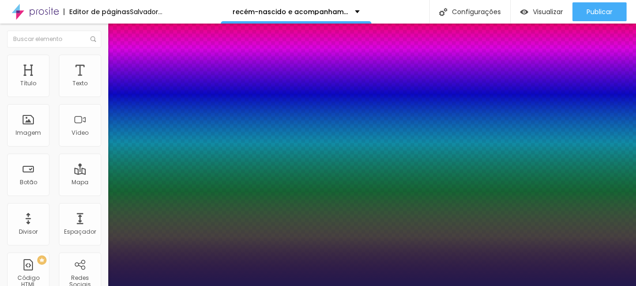
type input "1"
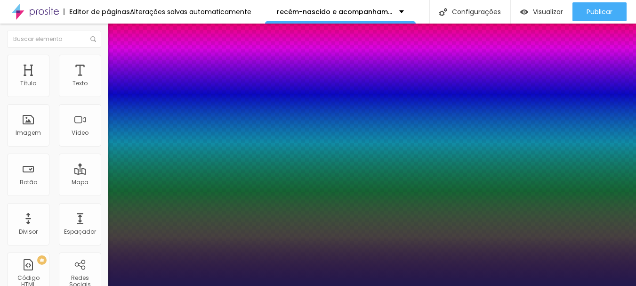
type input "21"
click at [171, 285] on div at bounding box center [318, 286] width 636 height 0
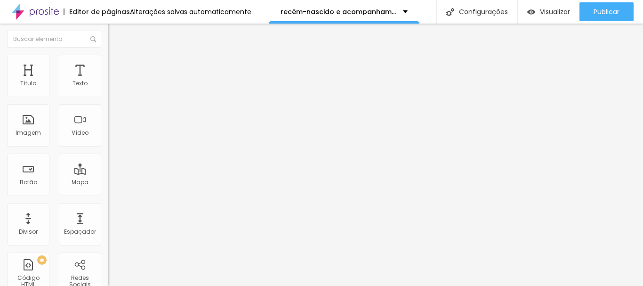
click at [112, 136] on icon "button" at bounding box center [115, 134] width 6 height 6
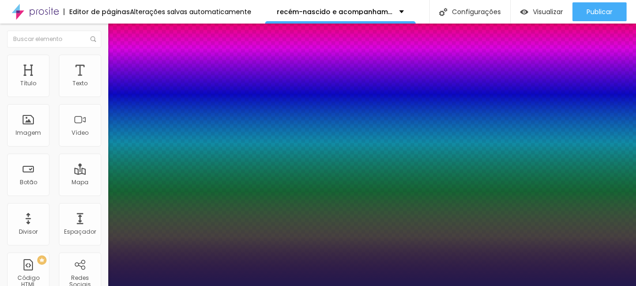
click at [311, 285] on div at bounding box center [318, 286] width 636 height 0
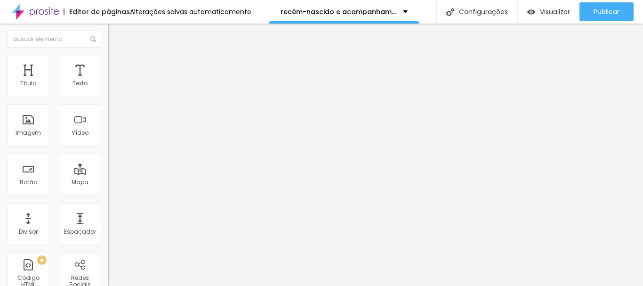
click at [108, 61] on img at bounding box center [112, 59] width 8 height 8
click at [108, 173] on input "range" at bounding box center [138, 177] width 61 height 8
click at [108, 62] on li "Avançado" at bounding box center [162, 59] width 108 height 9
